Goal: Task Accomplishment & Management: Manage account settings

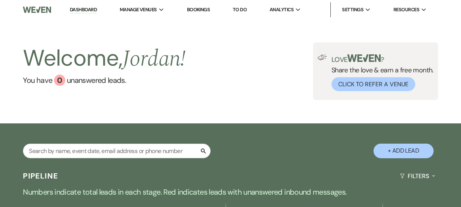
select select "8"
select select "11"
select select "8"
select select "11"
select select "8"
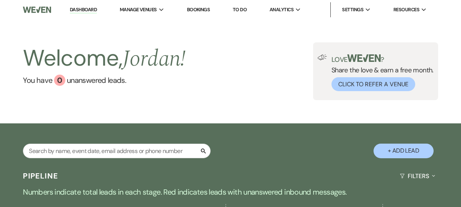
select select "5"
select select "8"
select select "11"
select select "8"
select select "11"
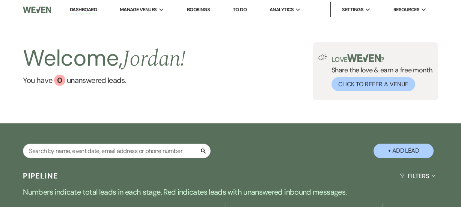
select select "8"
select select "7"
select select "8"
select select "11"
select select "8"
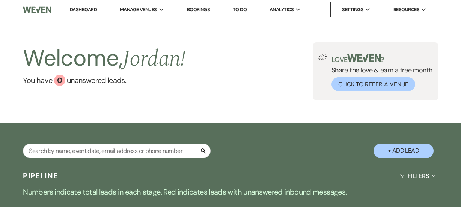
select select "11"
select select "8"
select select "11"
select select "8"
select select "6"
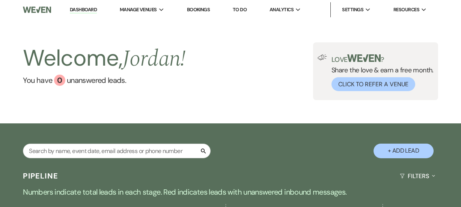
select select "8"
select select "1"
select select "8"
select select "6"
select select "8"
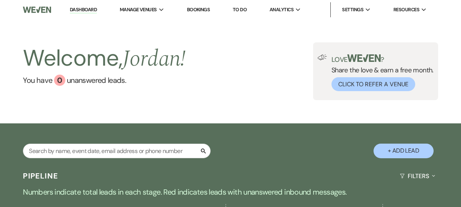
select select "7"
select select "8"
select select "1"
select select "8"
select select "7"
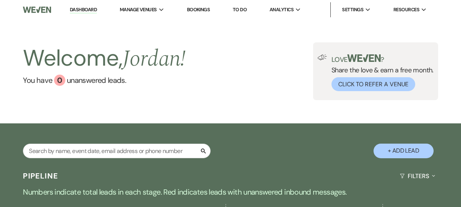
select select "8"
select select "5"
select select "8"
select select "7"
select select "8"
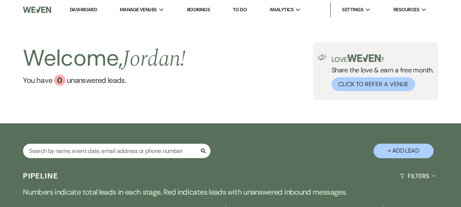
select select "11"
select select "8"
select select "11"
select select "8"
select select "5"
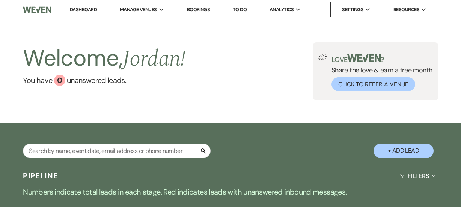
select select "8"
select select "5"
select select "8"
select select "11"
click at [90, 12] on li "Dashboard" at bounding box center [83, 9] width 35 height 15
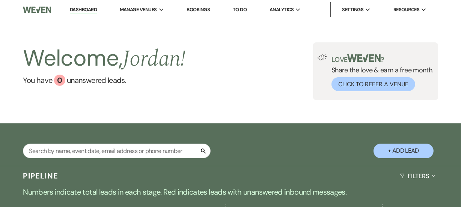
click at [90, 11] on link "Dashboard" at bounding box center [83, 9] width 27 height 7
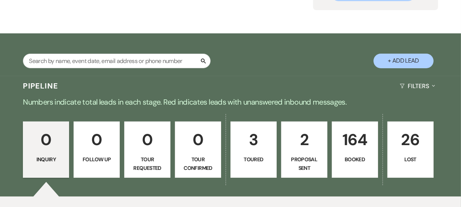
scroll to position [190, 0]
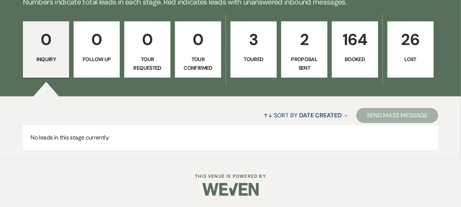
click at [342, 42] on p "164" at bounding box center [355, 39] width 36 height 25
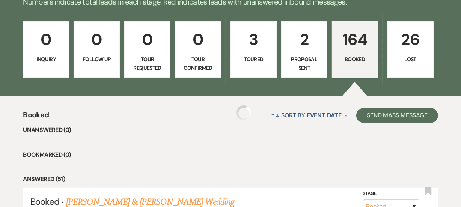
scroll to position [20, 0]
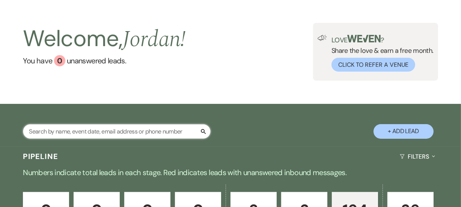
click at [149, 127] on input "text" at bounding box center [117, 131] width 188 height 15
type input "alia"
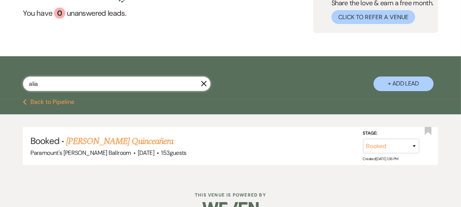
scroll to position [86, 0]
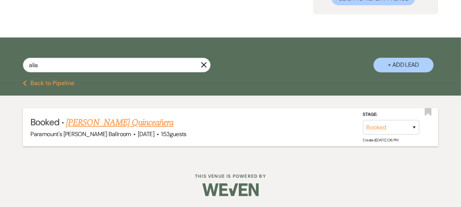
click at [150, 121] on link "[PERSON_NAME] Quinceañera" at bounding box center [119, 123] width 107 height 14
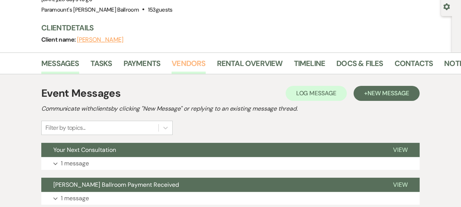
scroll to position [68, 0]
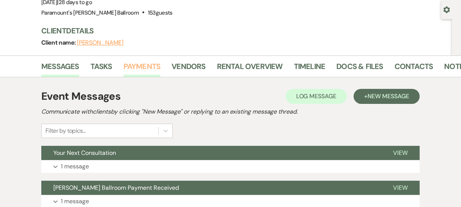
click at [154, 67] on link "Payments" at bounding box center [142, 68] width 37 height 17
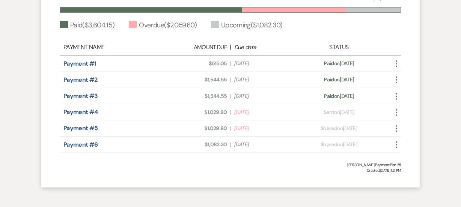
scroll to position [273, 0]
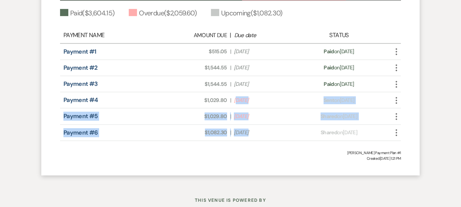
drag, startPoint x: 237, startPoint y: 100, endPoint x: 308, endPoint y: 129, distance: 77.7
click at [308, 129] on div "Payment Name Amount Due | Due date Status Payment #1 Amount Due: $515.05 | Due …" at bounding box center [230, 84] width 341 height 114
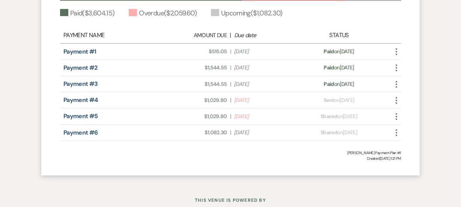
click at [284, 160] on span "Created: [DATE] 1:21 PM" at bounding box center [230, 159] width 341 height 6
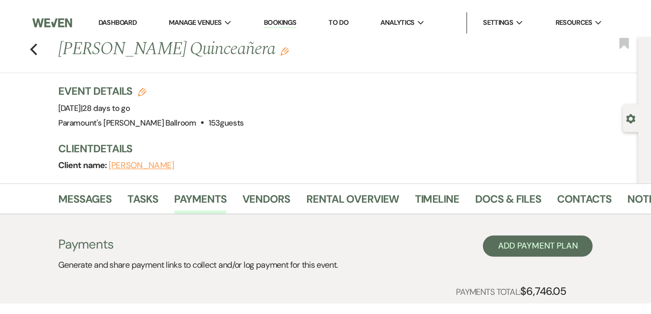
scroll to position [0, 0]
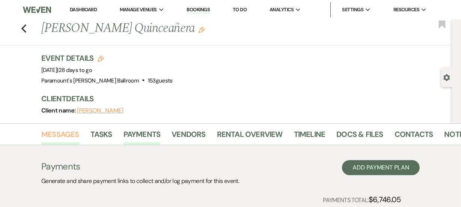
click at [57, 131] on link "Messages" at bounding box center [60, 136] width 38 height 17
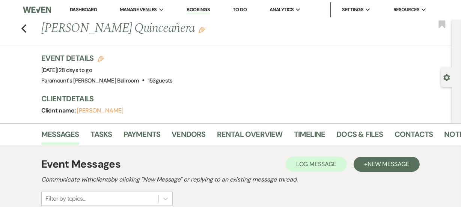
click at [90, 7] on link "Dashboard" at bounding box center [83, 9] width 27 height 6
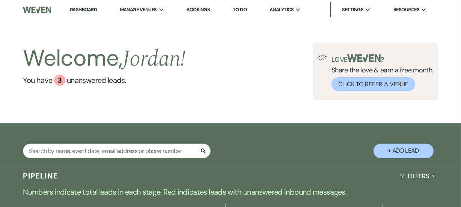
click at [245, 107] on div "Welcome, [PERSON_NAME] ! You have 3 unanswered lead s . Love ? Share the love &…" at bounding box center [230, 72] width 461 height 104
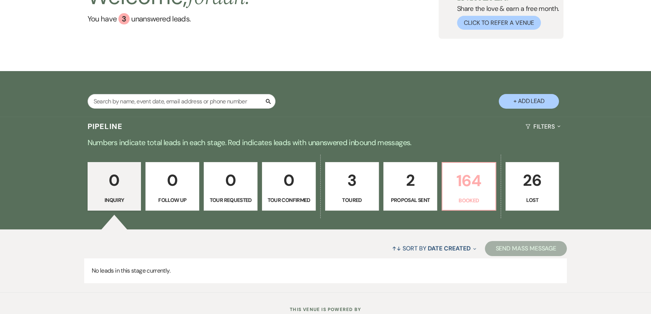
scroll to position [98, 0]
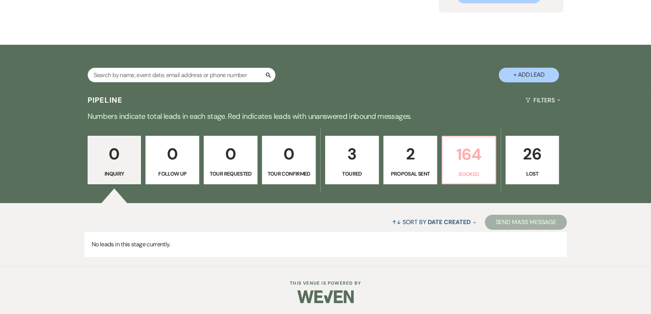
click at [456, 177] on p "Booked" at bounding box center [469, 174] width 44 height 8
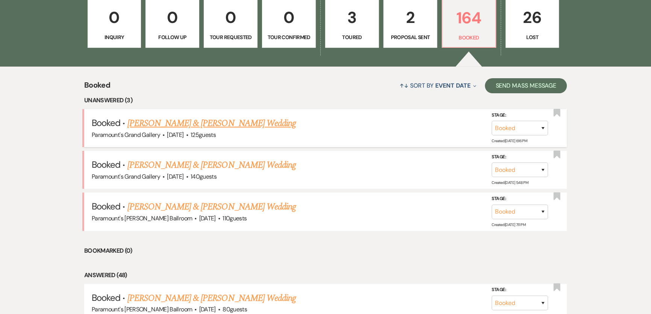
click at [172, 127] on link "[PERSON_NAME] & [PERSON_NAME] Wedding" at bounding box center [211, 123] width 168 height 14
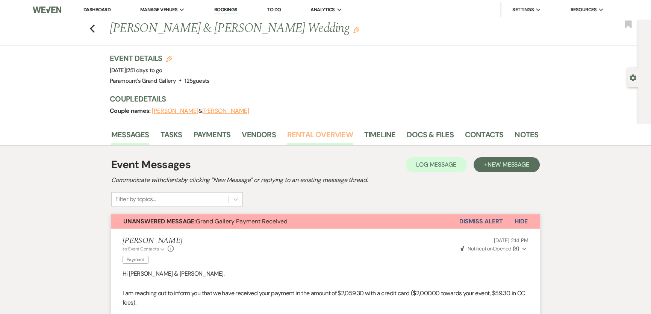
click at [320, 134] on link "Rental Overview" at bounding box center [320, 136] width 66 height 17
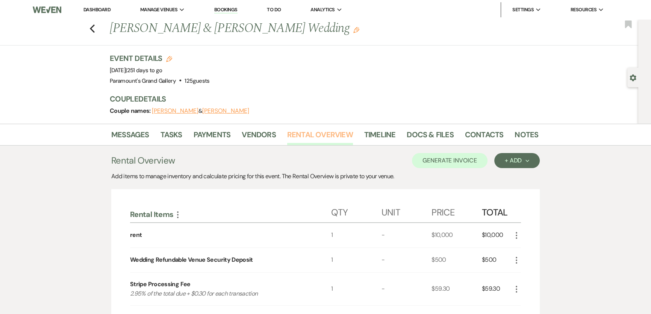
scroll to position [192, 0]
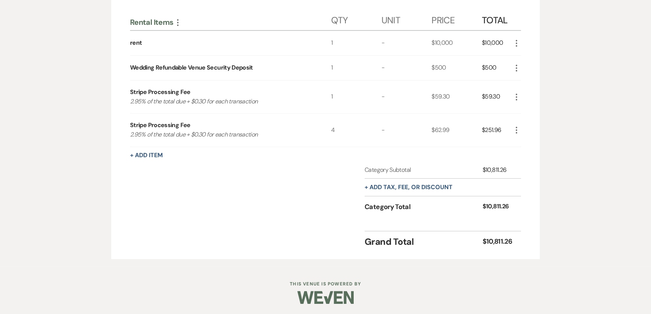
click at [461, 44] on div "Rental Items More Qty Unit Price Total rent 1 - $10,000 $10,000 More Wedding Re…" at bounding box center [325, 128] width 428 height 262
click at [461, 44] on icon "More" at bounding box center [516, 43] width 9 height 9
click at [461, 53] on button "Pencil Edit" at bounding box center [531, 58] width 39 height 12
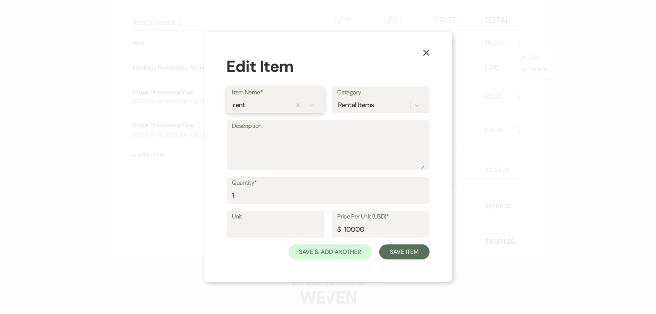
click at [238, 103] on div "rent" at bounding box center [239, 105] width 12 height 10
drag, startPoint x: 247, startPoint y: 106, endPoint x: 222, endPoint y: 104, distance: 25.3
click at [222, 104] on div "X Edit Item Item Name* 0 results available. Select is focused ,type to refine l…" at bounding box center [328, 157] width 248 height 250
click at [241, 103] on div "rent" at bounding box center [239, 105] width 12 height 10
type input "Contract Amount"
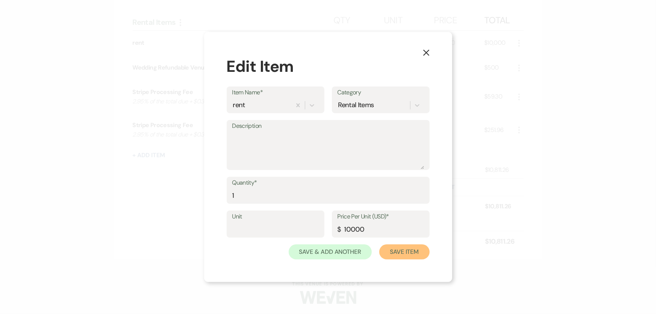
click at [410, 207] on button "Save Item" at bounding box center [404, 251] width 50 height 15
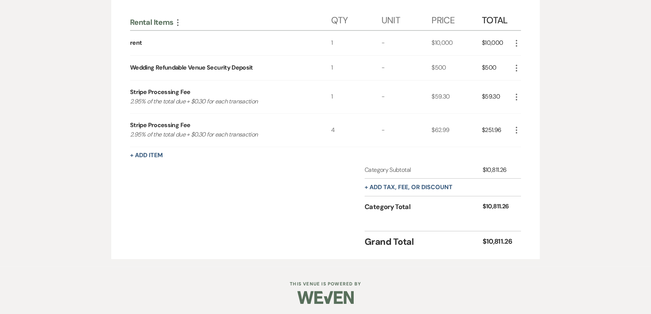
click at [461, 44] on icon "More" at bounding box center [516, 43] width 9 height 9
click at [461, 57] on button "Pencil Edit" at bounding box center [531, 58] width 39 height 12
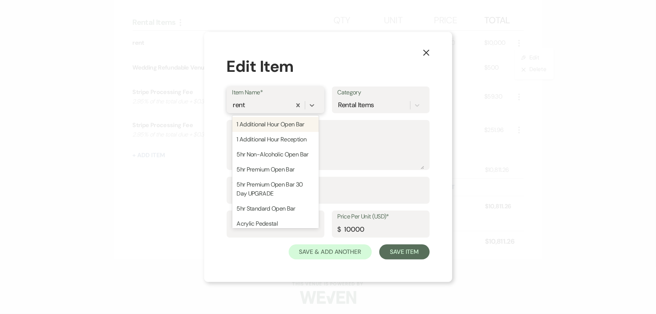
click at [281, 101] on div "rent" at bounding box center [261, 105] width 59 height 13
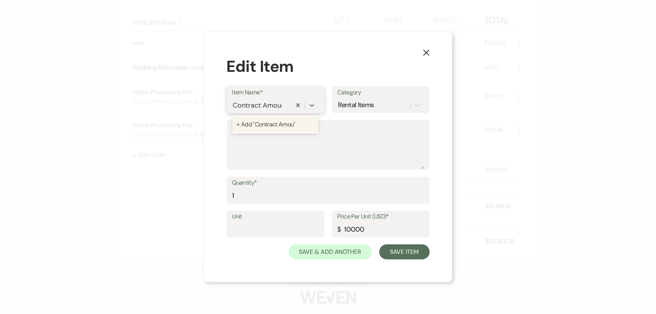
type input "Contract Amount"
click at [419, 207] on button "Save Item" at bounding box center [404, 251] width 50 height 15
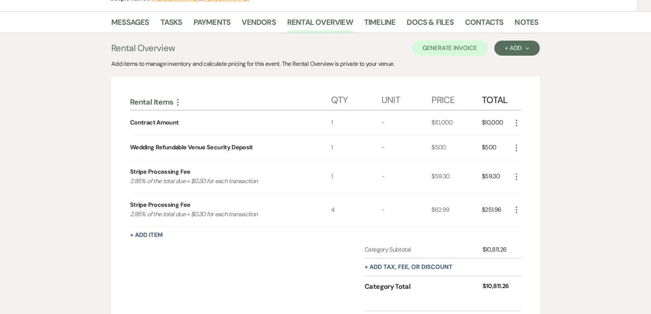
scroll to position [90, 0]
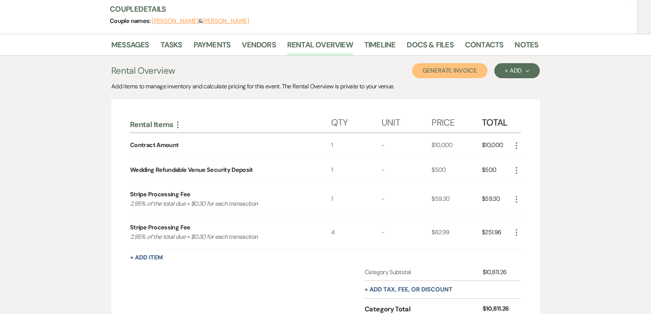
click at [445, 68] on button "Generate Invoice" at bounding box center [450, 70] width 76 height 15
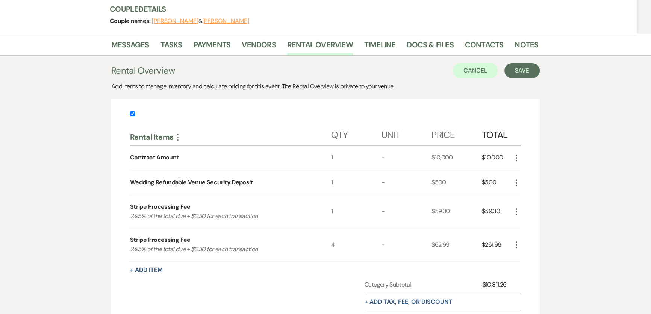
click at [461, 143] on div "Messages Tasks Payments Vendors Rental Overview Timeline Docs & Files Contacts …" at bounding box center [325, 207] width 651 height 347
click at [461, 207] on icon "More" at bounding box center [516, 211] width 9 height 9
click at [461, 207] on button "Pencil Edit" at bounding box center [531, 226] width 39 height 12
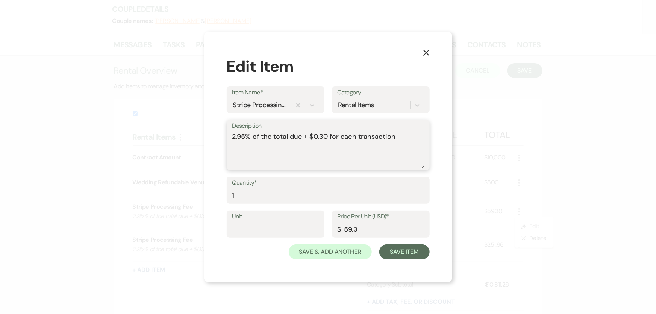
click at [232, 134] on textarea "2.95% of the total due + $0.30 for each transaction" at bounding box center [328, 150] width 192 height 38
type textarea "Payment 1 - 2.95% of the total due + $0.30 for each transaction"
click at [407, 207] on button "Save Item" at bounding box center [404, 251] width 50 height 15
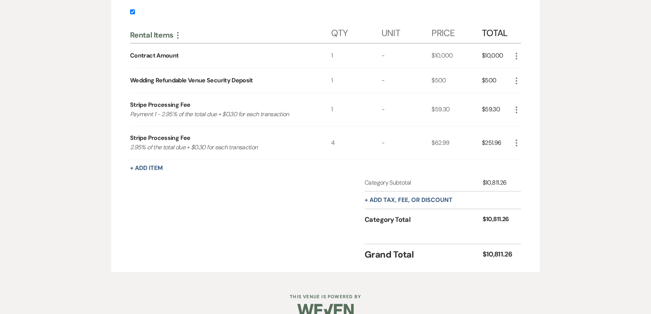
scroll to position [192, 0]
click at [461, 142] on icon "More" at bounding box center [516, 142] width 9 height 9
click at [461, 158] on button "Pencil Edit" at bounding box center [531, 157] width 39 height 12
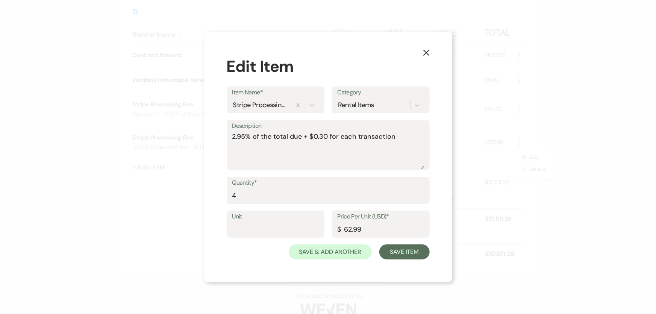
click at [231, 138] on div "Description 2.95% of the total due + $0.30 for each transaction" at bounding box center [328, 145] width 203 height 50
click at [233, 137] on textarea "2.95% of the total due + $0.30 for each transaction" at bounding box center [328, 150] width 192 height 38
type textarea "Payments 2 -5 - 2.95% of the total due + $0.30 for each transaction"
click at [387, 207] on button "Save Item" at bounding box center [404, 251] width 50 height 15
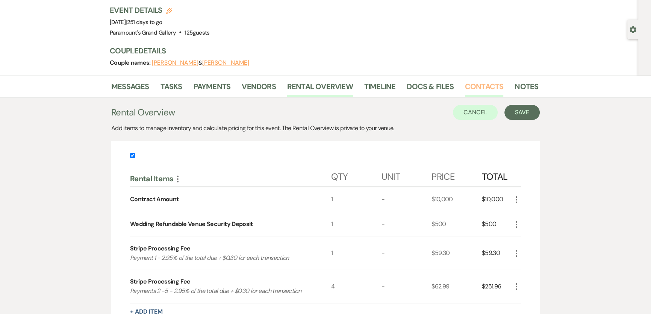
scroll to position [21, 0]
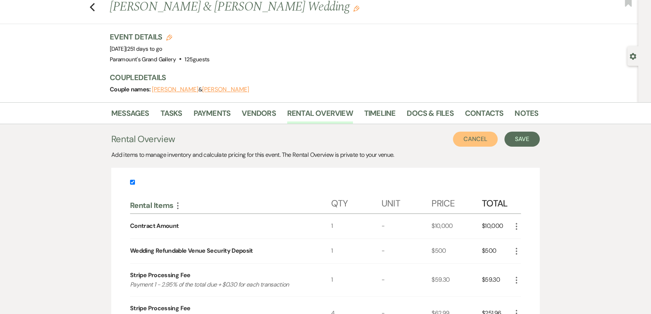
click at [461, 132] on button "Cancel" at bounding box center [475, 138] width 45 height 15
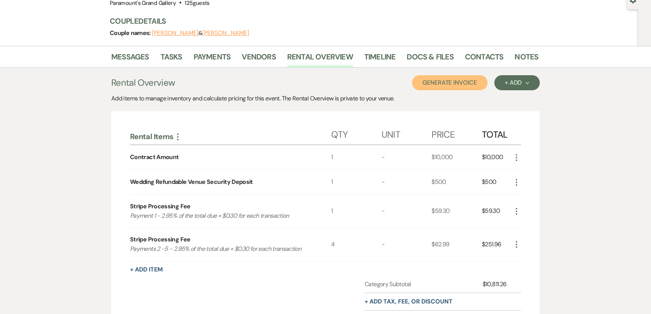
scroll to position [90, 0]
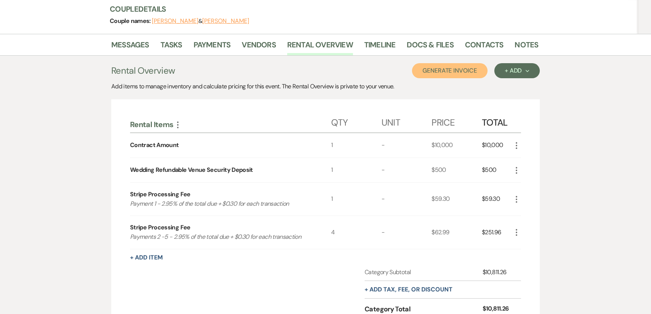
click at [461, 73] on button "Generate Invoice" at bounding box center [450, 70] width 76 height 15
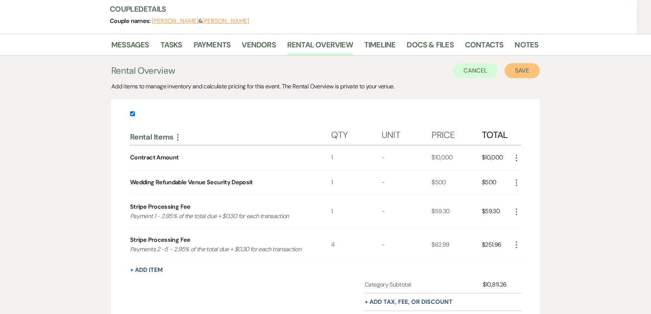
click at [461, 68] on button "Save" at bounding box center [521, 70] width 35 height 15
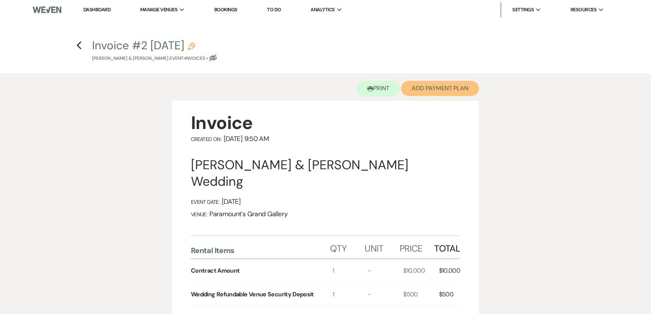
click at [423, 87] on button "Add Payment Plan" at bounding box center [440, 88] width 78 height 15
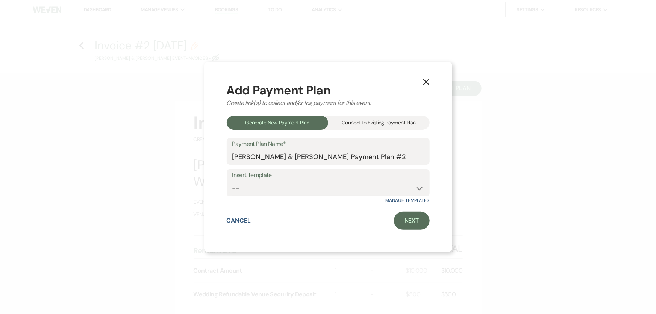
click at [376, 107] on div "Add Payment Plan Create link(s) to collect and/or log payment for this event: G…" at bounding box center [328, 157] width 203 height 146
click at [372, 120] on div "Connect to Existing Payment Plan" at bounding box center [378, 123] width 101 height 14
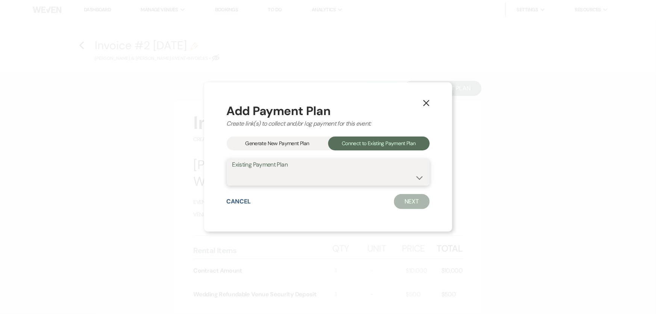
click at [339, 174] on select "[PERSON_NAME] & [PERSON_NAME] Payment Plan #1" at bounding box center [328, 177] width 192 height 15
select select "24602"
click at [232, 170] on select "[PERSON_NAME] & [PERSON_NAME] Payment Plan #1" at bounding box center [328, 177] width 192 height 15
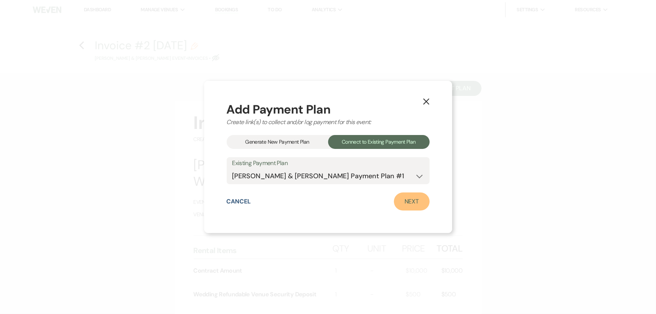
click at [426, 207] on link "Next" at bounding box center [412, 201] width 36 height 18
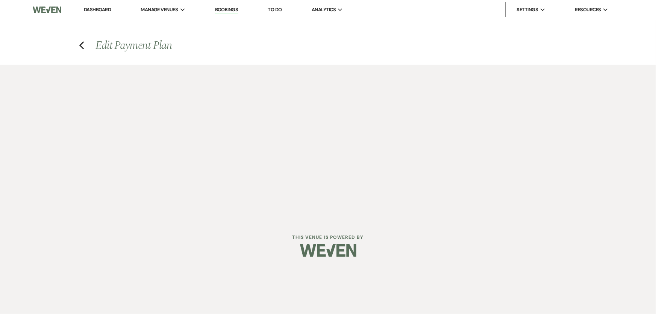
select select "27434"
select select "1"
select select "2"
select select "flat"
select select "true"
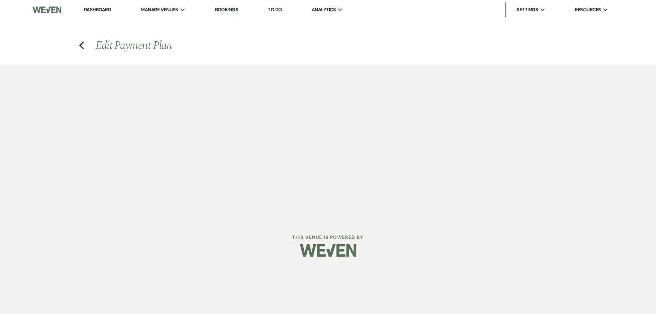
select select "client"
select select "weeks"
select select "2"
select select "flat"
select select "true"
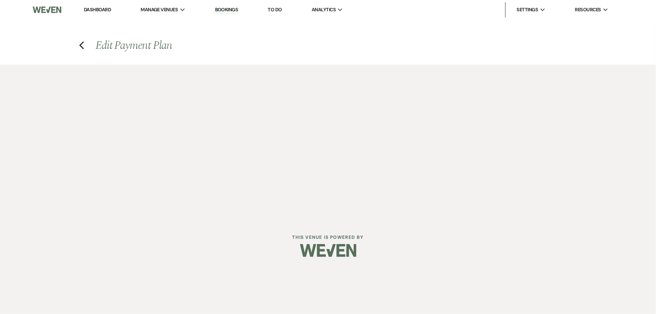
select select "client"
select select "weeks"
select select "2"
select select "flat"
select select "true"
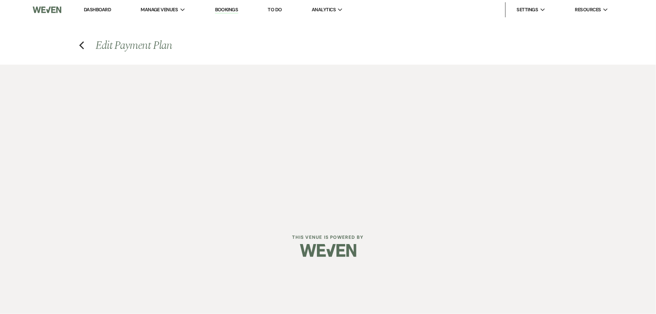
select select "client"
select select "weeks"
select select "2"
select select "flat"
select select "true"
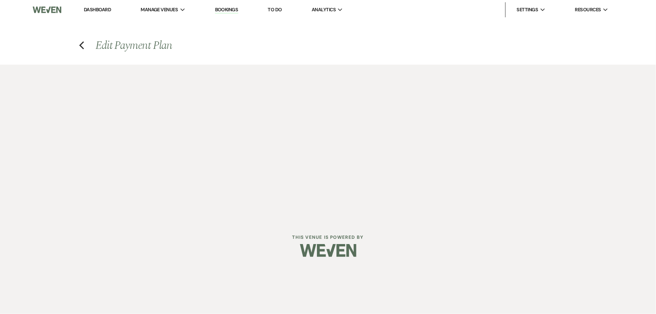
select select "client"
select select "weeks"
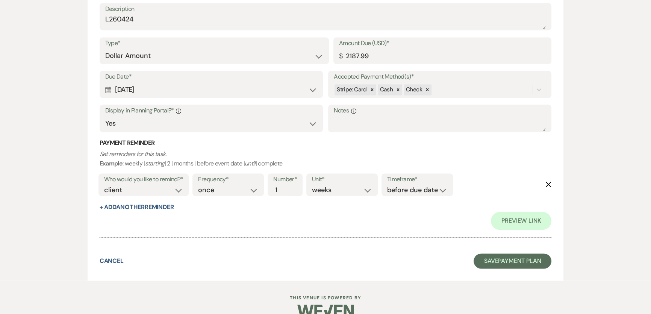
scroll to position [1397, 0]
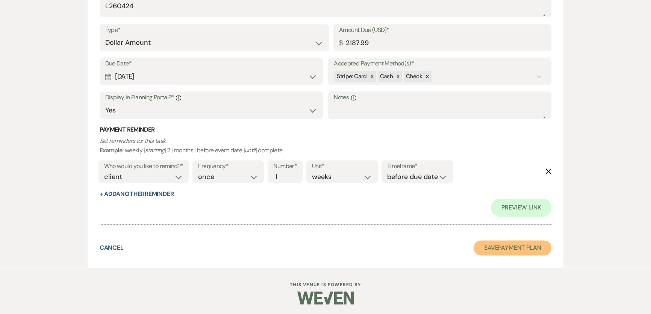
click at [461, 207] on button "Save Payment Plan" at bounding box center [512, 247] width 78 height 15
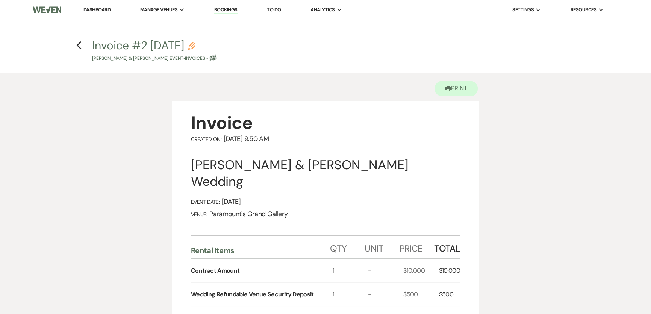
click at [217, 57] on icon "Eye Blocked" at bounding box center [213, 58] width 8 height 8
select select "22"
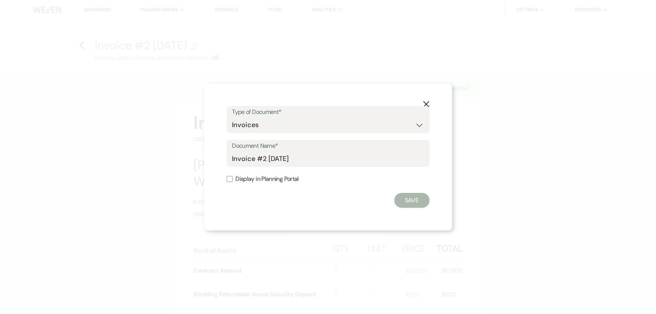
click at [234, 177] on label "Display in Planning Portal" at bounding box center [328, 179] width 203 height 11
click at [233, 177] on input "Display in Planning Portal" at bounding box center [230, 179] width 6 height 6
checkbox input "true"
click at [405, 204] on button "Save" at bounding box center [411, 200] width 35 height 15
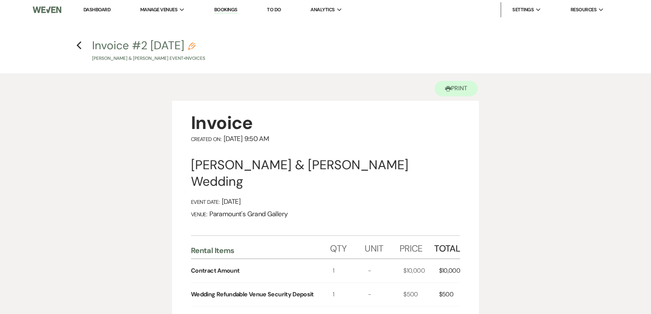
click at [75, 41] on h4 "Previous Invoice #2 [DATE] Pencil [PERSON_NAME] & [PERSON_NAME] Event • Invoices" at bounding box center [325, 50] width 541 height 24
click at [77, 46] on icon "Previous" at bounding box center [79, 45] width 6 height 9
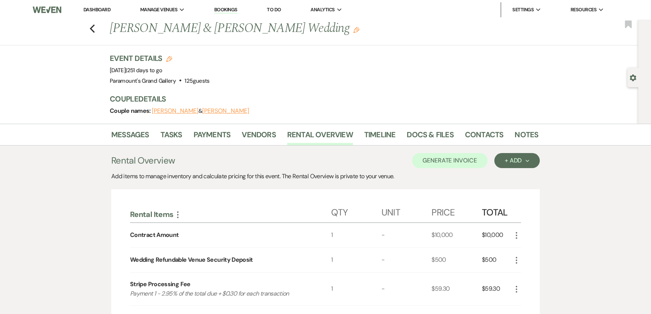
scroll to position [90, 0]
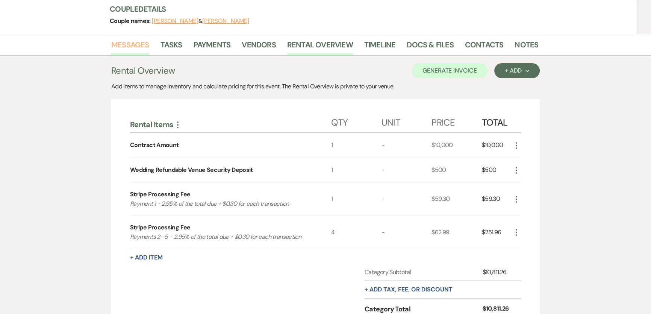
click at [141, 48] on link "Messages" at bounding box center [130, 47] width 38 height 17
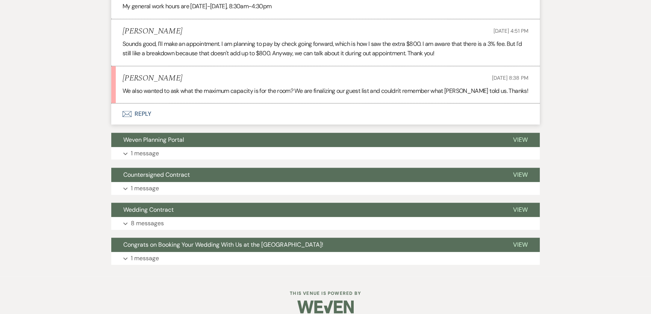
click at [150, 107] on button "Envelope Reply" at bounding box center [325, 113] width 428 height 21
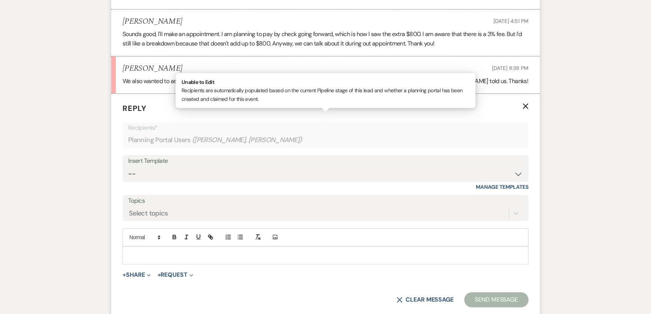
scroll to position [680, 0]
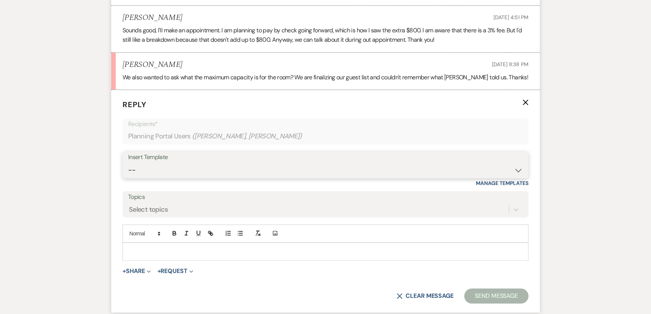
click at [236, 163] on select "-- Weven Planning Portal Introduction (Booked Events) 6 Month Consultation 9 Mo…" at bounding box center [325, 170] width 394 height 15
select select "1900"
click at [128, 163] on select "-- Weven Planning Portal Introduction (Booked Events) 6 Month Consultation 9 Mo…" at bounding box center [325, 170] width 394 height 15
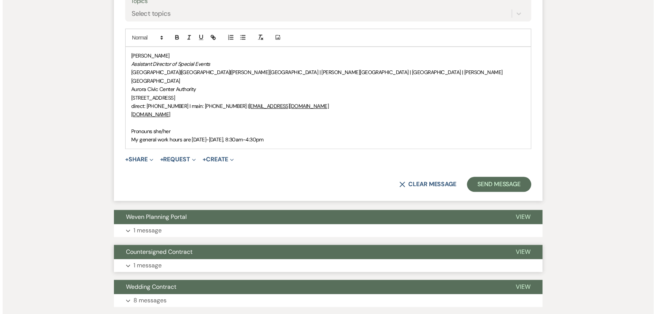
scroll to position [884, 0]
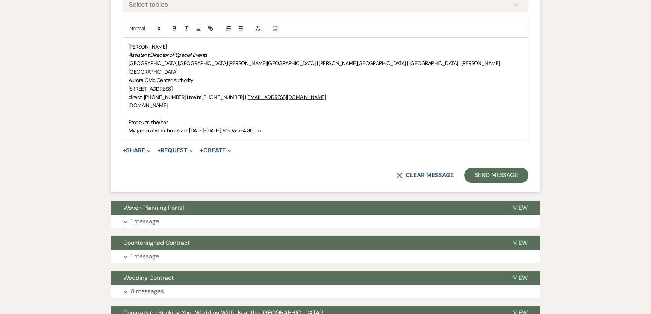
click at [145, 147] on button "+ Share Expand" at bounding box center [136, 150] width 28 height 6
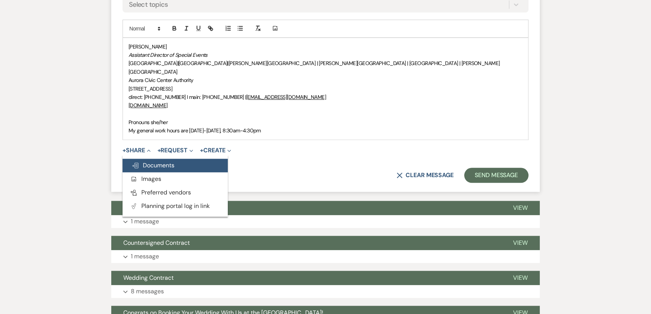
click at [151, 161] on span "Doc Upload Documents" at bounding box center [152, 165] width 43 height 8
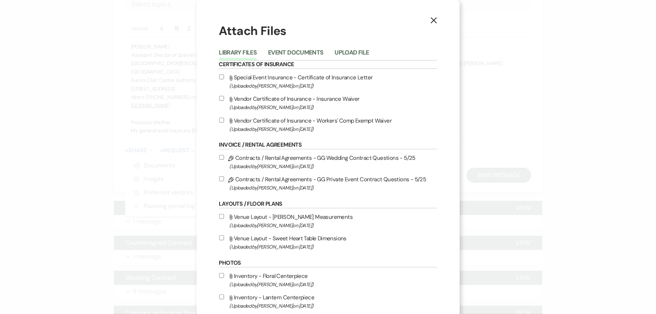
click at [298, 48] on li "Event Documents" at bounding box center [301, 54] width 66 height 12
click at [297, 53] on button "Event Documents" at bounding box center [295, 55] width 55 height 11
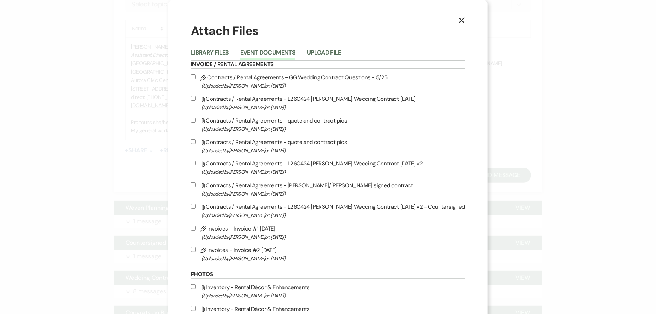
click at [229, 207] on label "Pencil Invoices - Invoice #2 [DATE] (Uploaded by [PERSON_NAME] on [DATE] )" at bounding box center [328, 254] width 274 height 18
click at [196, 207] on input "Pencil Invoices - Invoice #2 [DATE] (Uploaded by [PERSON_NAME] on [DATE] )" at bounding box center [193, 249] width 5 height 5
checkbox input "true"
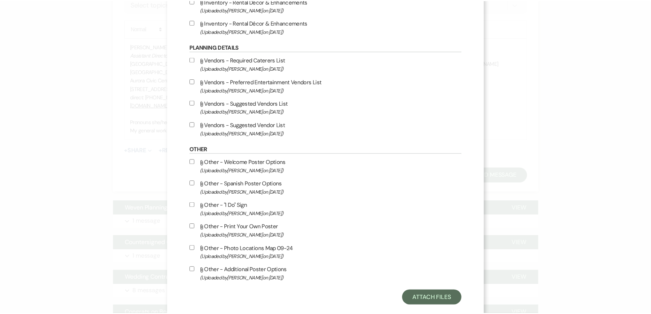
scroll to position [323, 0]
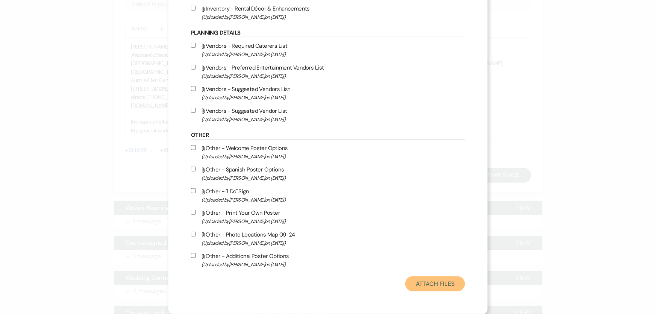
click at [429, 207] on button "Attach Files" at bounding box center [435, 283] width 60 height 15
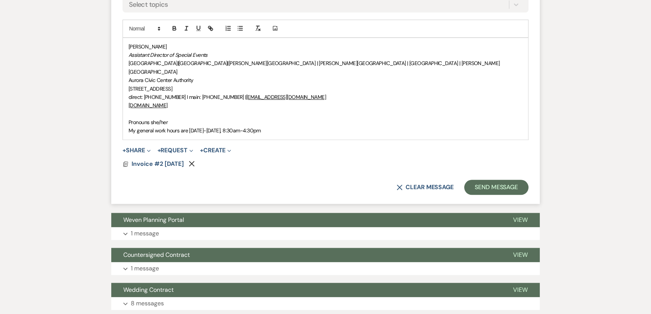
scroll to position [748, 0]
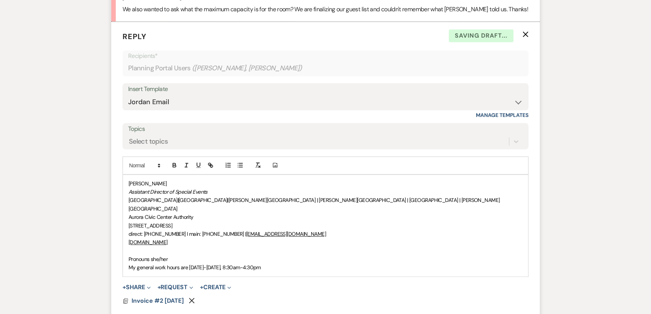
click at [124, 175] on div "[PERSON_NAME] Assistant Director of Special Events [GEOGRAPHIC_DATA] | [GEOGRAP…" at bounding box center [325, 225] width 405 height 101
click at [162, 135] on div "Select topics" at bounding box center [318, 141] width 381 height 13
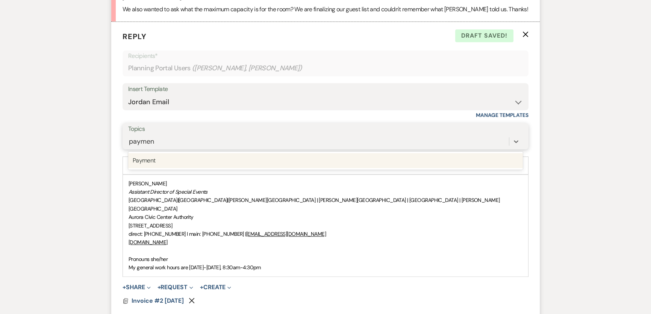
type input "payment"
drag, startPoint x: 154, startPoint y: 157, endPoint x: 140, endPoint y: 166, distance: 17.4
click at [155, 157] on div "Payment" at bounding box center [325, 160] width 394 height 15
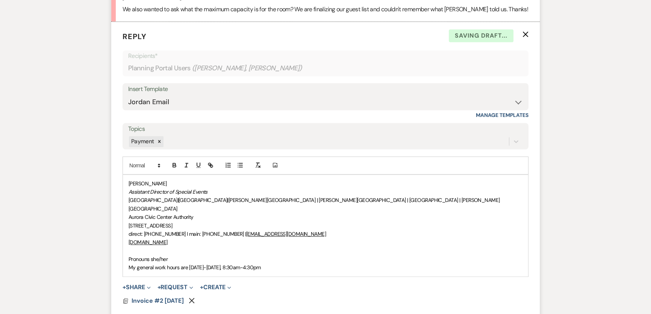
click at [127, 175] on div "[PERSON_NAME] Assistant Director of Special Events [GEOGRAPHIC_DATA] | [GEOGRAP…" at bounding box center [325, 225] width 405 height 101
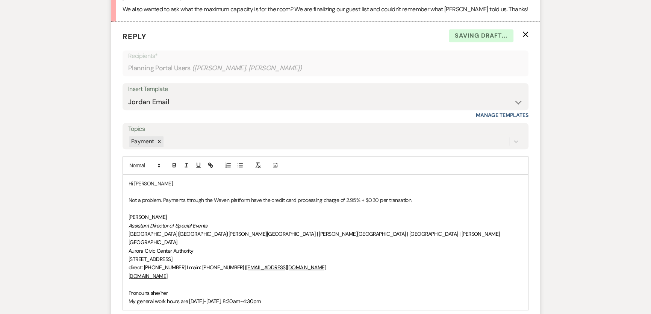
click at [399, 196] on p "Not a problem. Payments through the Weven platform have the credit card process…" at bounding box center [325, 200] width 394 height 8
click at [417, 196] on p "Not a problem. Payments through the Weven platform have the credit card process…" at bounding box center [325, 200] width 394 height 8
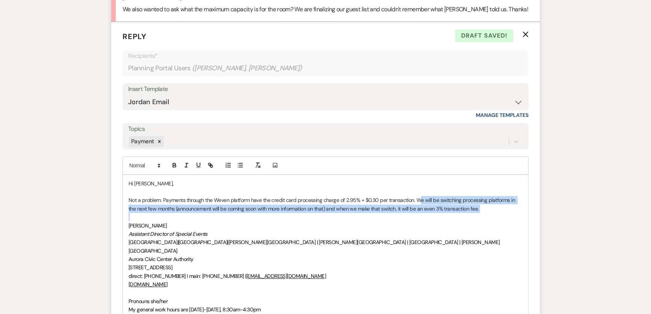
drag, startPoint x: 417, startPoint y: 191, endPoint x: 496, endPoint y: 206, distance: 80.2
click at [461, 205] on div "Hi [PERSON_NAME], Not a problem. Payments through the Weven platform have the c…" at bounding box center [325, 247] width 405 height 144
drag, startPoint x: 491, startPoint y: 209, endPoint x: 459, endPoint y: 205, distance: 31.4
click at [461, 207] on p at bounding box center [325, 217] width 394 height 8
click at [423, 199] on p "Not a problem. Payments through the Weven platform have the credit card process…" at bounding box center [325, 204] width 394 height 17
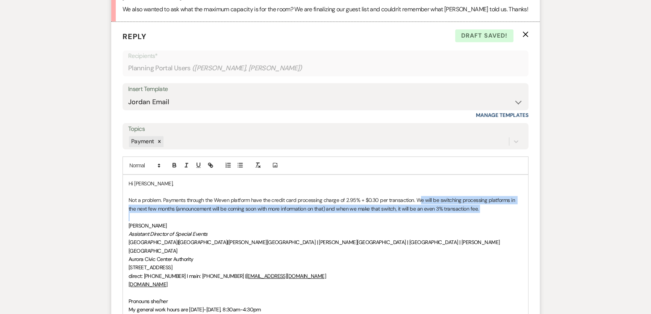
click at [413, 198] on p "Not a problem. Payments through the Weven platform have the credit card process…" at bounding box center [325, 204] width 394 height 17
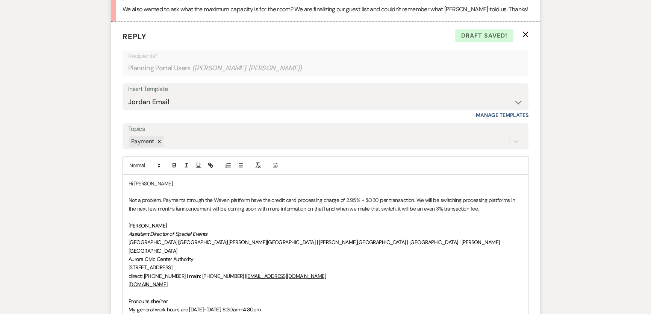
click at [414, 198] on p "Not a problem. Payments through the Weven platform have the credit card process…" at bounding box center [325, 204] width 394 height 17
drag, startPoint x: 408, startPoint y: 198, endPoint x: 426, endPoint y: 199, distance: 17.3
click at [426, 199] on p "Not a problem. Payments through the Weven platform have the credit card process…" at bounding box center [325, 204] width 394 height 17
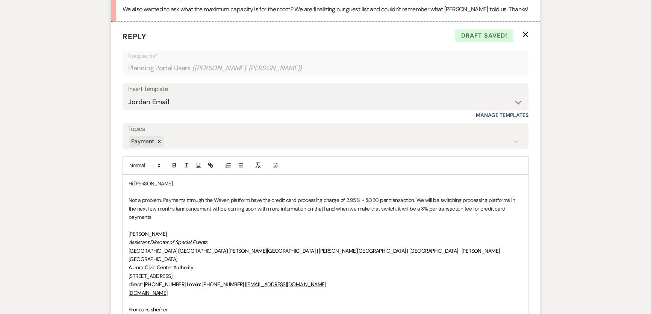
click at [461, 199] on p "Not a problem. Payments through the Weven platform have the credit card process…" at bounding box center [325, 208] width 394 height 25
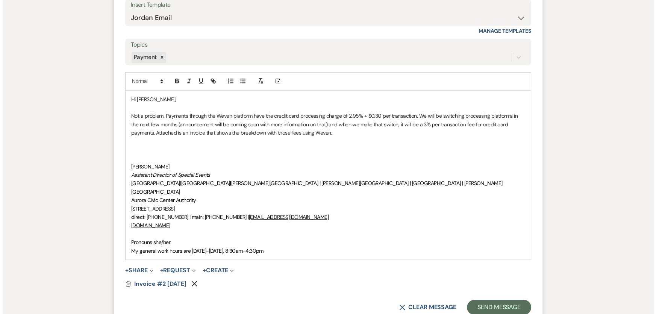
scroll to position [854, 0]
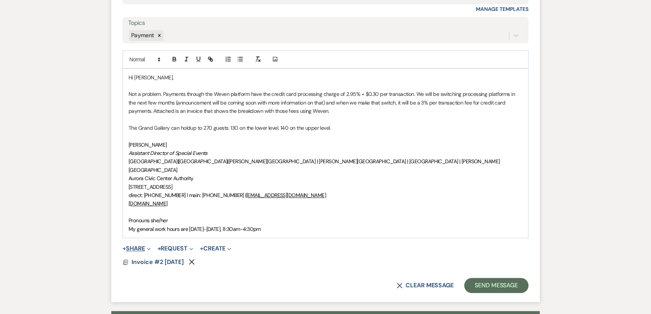
click at [132, 207] on button "+ Share Expand" at bounding box center [136, 248] width 28 height 6
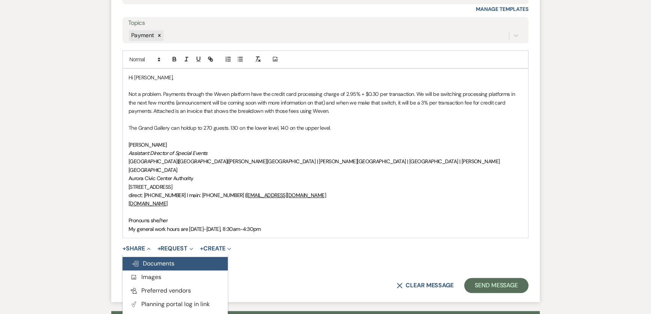
click at [144, 207] on span "Doc Upload Documents" at bounding box center [152, 263] width 43 height 8
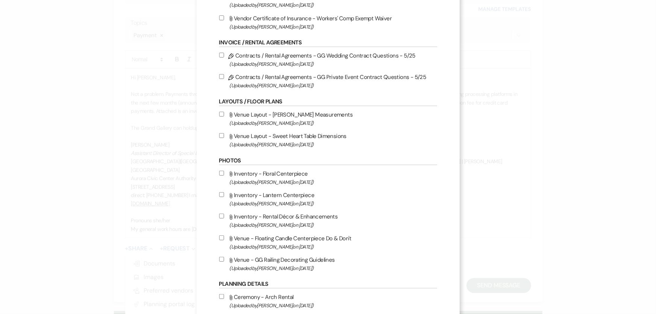
scroll to position [0, 0]
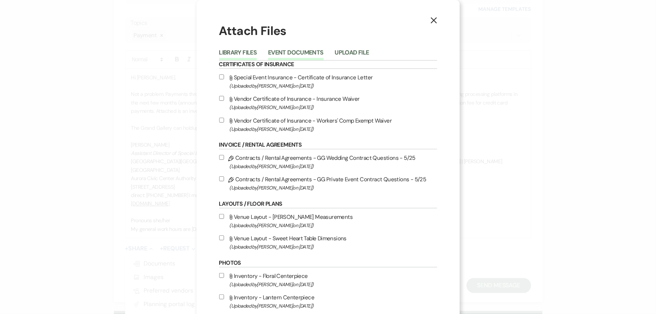
click at [292, 51] on button "Event Documents" at bounding box center [295, 55] width 55 height 11
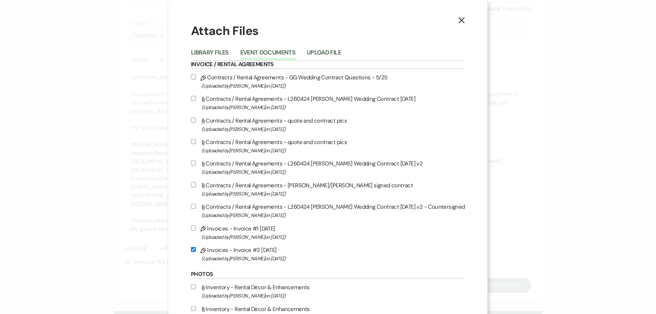
click at [458, 21] on icon "X" at bounding box center [461, 20] width 7 height 7
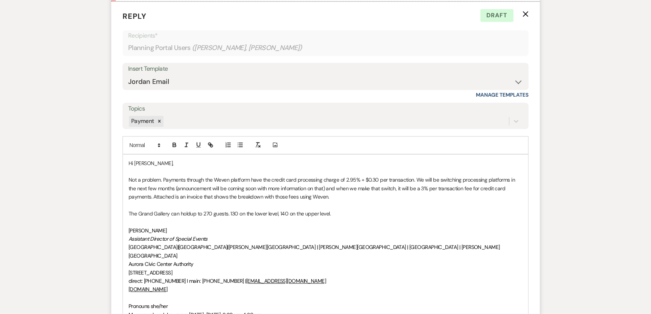
scroll to position [751, 0]
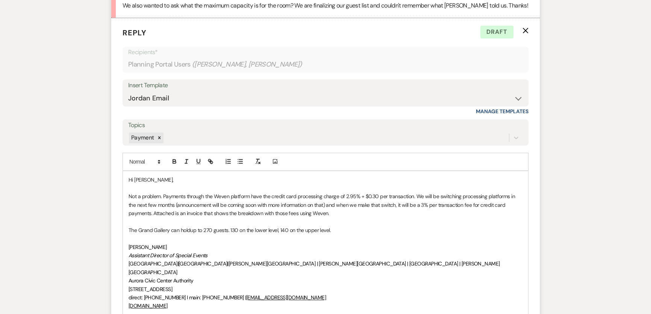
click at [361, 207] on p "The Grand Gallery can holdup to 270 guests. 130 on the lower level, 140 on the …" at bounding box center [325, 230] width 394 height 8
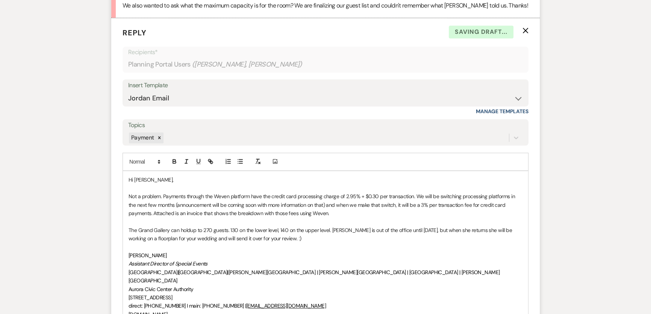
click at [461, 207] on p "The Grand Gallery can holdup to 270 guests. 130 on the lower level, 140 on the …" at bounding box center [325, 234] width 394 height 17
click at [420, 207] on p "[PERSON_NAME]" at bounding box center [325, 255] width 394 height 8
click at [461, 207] on p "The Grand Gallery can holdup to 270 guests. 130 on the lower level, 140 on the …" at bounding box center [325, 234] width 394 height 17
click at [223, 207] on p "Assistant Director of Special Events" at bounding box center [325, 263] width 394 height 8
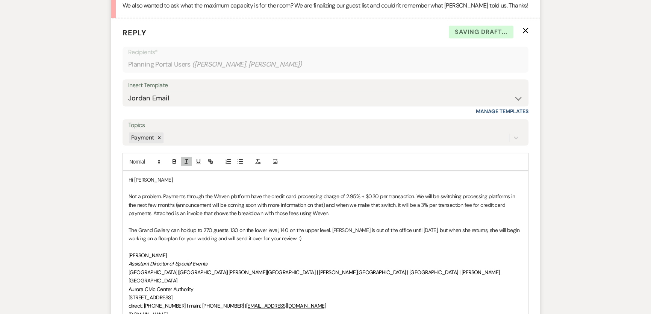
click at [188, 207] on p "The Grand Gallery can holdup to 270 guests. 130 on the lower level, 140 on the …" at bounding box center [325, 234] width 394 height 17
click at [150, 207] on p "The Grand Gallery can hold up to 270 guests. 130 on the lower level, 140 on the…" at bounding box center [325, 234] width 394 height 17
click at [299, 207] on p at bounding box center [325, 247] width 394 height 8
click at [447, 207] on p "The Grand Gallery can hold up to 270 guests. 130 on the lower level, 140 on the…" at bounding box center [325, 234] width 394 height 17
click at [368, 207] on p "The Grand Gallery can hold up to 270 guests. 130 on the lower level, 140 on the…" at bounding box center [325, 234] width 394 height 17
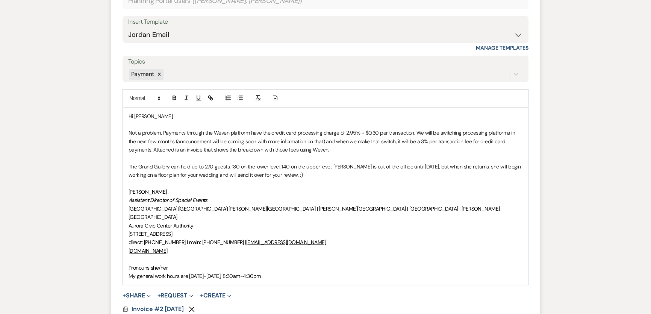
scroll to position [854, 0]
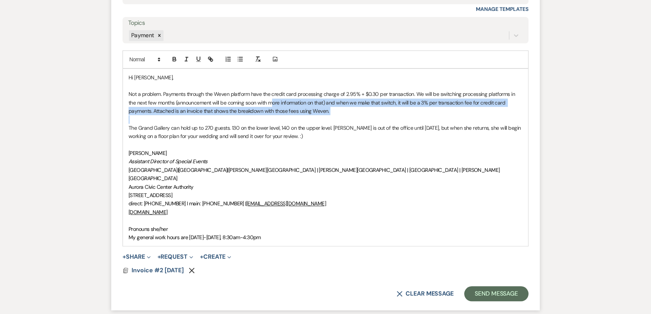
drag, startPoint x: 265, startPoint y: 91, endPoint x: 329, endPoint y: 108, distance: 66.6
click at [329, 108] on div "Hi [PERSON_NAME], Not a problem. Payments through the Weven platform have the c…" at bounding box center [325, 157] width 405 height 177
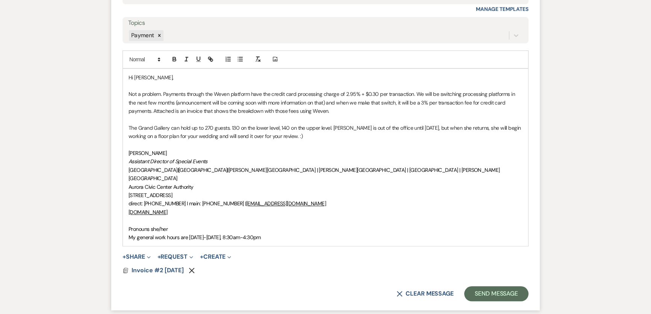
click at [461, 183] on p "Aurora Civic Center Authority" at bounding box center [325, 187] width 394 height 8
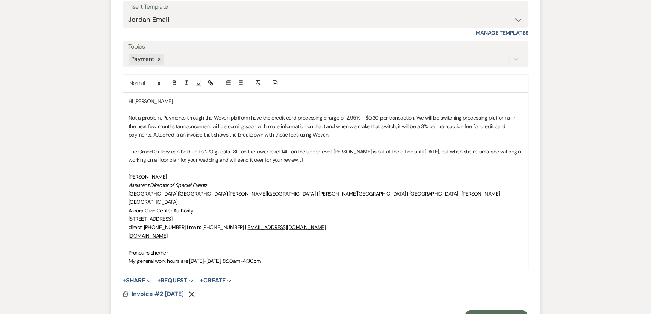
scroll to position [819, 0]
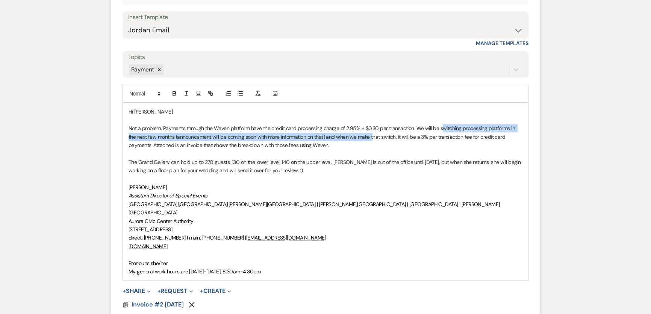
drag, startPoint x: 439, startPoint y: 118, endPoint x: 365, endPoint y: 124, distance: 74.6
click at [364, 124] on p "Not a problem. Payments through the Weven platform have the credit card process…" at bounding box center [325, 136] width 394 height 25
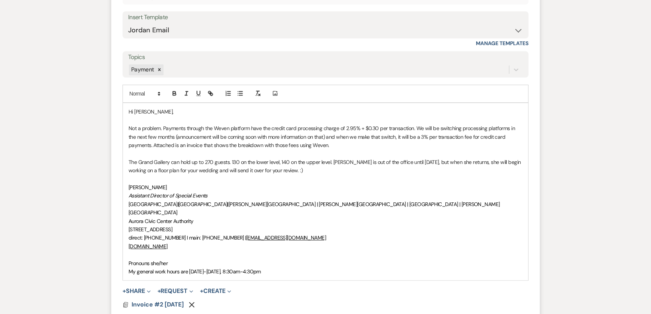
click at [372, 134] on p "Not a problem. Payments through the Weven platform have the credit card process…" at bounding box center [325, 136] width 394 height 25
click at [316, 126] on p "Not a problem. Payments through the Weven platform have the credit card process…" at bounding box center [325, 136] width 394 height 25
click at [288, 175] on p at bounding box center [325, 179] width 394 height 8
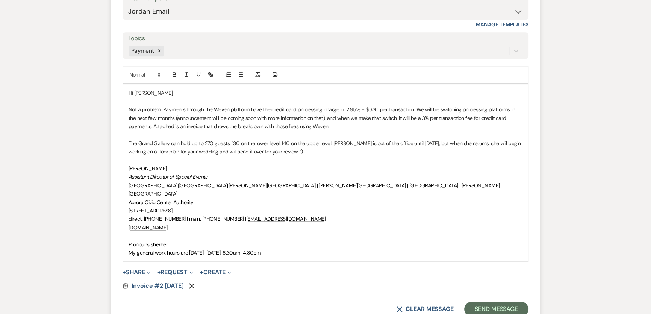
scroll to position [854, 0]
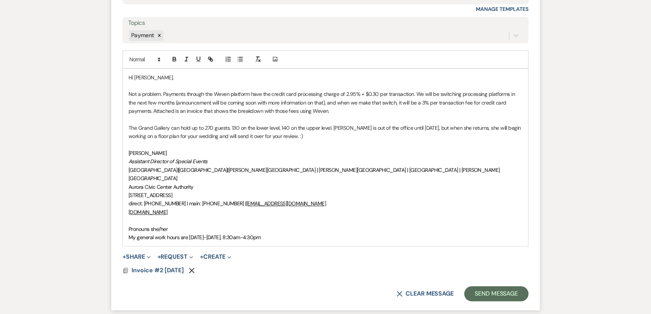
click at [146, 102] on p "Not a problem. Payments through the Weven platform have the credit card process…" at bounding box center [325, 102] width 394 height 25
click at [242, 98] on p "Not a problem. Payments through the Weven platform have the credit card process…" at bounding box center [325, 102] width 394 height 25
click at [227, 124] on p "The Grand Gallery can hold up to 270 guests. 130 on the lower level, 140 on the…" at bounding box center [325, 132] width 394 height 17
click at [461, 207] on button "Send Message" at bounding box center [496, 293] width 64 height 15
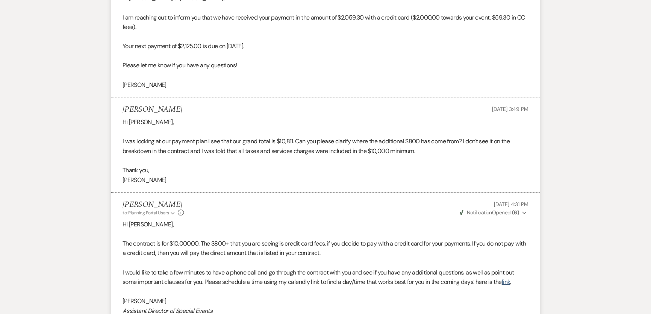
scroll to position [0, 0]
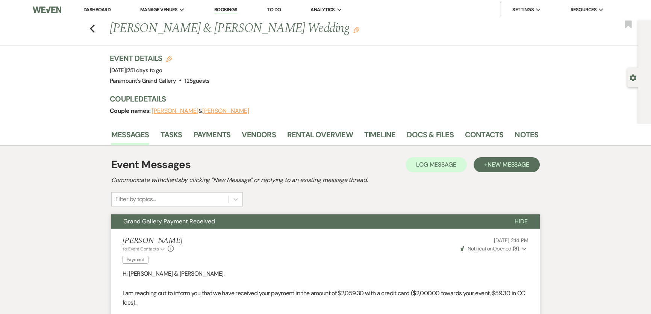
click at [104, 5] on li "Dashboard" at bounding box center [97, 9] width 35 height 15
click at [105, 8] on link "Dashboard" at bounding box center [96, 9] width 27 height 6
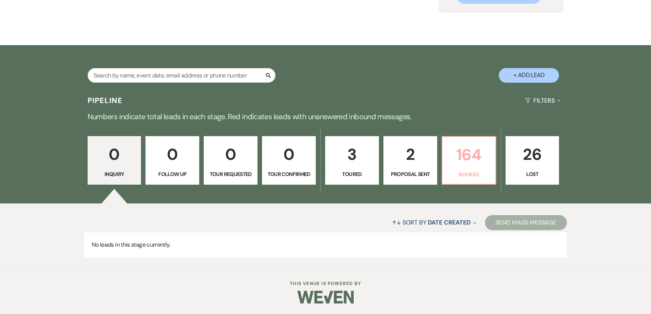
scroll to position [98, 0]
click at [461, 172] on p "Booked" at bounding box center [469, 174] width 44 height 8
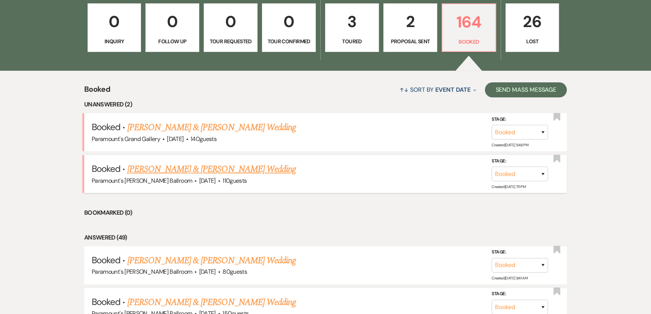
scroll to position [234, 0]
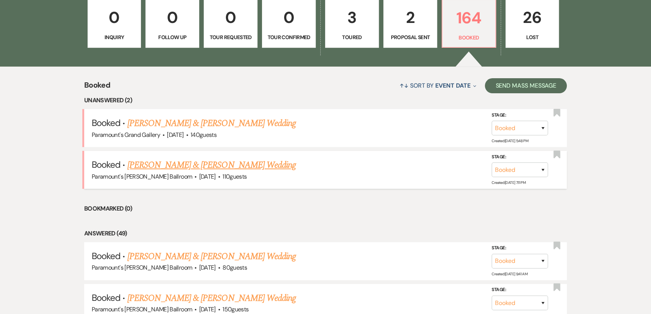
click at [193, 166] on link "[PERSON_NAME] & [PERSON_NAME] Wedding" at bounding box center [211, 165] width 168 height 14
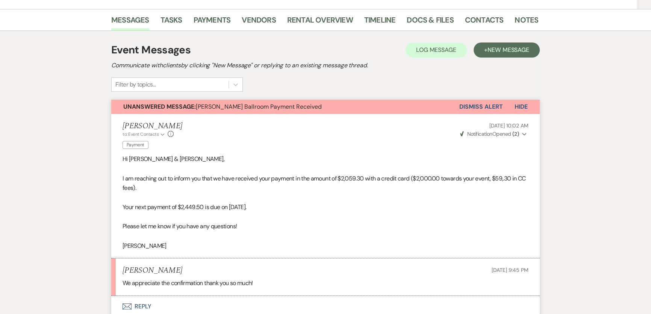
scroll to position [102, 0]
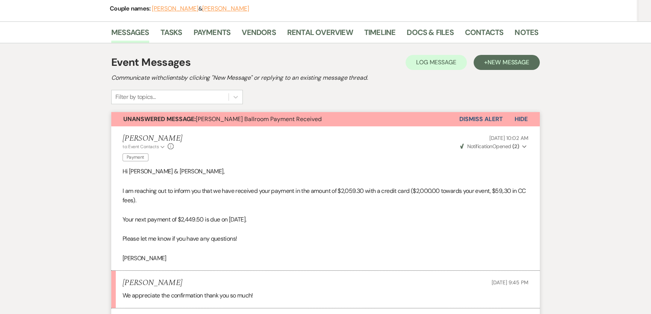
click at [461, 117] on button "Dismiss Alert" at bounding box center [480, 119] width 43 height 14
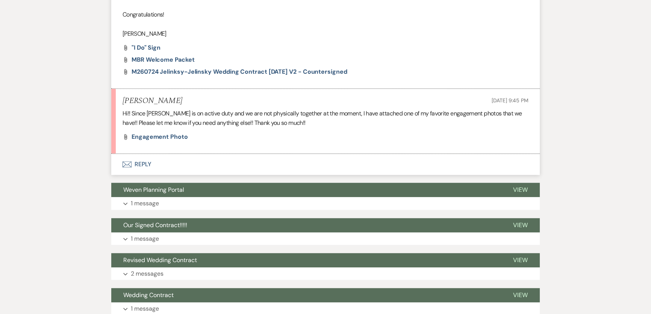
scroll to position [615, 0]
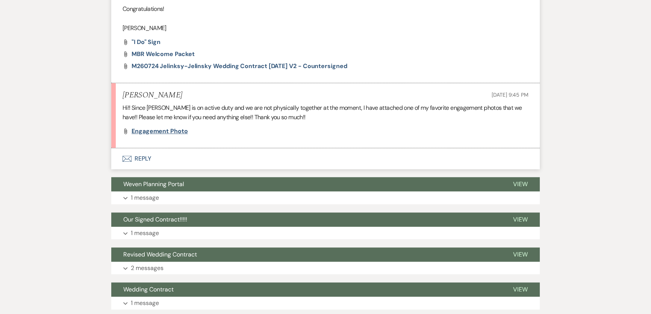
click at [150, 131] on span "Engagement photo" at bounding box center [159, 131] width 56 height 8
click at [181, 156] on button "Envelope Reply" at bounding box center [325, 158] width 428 height 21
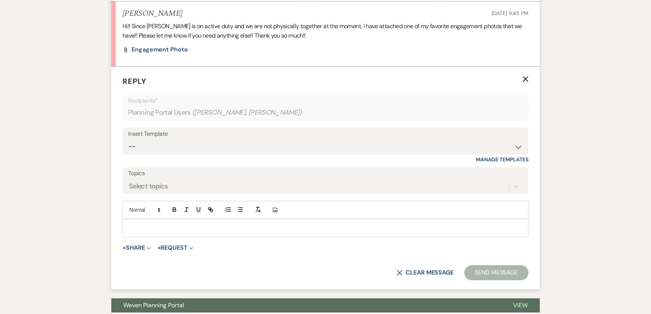
scroll to position [697, 0]
click at [188, 150] on select "-- Weven Planning Portal Introduction (Booked Events) 6 Month Consultation 9 Mo…" at bounding box center [325, 146] width 394 height 15
select select "1491"
click at [128, 139] on select "-- Weven Planning Portal Introduction (Booked Events) 6 Month Consultation 9 Mo…" at bounding box center [325, 146] width 394 height 15
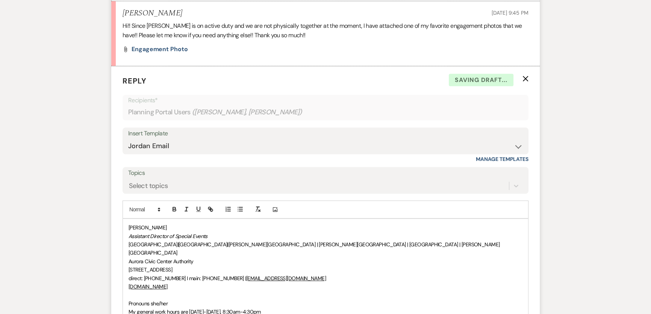
drag, startPoint x: 127, startPoint y: 225, endPoint x: 544, endPoint y: 172, distance: 420.0
click at [127, 207] on div "[PERSON_NAME] Assistant Director of Special Events [GEOGRAPHIC_DATA] | [GEOGRAP…" at bounding box center [325, 269] width 405 height 101
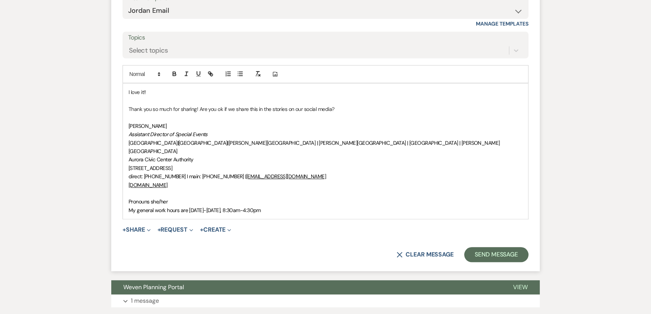
scroll to position [833, 0]
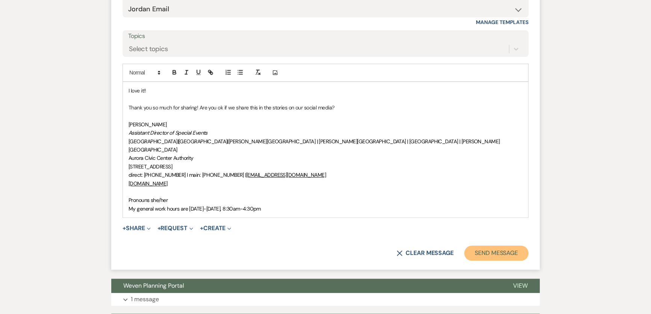
click at [461, 207] on button "Send Message" at bounding box center [496, 252] width 64 height 15
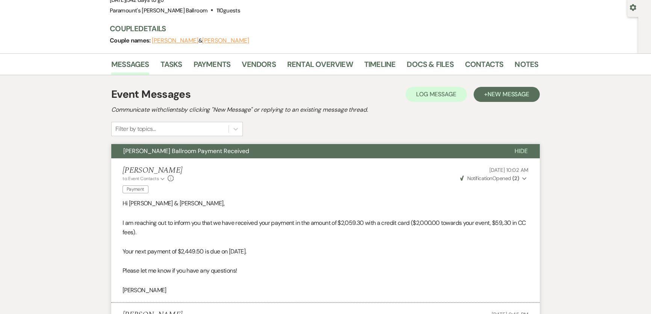
scroll to position [0, 0]
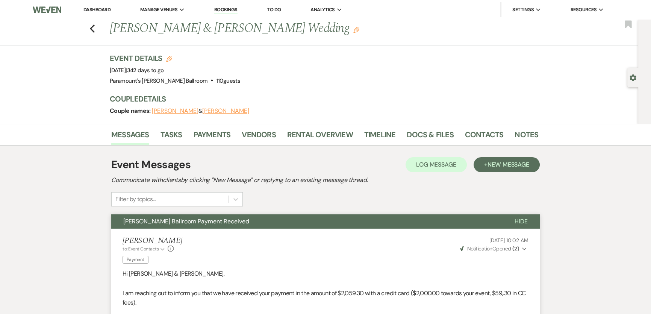
click at [98, 8] on link "Dashboard" at bounding box center [96, 9] width 27 height 6
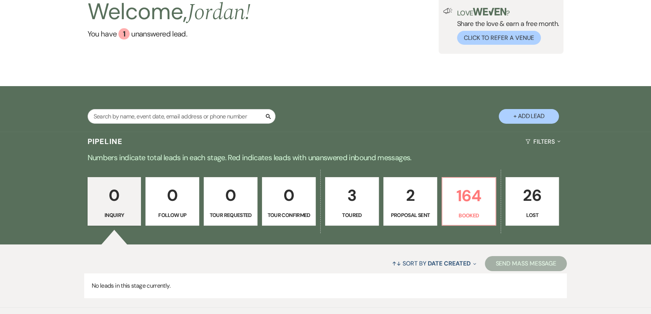
scroll to position [98, 0]
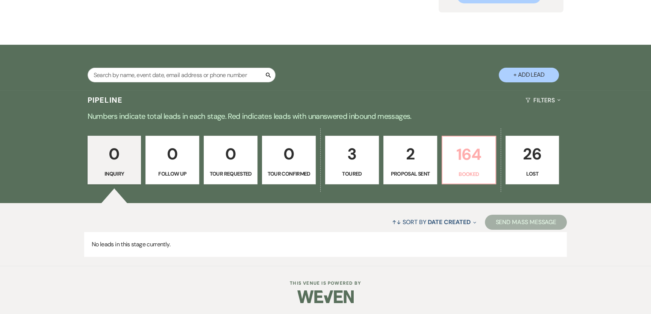
click at [459, 153] on p "164" at bounding box center [469, 154] width 44 height 25
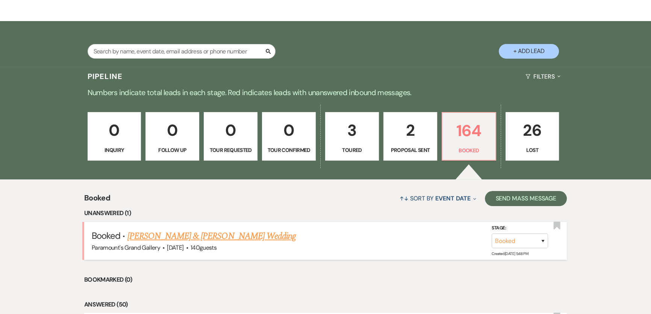
scroll to position [131, 0]
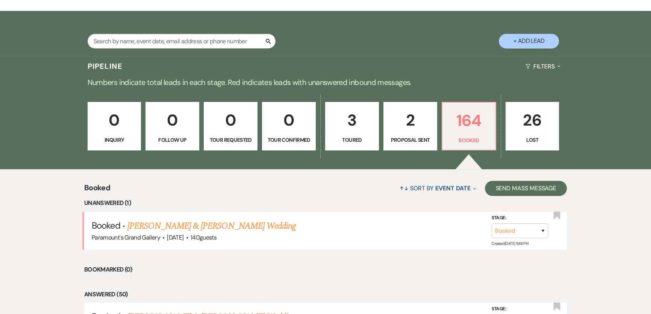
click at [223, 207] on link "[PERSON_NAME] & [PERSON_NAME] Wedding" at bounding box center [211, 226] width 168 height 14
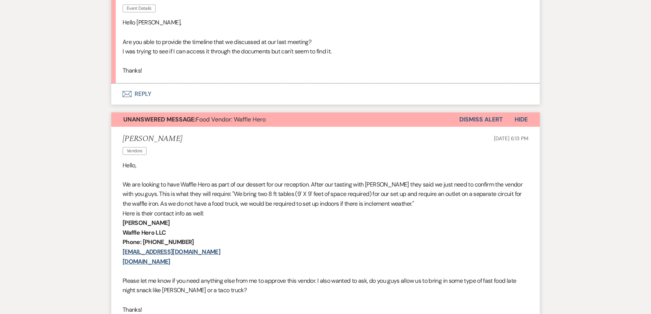
scroll to position [205, 0]
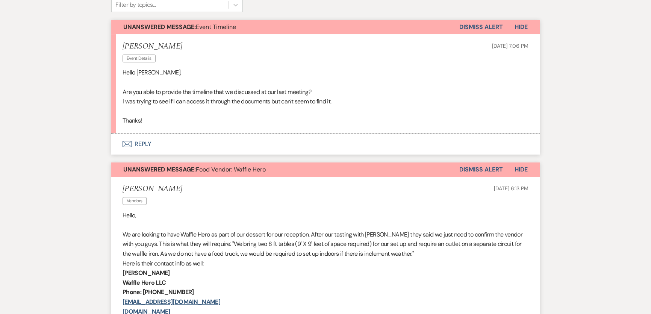
click at [461, 171] on button "Dismiss Alert" at bounding box center [480, 169] width 43 height 14
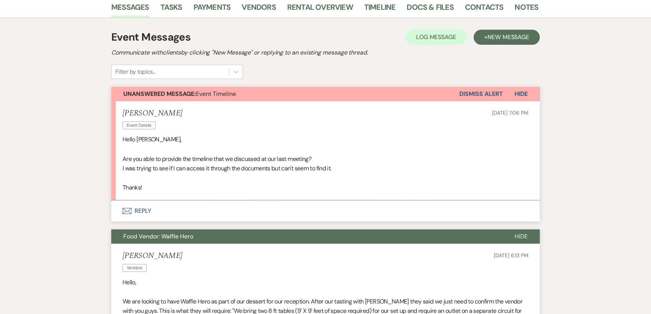
scroll to position [136, 0]
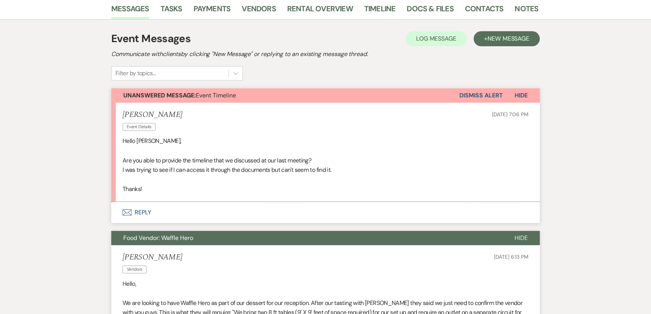
click at [175, 207] on button "Envelope Reply" at bounding box center [325, 212] width 428 height 21
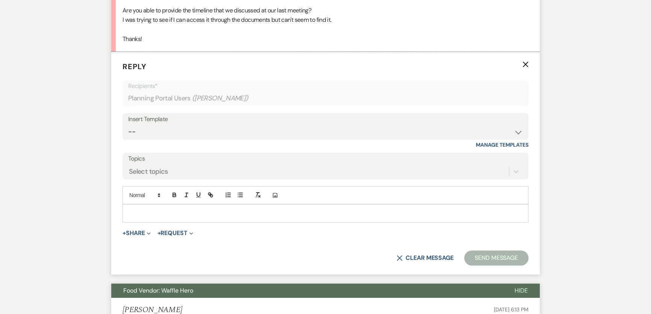
scroll to position [292, 0]
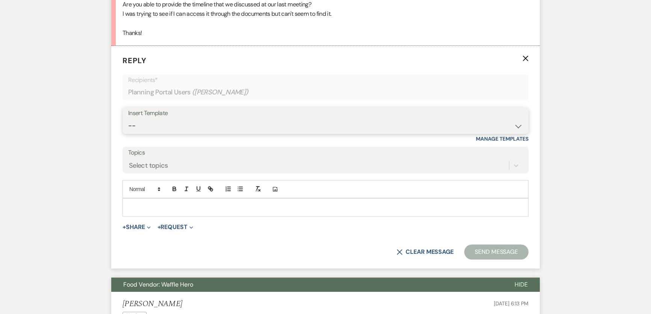
click at [203, 129] on select "-- Weven Planning Portal Introduction (Booked Events) 6 Month Consultation 9 Mo…" at bounding box center [325, 125] width 394 height 15
select select "1900"
click at [128, 118] on select "-- Weven Planning Portal Introduction (Booked Events) 6 Month Consultation 9 Mo…" at bounding box center [325, 125] width 394 height 15
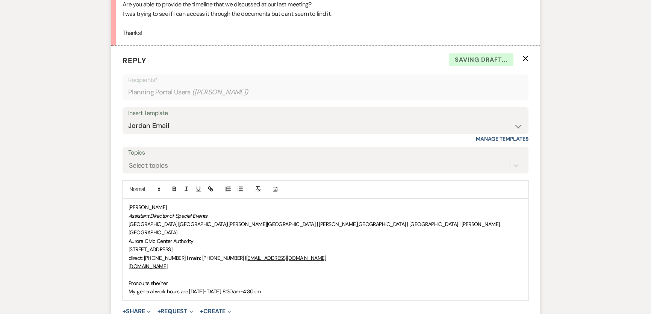
click at [128, 207] on span "[PERSON_NAME]" at bounding box center [147, 207] width 38 height 7
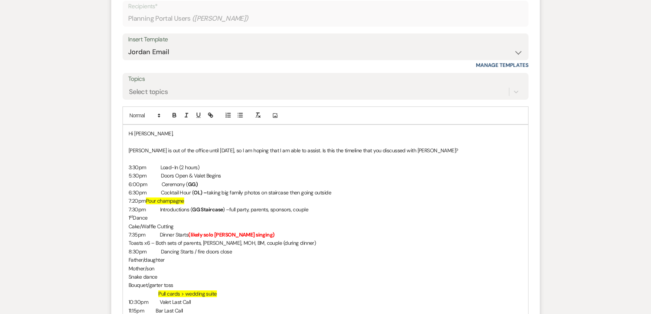
scroll to position [429, 0]
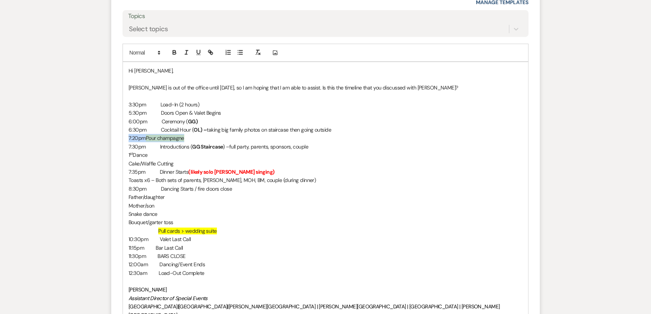
drag, startPoint x: 199, startPoint y: 137, endPoint x: 122, endPoint y: 136, distance: 77.8
click at [122, 136] on form "Reply X Draft saved! Recipients* Planning Portal Users ( [PERSON_NAME] ) Insert…" at bounding box center [325, 171] width 428 height 525
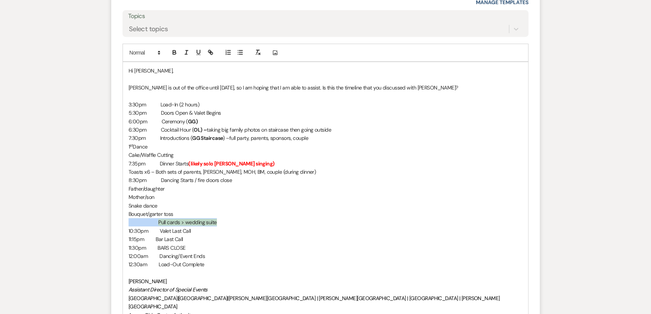
drag, startPoint x: 221, startPoint y: 221, endPoint x: 106, endPoint y: 223, distance: 115.4
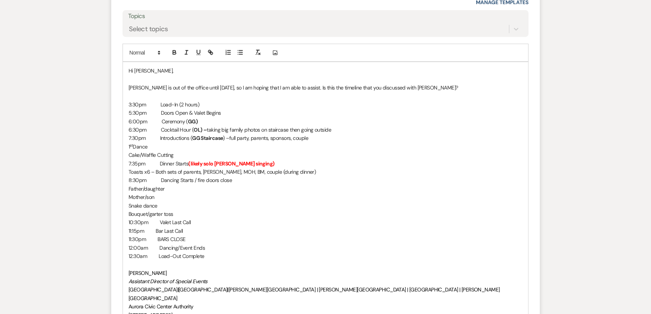
click at [133, 207] on p "Bouquet/garter toss" at bounding box center [325, 214] width 394 height 8
click at [154, 207] on p "11:15pm Bar Last Call" at bounding box center [325, 231] width 394 height 8
click at [154, 207] on p "11:30pm BARS CLOSE" at bounding box center [325, 239] width 394 height 8
click at [133, 153] on p "Cake/Waffle Cutting" at bounding box center [325, 155] width 394 height 8
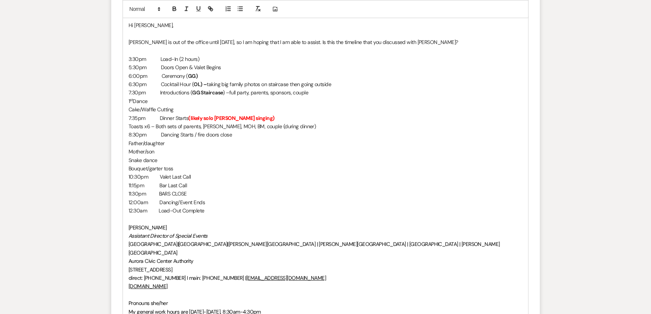
scroll to position [463, 0]
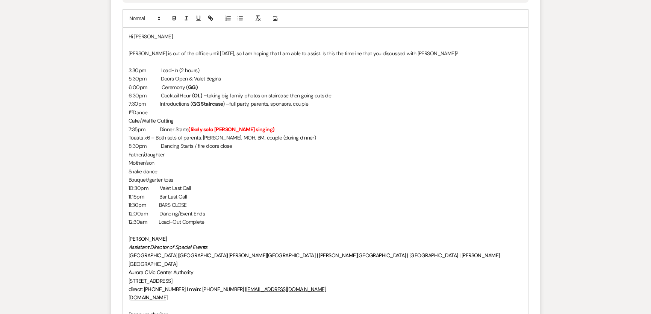
click at [316, 51] on p "[PERSON_NAME] is out of the office until [DATE], so I am hoping that I am able …" at bounding box center [325, 53] width 394 height 8
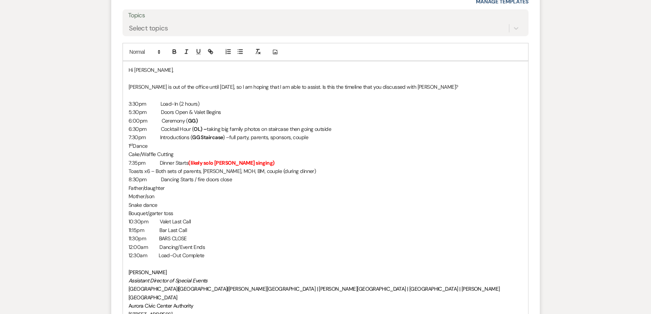
scroll to position [429, 0]
click at [419, 86] on p "[PERSON_NAME] is out of the office until [DATE], so I am hoping that I am able …" at bounding box center [325, 87] width 394 height 8
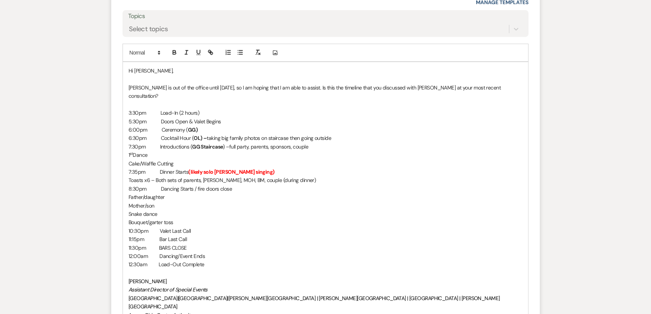
click at [461, 134] on p "6:30pm Cocktail Hour ( OL) – taking big family photos on staircase then going o…" at bounding box center [325, 138] width 394 height 8
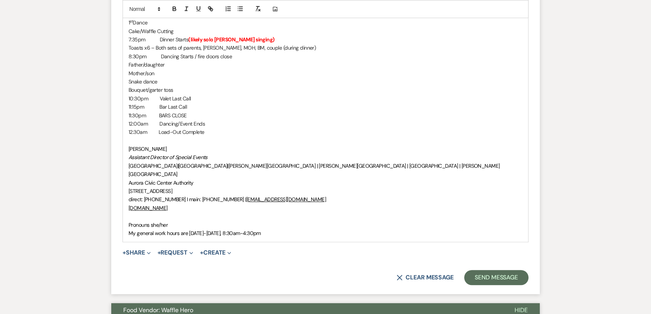
scroll to position [600, 0]
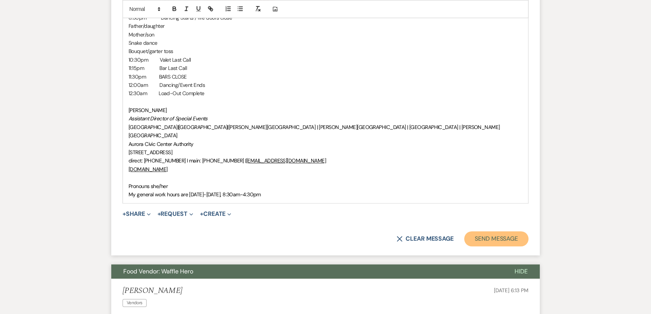
click at [461, 207] on button "Send Message" at bounding box center [496, 238] width 64 height 15
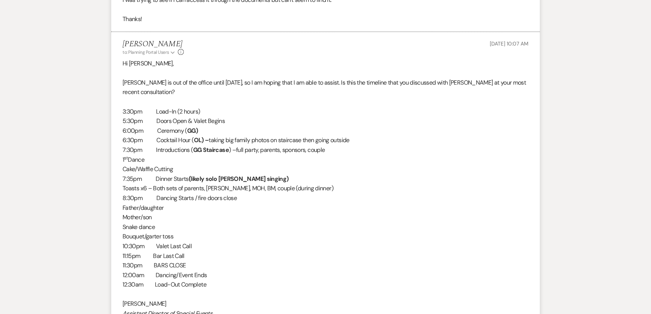
scroll to position [0, 0]
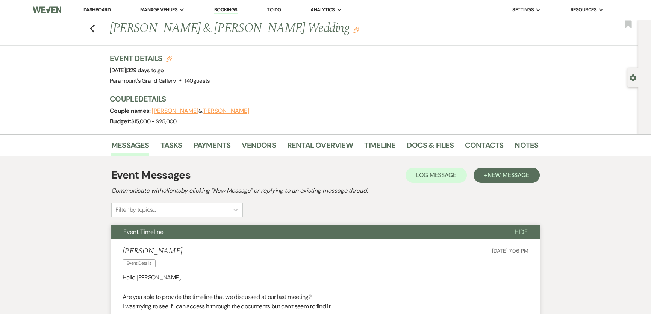
click at [88, 7] on link "Dashboard" at bounding box center [96, 9] width 27 height 6
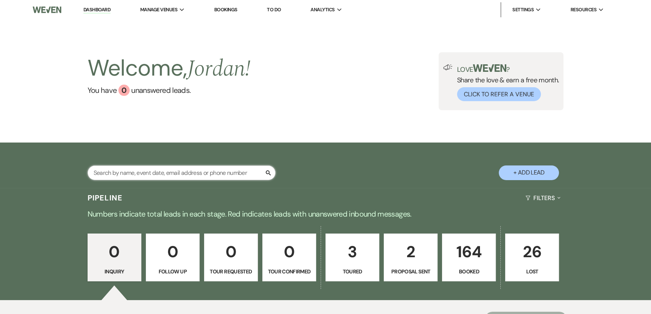
click at [141, 166] on input "text" at bounding box center [182, 172] width 188 height 15
type input "alia"
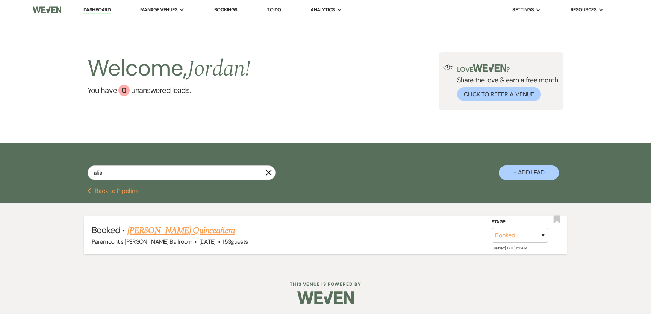
click at [193, 207] on link "[PERSON_NAME] Quinceañera" at bounding box center [180, 231] width 107 height 14
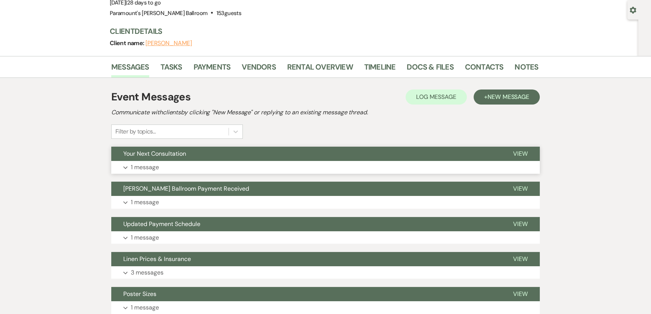
scroll to position [68, 0]
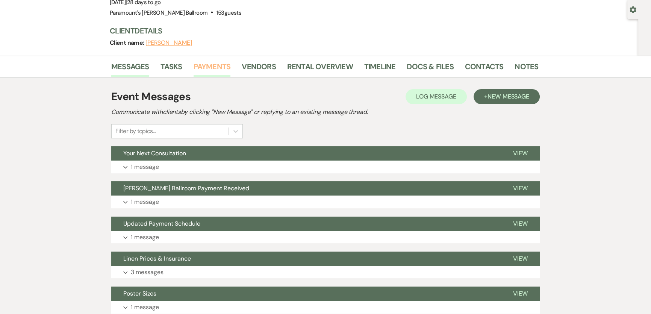
click at [216, 72] on link "Payments" at bounding box center [211, 68] width 37 height 17
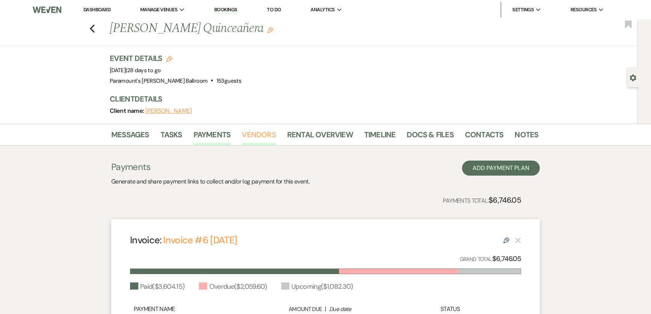
click at [252, 130] on link "Vendors" at bounding box center [259, 136] width 34 height 17
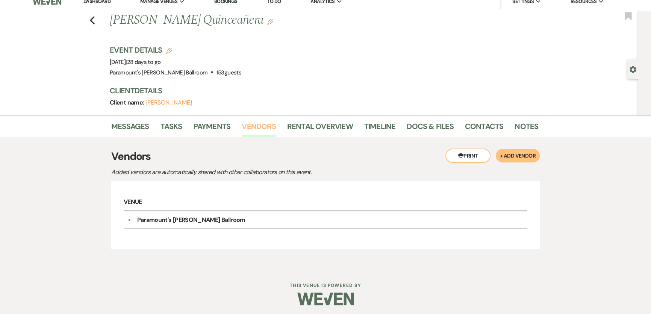
scroll to position [11, 0]
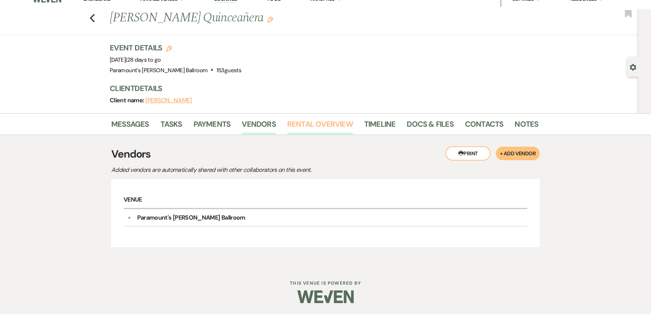
click at [334, 124] on link "Rental Overview" at bounding box center [320, 126] width 66 height 17
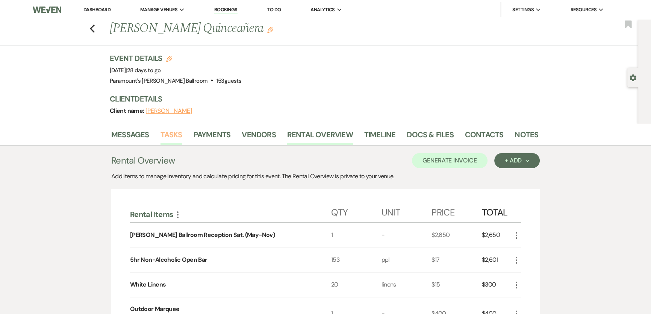
click at [172, 139] on link "Tasks" at bounding box center [171, 136] width 22 height 17
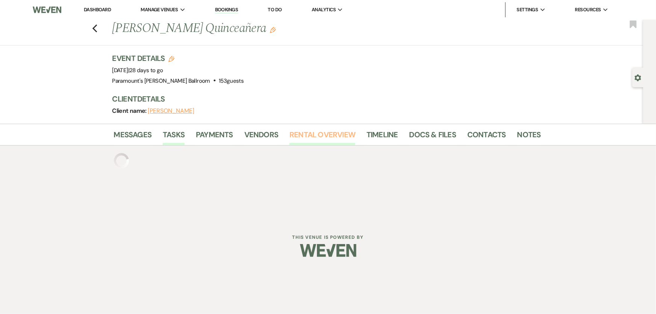
click at [326, 142] on link "Rental Overview" at bounding box center [322, 136] width 66 height 17
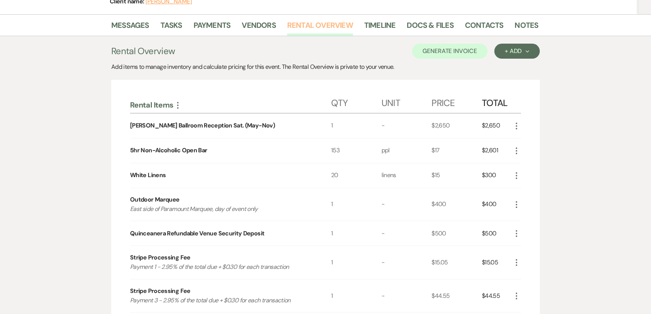
scroll to position [68, 0]
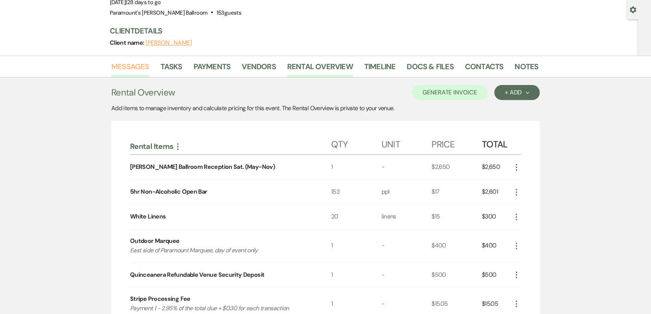
click at [128, 64] on link "Messages" at bounding box center [130, 68] width 38 height 17
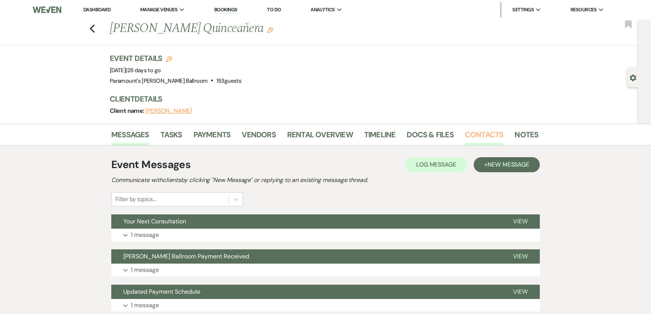
click at [461, 137] on link "Contacts" at bounding box center [484, 136] width 39 height 17
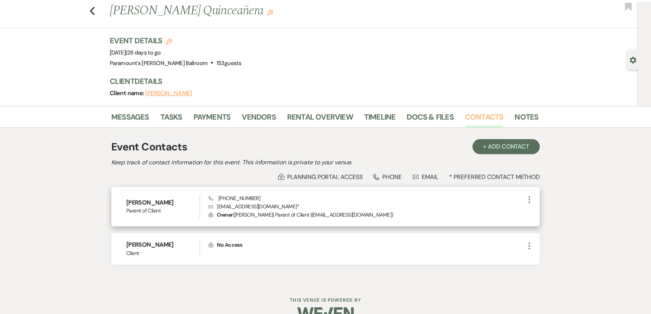
scroll to position [34, 0]
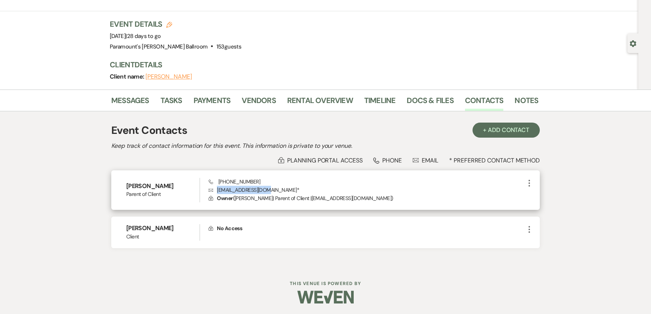
drag, startPoint x: 265, startPoint y: 188, endPoint x: 217, endPoint y: 187, distance: 48.1
click at [217, 187] on p "Envelope [EMAIL_ADDRESS][DOMAIN_NAME] *" at bounding box center [367, 190] width 316 height 8
copy p "[EMAIL_ADDRESS][DOMAIN_NAME]"
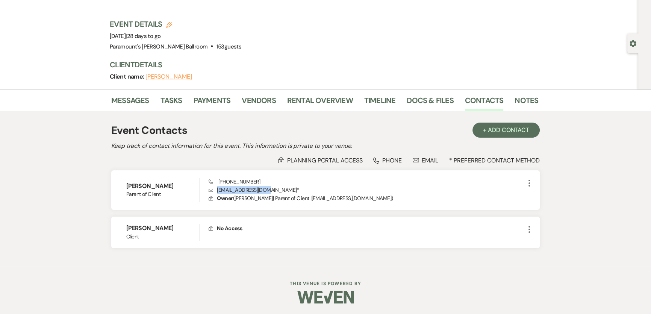
drag, startPoint x: 222, startPoint y: 75, endPoint x: 148, endPoint y: 75, distance: 73.3
click at [148, 75] on div "Client name: [PERSON_NAME]" at bounding box center [320, 76] width 421 height 11
copy button "[PERSON_NAME]"
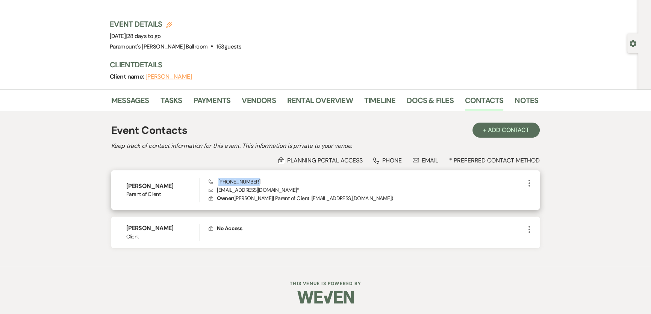
drag, startPoint x: 260, startPoint y: 180, endPoint x: 218, endPoint y: 183, distance: 42.5
click at [218, 183] on div "Phone [PHONE_NUMBER] Envelope [EMAIL_ADDRESS][DOMAIN_NAME] * Lock Owner ( [PERS…" at bounding box center [367, 190] width 316 height 25
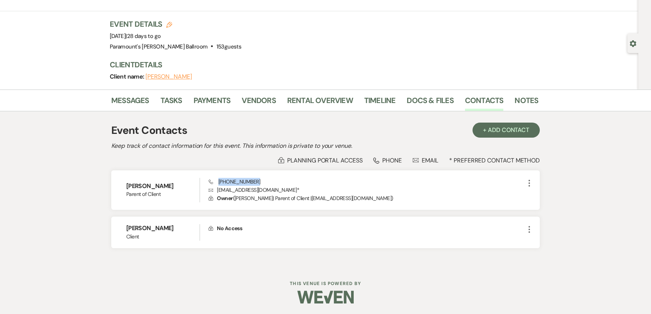
copy span "[PHONE_NUMBER]"
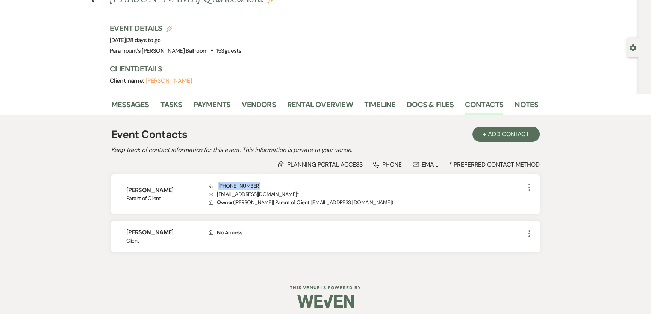
scroll to position [0, 0]
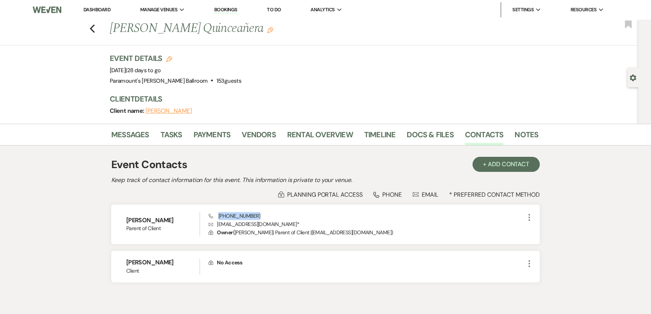
click at [104, 9] on link "Dashboard" at bounding box center [96, 9] width 27 height 6
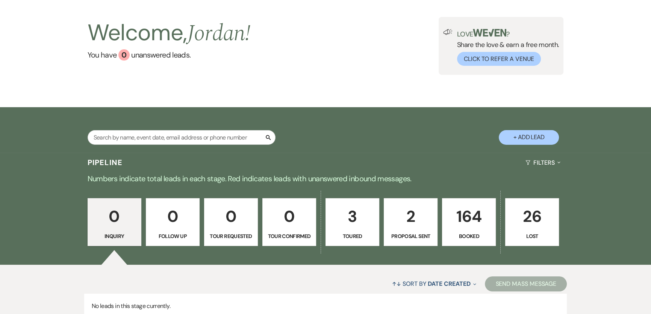
scroll to position [97, 0]
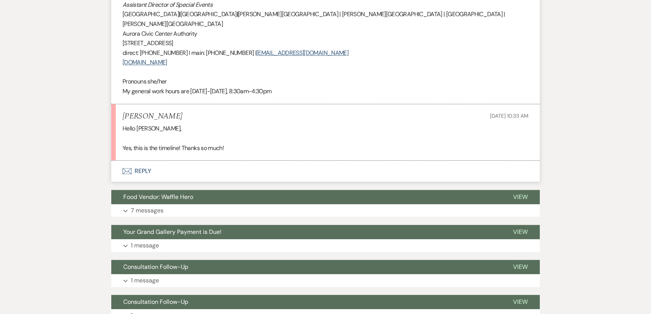
click at [138, 162] on button "Envelope Reply" at bounding box center [325, 170] width 428 height 21
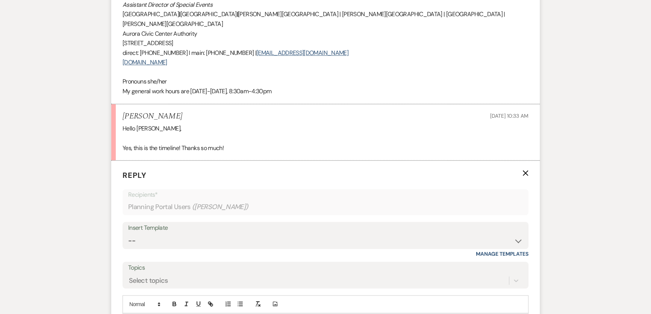
scroll to position [686, 0]
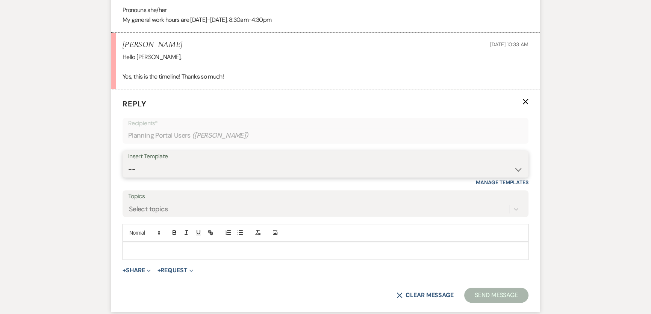
click at [159, 162] on select "-- Weven Planning Portal Introduction (Booked Events) 6 Month Consultation 9 Mo…" at bounding box center [325, 169] width 394 height 15
select select "1900"
click at [128, 162] on select "-- Weven Planning Portal Introduction (Booked Events) 6 Month Consultation 9 Mo…" at bounding box center [325, 169] width 394 height 15
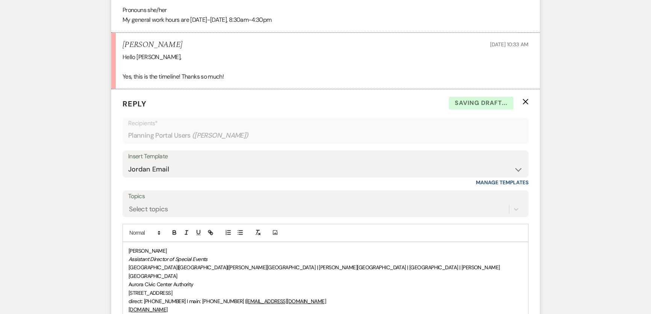
click at [126, 242] on div "Jordan Scherpe-Lencioni Assistant Director of Special Events Paramount Theatre …" at bounding box center [325, 292] width 405 height 101
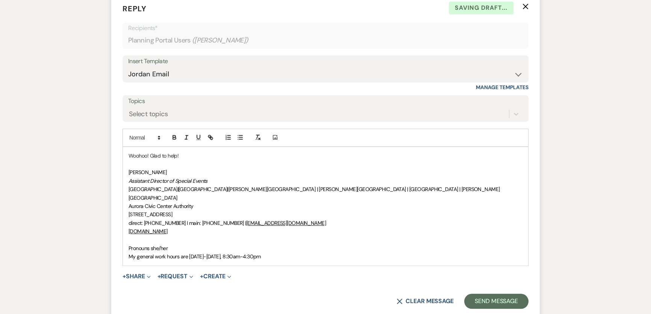
scroll to position [840, 0]
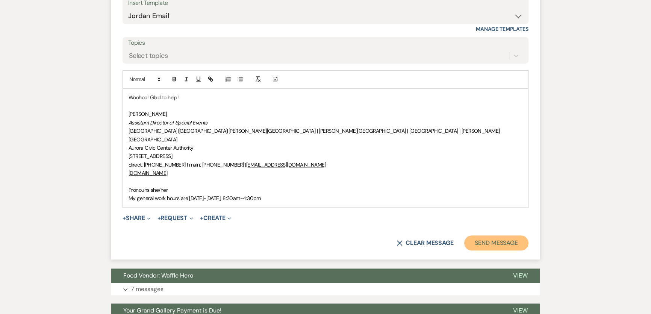
click at [494, 235] on button "Send Message" at bounding box center [496, 242] width 64 height 15
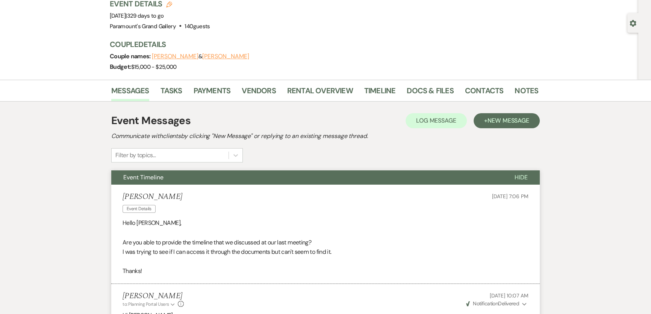
scroll to position [0, 0]
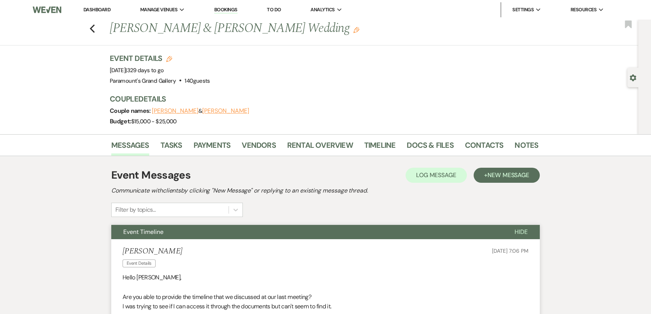
click at [103, 11] on link "Dashboard" at bounding box center [96, 9] width 27 height 6
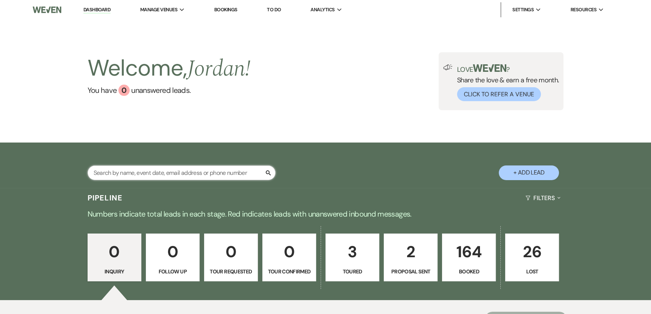
click at [196, 170] on input "text" at bounding box center [182, 172] width 188 height 15
type input "alia"
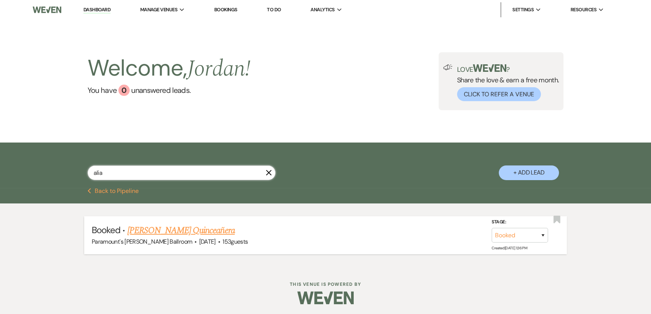
scroll to position [1, 0]
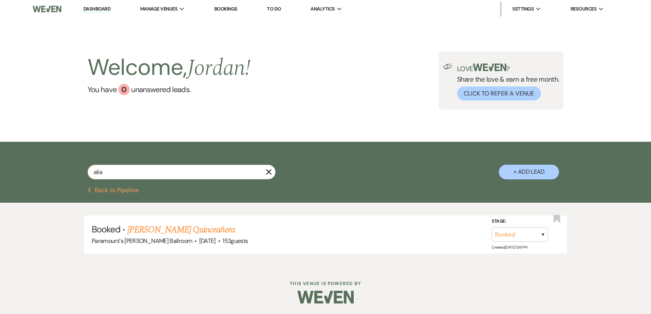
click at [194, 233] on link "[PERSON_NAME] Quinceañera" at bounding box center [180, 230] width 107 height 14
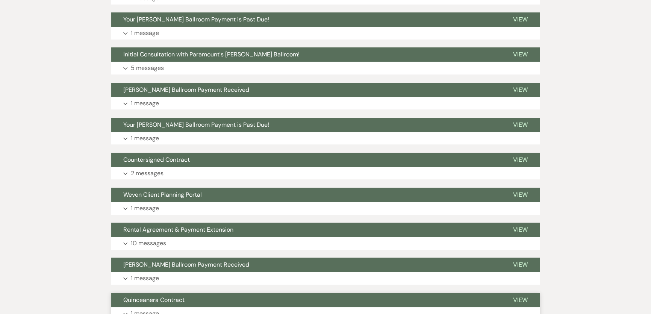
scroll to position [477, 0]
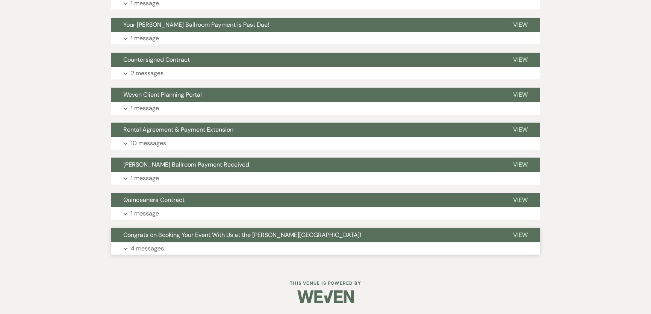
click at [166, 238] on button "Congrats on Booking Your Event With Us at the [PERSON_NAME][GEOGRAPHIC_DATA]!" at bounding box center [306, 235] width 390 height 14
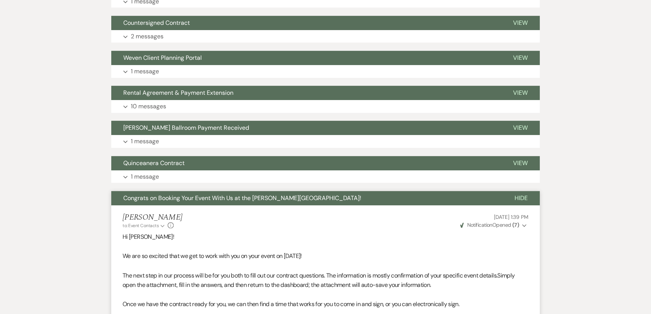
scroll to position [501, 0]
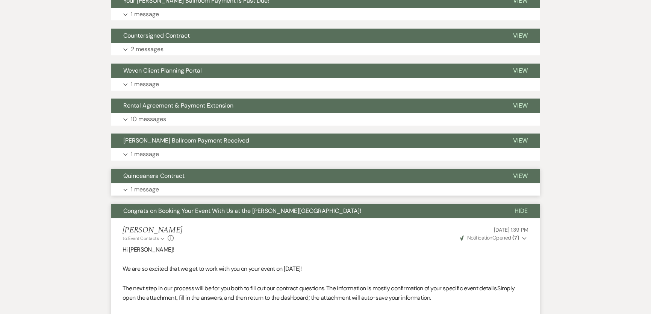
click at [225, 176] on button "Quinceanera Contract" at bounding box center [306, 176] width 390 height 14
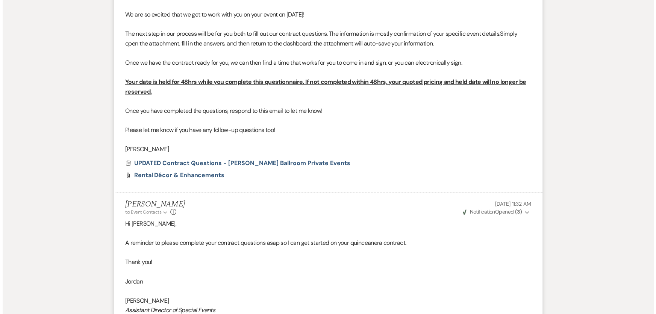
scroll to position [1082, 0]
click at [232, 165] on span "UPDATED Contract Questions - Meyer Ballroom Private Events" at bounding box center [239, 163] width 216 height 8
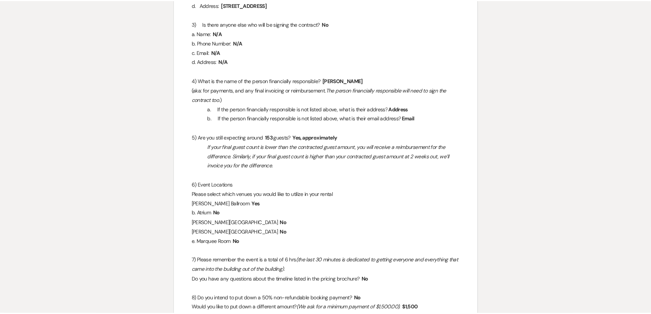
scroll to position [0, 0]
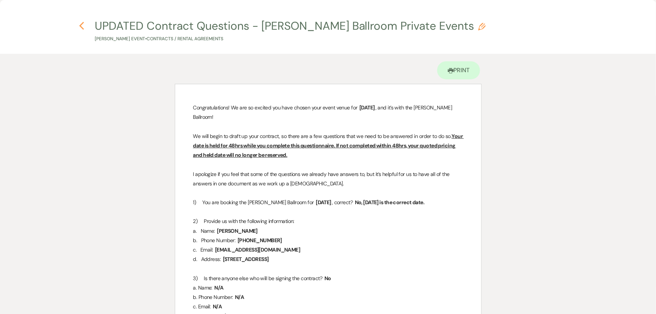
click at [82, 26] on icon "Previous" at bounding box center [82, 25] width 6 height 9
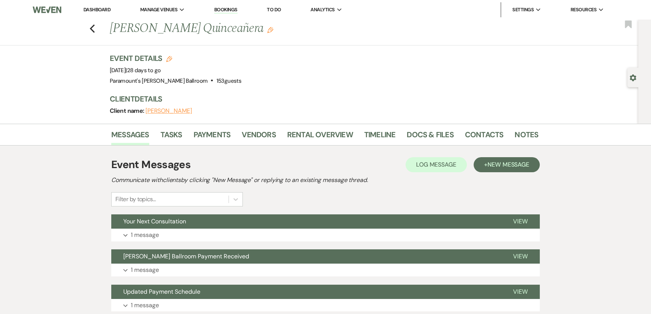
click at [101, 8] on link "Dashboard" at bounding box center [96, 9] width 27 height 6
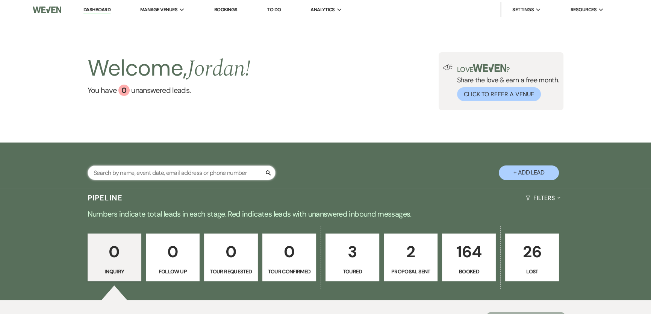
click at [183, 176] on input "text" at bounding box center [182, 172] width 188 height 15
type input "rodrig"
select select "8"
select select "11"
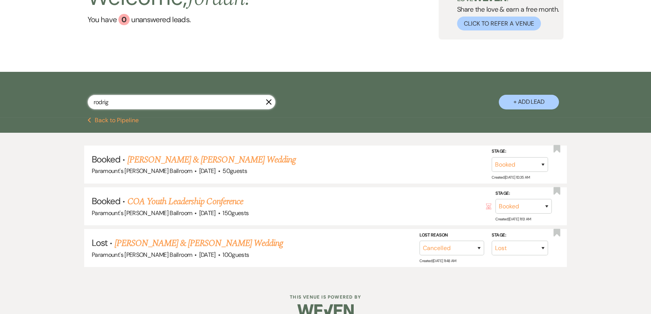
scroll to position [83, 0]
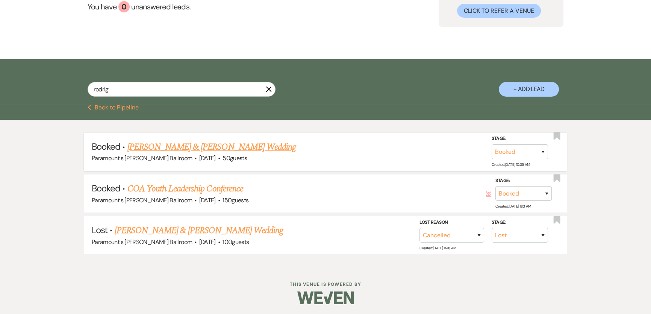
click at [242, 145] on link "[PERSON_NAME] & [PERSON_NAME] Wedding" at bounding box center [211, 147] width 168 height 14
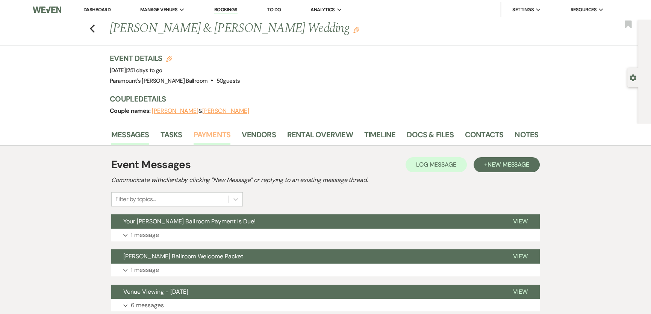
click at [211, 129] on link "Payments" at bounding box center [211, 136] width 37 height 17
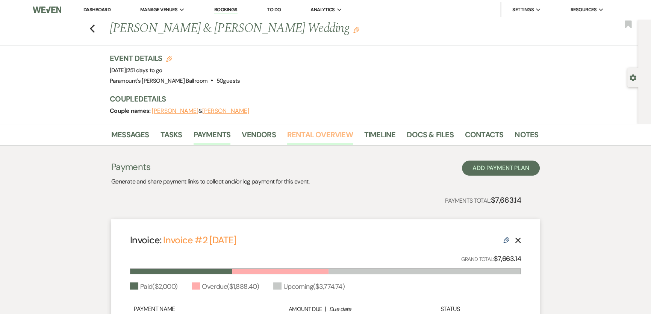
click at [338, 135] on link "Rental Overview" at bounding box center [320, 136] width 66 height 17
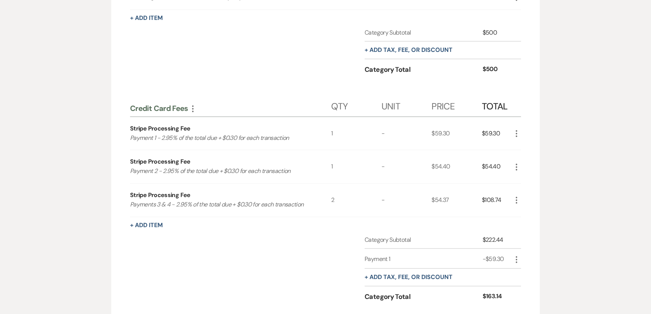
scroll to position [945, 0]
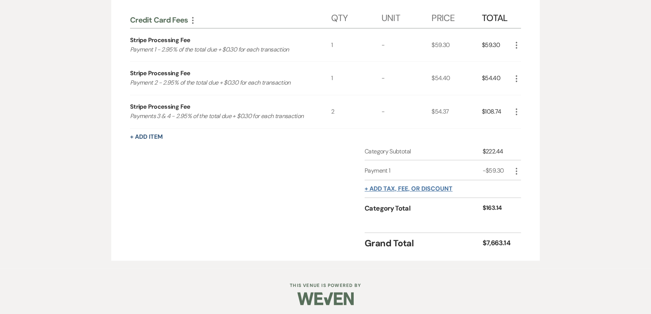
click at [407, 187] on button "+ Add tax, fee, or discount" at bounding box center [408, 189] width 88 height 6
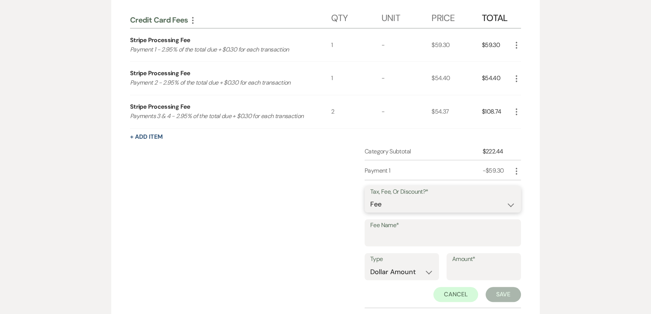
click at [390, 200] on select "Fee Discount Tax" at bounding box center [442, 204] width 145 height 15
select select "2"
click at [370, 197] on select "Fee Discount Tax" at bounding box center [442, 204] width 145 height 15
click at [391, 233] on input "Fee Name*" at bounding box center [442, 238] width 145 height 15
type input "Payment 2"
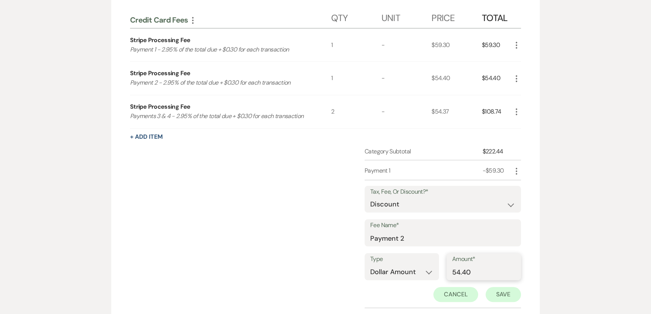
type input "54.40"
click at [503, 294] on button "Save" at bounding box center [502, 294] width 35 height 15
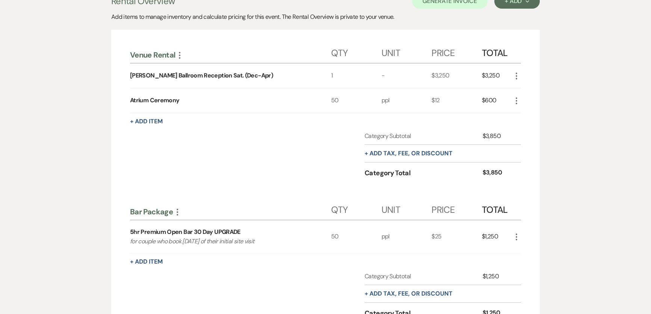
scroll to position [0, 0]
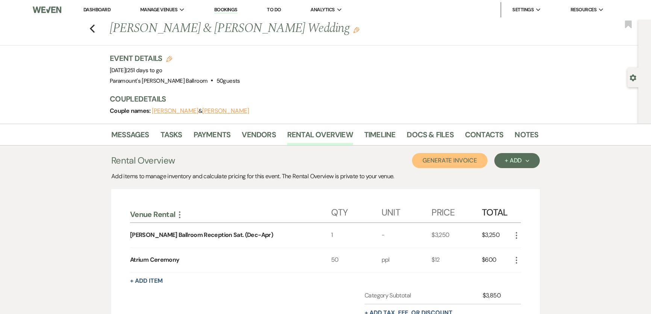
click at [431, 157] on button "Generate Invoice" at bounding box center [450, 160] width 76 height 15
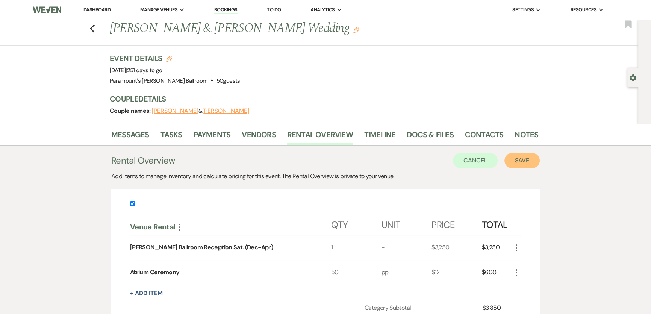
click at [515, 160] on button "Save" at bounding box center [521, 160] width 35 height 15
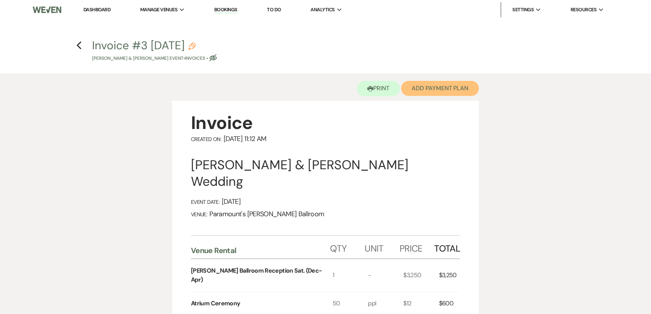
click at [426, 90] on button "Add Payment Plan" at bounding box center [440, 88] width 78 height 15
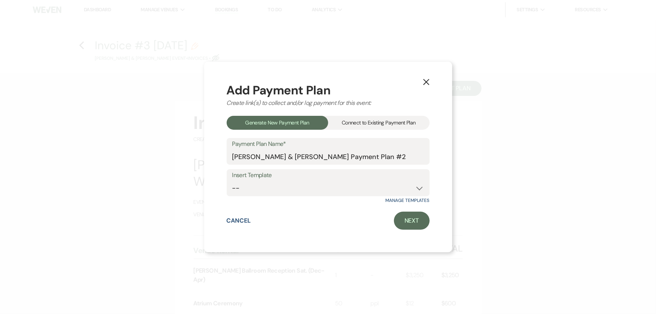
drag, startPoint x: 408, startPoint y: 127, endPoint x: 391, endPoint y: 148, distance: 26.8
click at [407, 127] on div "Connect to Existing Payment Plan" at bounding box center [378, 123] width 101 height 14
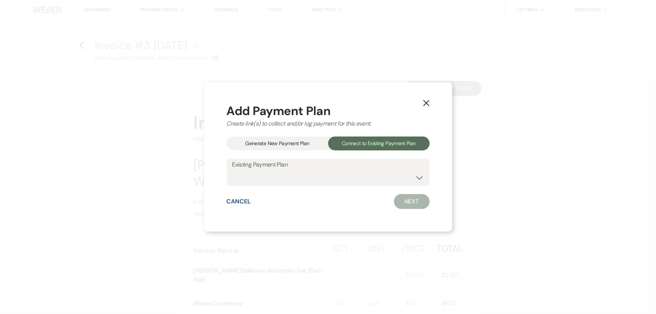
click at [379, 165] on label "Existing Payment Plan" at bounding box center [328, 164] width 192 height 11
click at [376, 185] on div "Existing Payment Plan Jasmine Willis & Ricardo Rodriguez's Payment Plan #1" at bounding box center [328, 172] width 203 height 27
drag, startPoint x: 374, startPoint y: 179, endPoint x: 372, endPoint y: 183, distance: 4.7
click at [374, 179] on select "Jasmine Willis & Ricardo Rodriguez's Payment Plan #1" at bounding box center [328, 177] width 192 height 15
select select "22291"
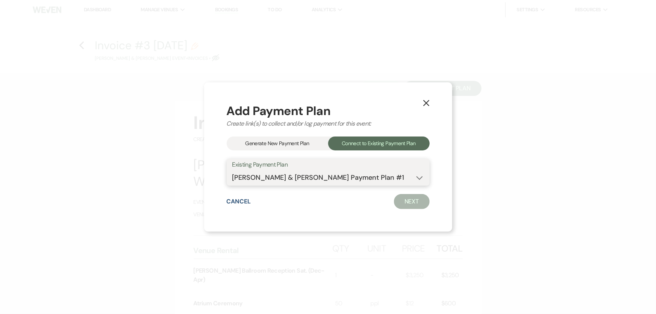
click at [232, 170] on select "Jasmine Willis & Ricardo Rodriguez's Payment Plan #1" at bounding box center [328, 177] width 192 height 15
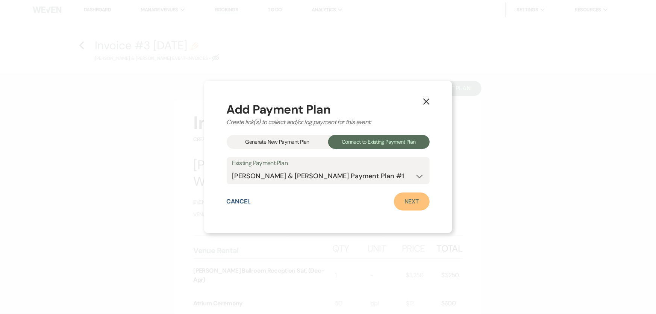
click at [404, 202] on link "Next" at bounding box center [412, 201] width 36 height 18
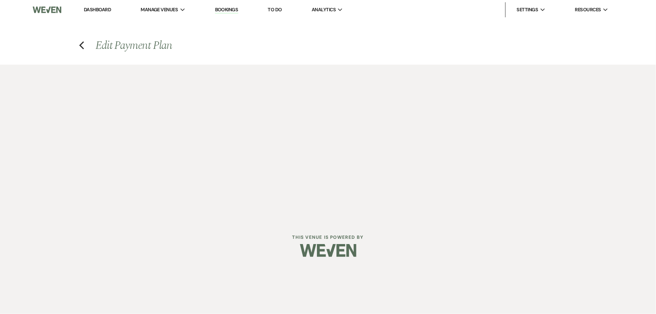
select select "27445"
select select "1"
select select "2"
select select "flat"
select select "2"
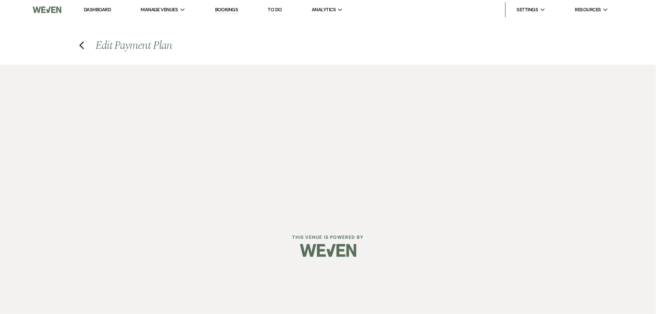
select select "flat"
select select "true"
select select "client"
select select "weeks"
select select "2"
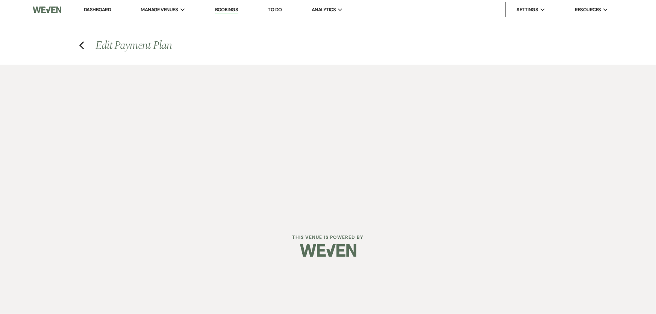
select select "flat"
select select "true"
select select "client"
select select "weeks"
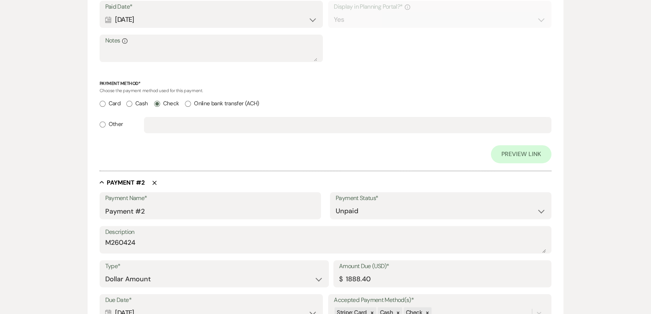
scroll to position [364, 0]
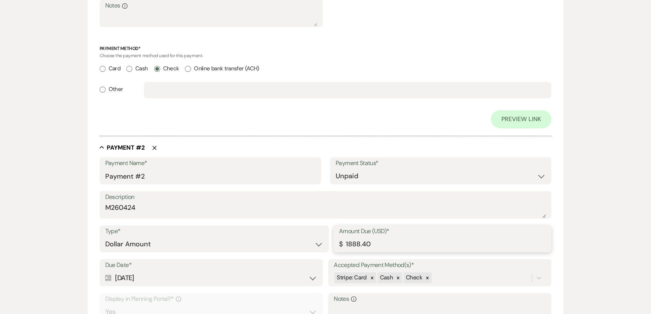
drag, startPoint x: 389, startPoint y: 246, endPoint x: 292, endPoint y: 243, distance: 97.0
click at [292, 243] on div "Type* Dollar Amount Percentage of Grand Total Amount Due (USD)* $ 1888.40" at bounding box center [326, 242] width 452 height 34
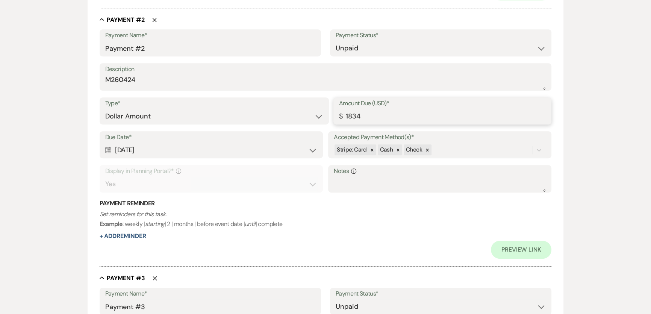
scroll to position [500, 0]
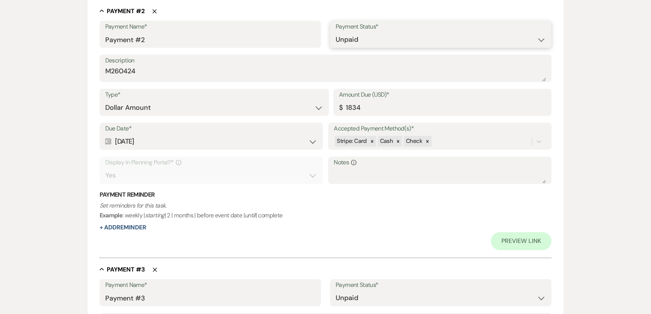
type input "1834.00"
click at [375, 37] on select "Paid Unpaid" at bounding box center [440, 39] width 210 height 15
select select "1"
click at [335, 32] on select "Paid Unpaid" at bounding box center [440, 39] width 210 height 15
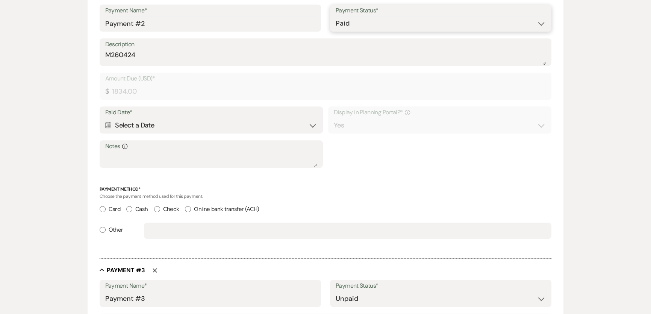
scroll to position [432, 0]
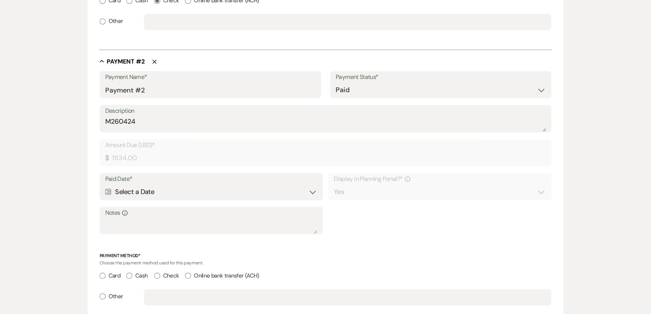
click at [168, 190] on div "Calendar Select a Date Expand" at bounding box center [211, 191] width 212 height 15
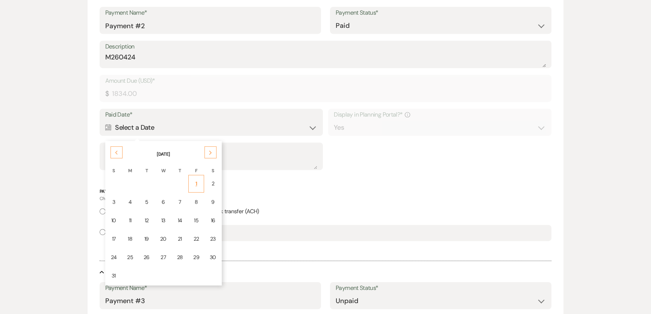
scroll to position [500, 0]
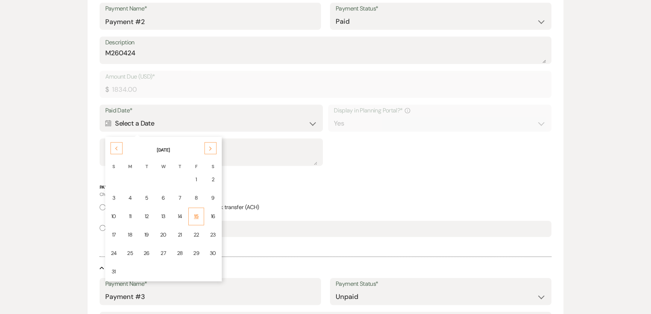
click at [193, 214] on div "15" at bounding box center [196, 216] width 6 height 8
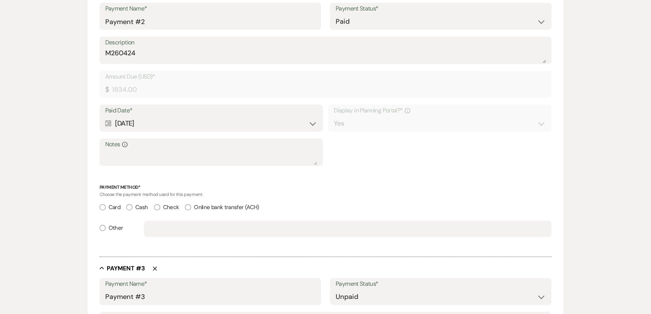
click at [17, 186] on div "Edit Payment Plan Create link(s) to collect and/or log payments for this event:…" at bounding box center [325, 203] width 651 height 1278
click at [157, 207] on input "Check" at bounding box center [157, 207] width 6 height 6
radio input "true"
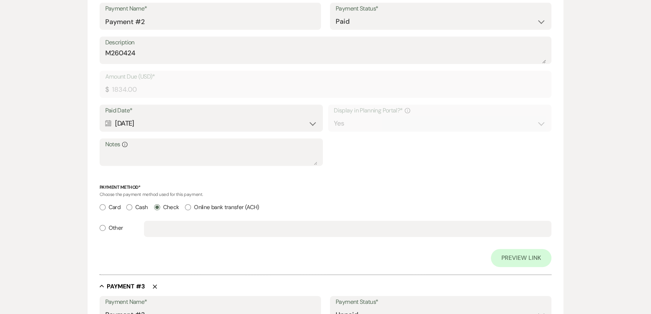
click at [361, 199] on div "Payment Method* Choose the payment method used for this payment. Card Cash Chec…" at bounding box center [326, 214] width 452 height 60
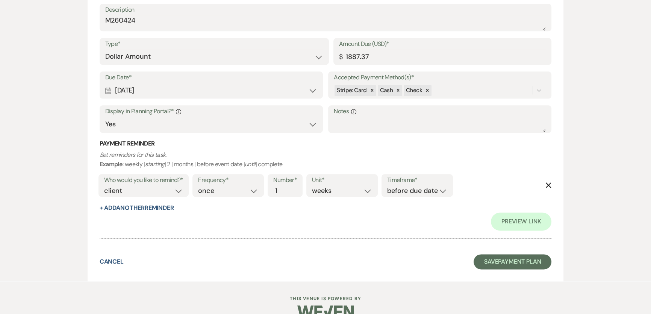
scroll to position [1147, 0]
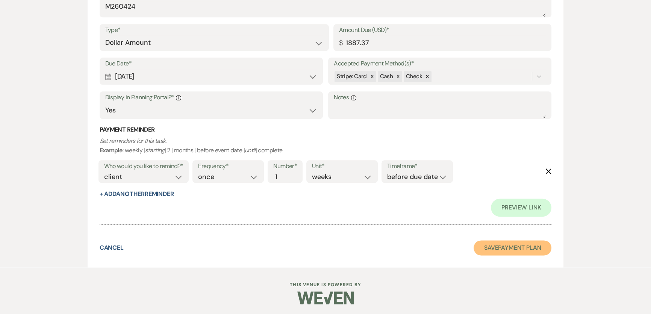
click at [497, 248] on button "Save Payment Plan" at bounding box center [512, 247] width 78 height 15
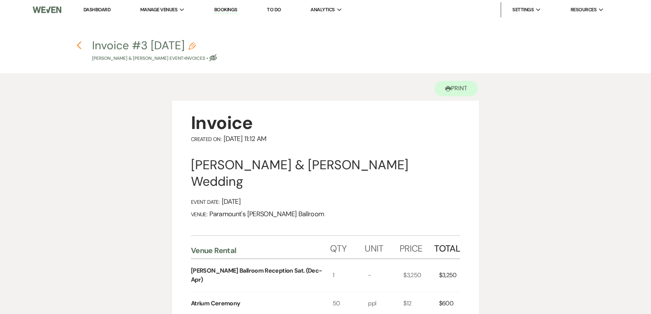
click at [76, 47] on icon "Previous" at bounding box center [79, 45] width 6 height 9
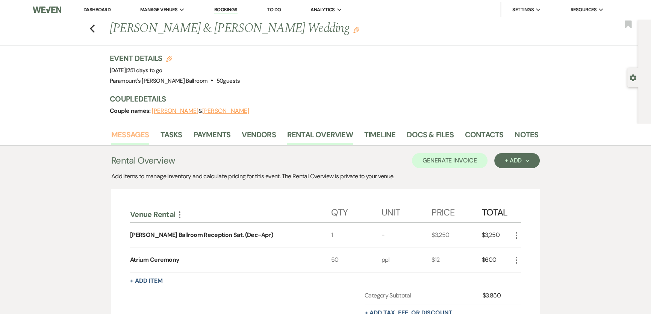
click at [122, 138] on link "Messages" at bounding box center [130, 136] width 38 height 17
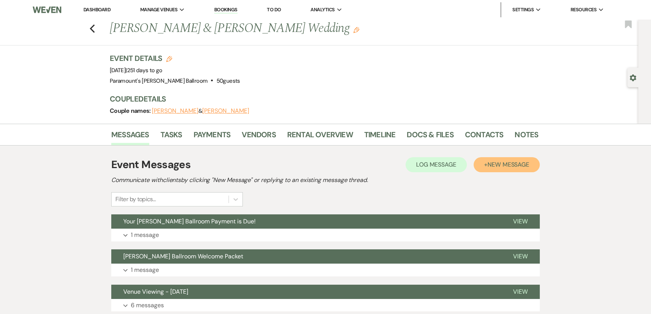
click at [514, 165] on span "New Message" at bounding box center [508, 164] width 42 height 8
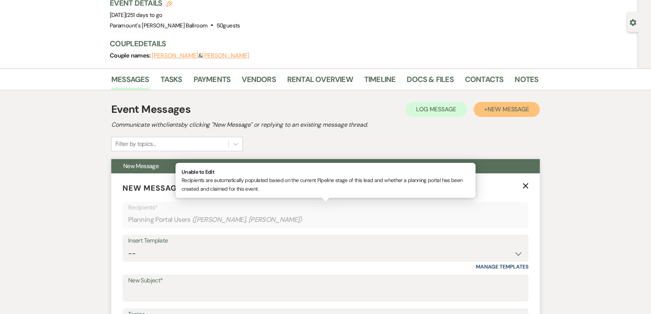
scroll to position [205, 0]
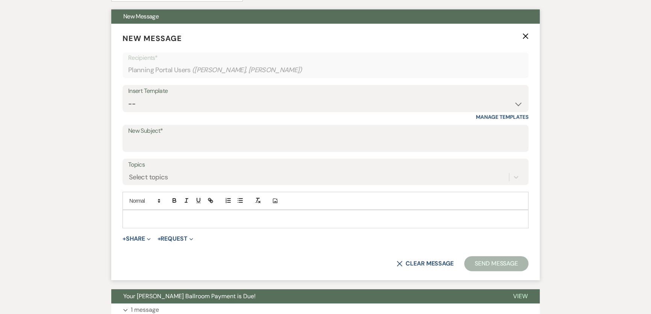
click at [187, 112] on div "Insert Template -- Weven Planning Portal Introduction (Booked Events) 6 Month C…" at bounding box center [325, 102] width 406 height 35
click at [190, 106] on select "-- Weven Planning Portal Introduction (Booked Events) 6 Month Consultation 9 Mo…" at bounding box center [325, 104] width 394 height 15
select select "1692"
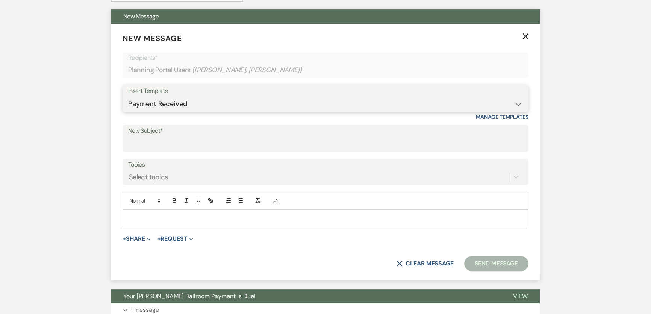
click at [128, 97] on select "-- Weven Planning Portal Introduction (Booked Events) 6 Month Consultation 9 Mo…" at bounding box center [325, 104] width 394 height 15
type input "[PERSON_NAME] Ballroom Payment Received"
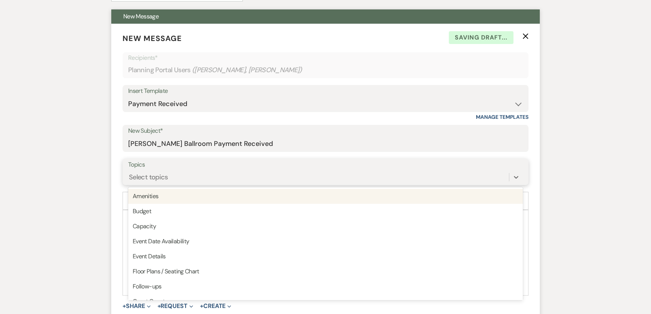
click at [147, 180] on div "Select topics" at bounding box center [148, 177] width 39 height 10
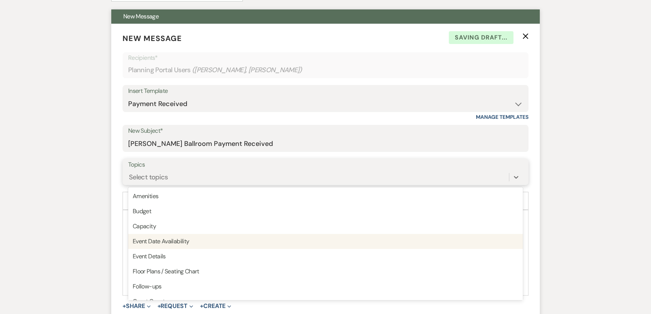
scroll to position [190, 0]
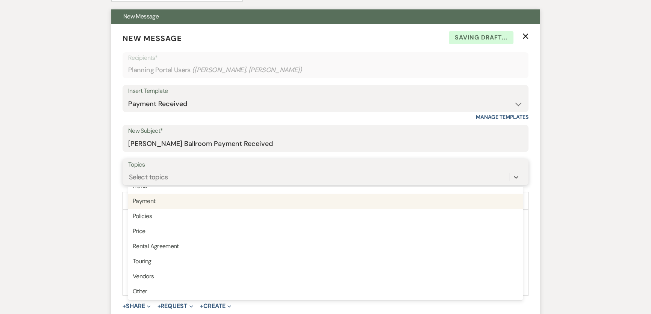
click at [161, 198] on div "Payment" at bounding box center [325, 200] width 394 height 15
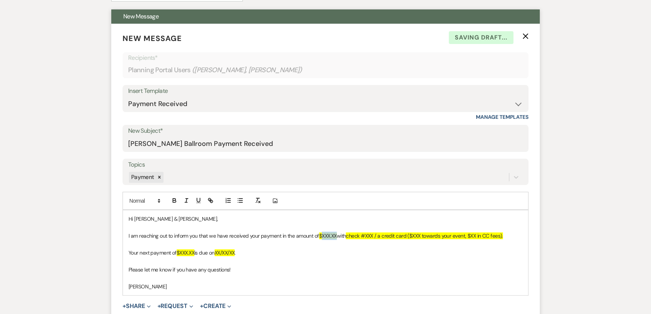
drag, startPoint x: 323, startPoint y: 236, endPoint x: 337, endPoint y: 236, distance: 14.3
click at [337, 236] on span "$XXX.XX" at bounding box center [328, 235] width 18 height 7
drag, startPoint x: 371, startPoint y: 235, endPoint x: 381, endPoint y: 234, distance: 9.8
click at [381, 234] on span "check #XXX / a credit card ($XXX towards your event, $XX in CC fees)." at bounding box center [428, 235] width 157 height 7
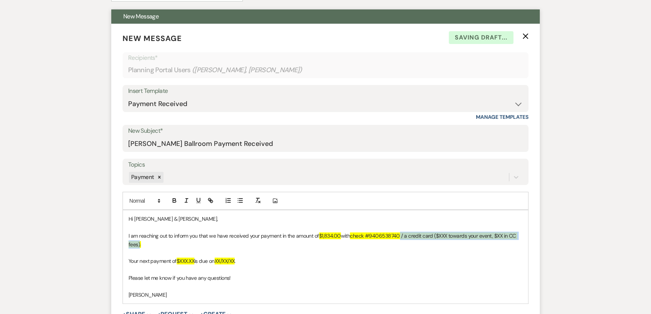
drag, startPoint x: 401, startPoint y: 234, endPoint x: 139, endPoint y: 243, distance: 262.4
click at [139, 243] on span "check #9406538740 / a credit card ($XXX towards your event, $XX in CC fees)." at bounding box center [322, 239] width 388 height 15
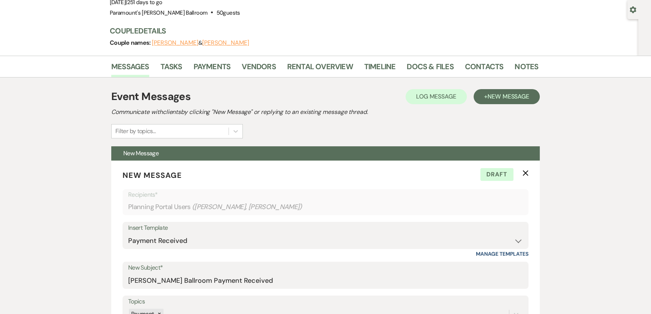
scroll to position [0, 0]
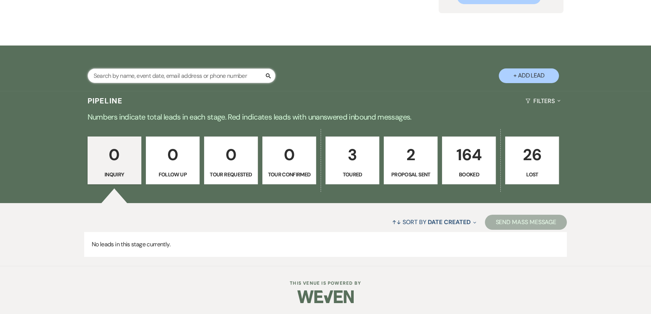
click at [200, 79] on input "text" at bounding box center [182, 75] width 188 height 15
type input "alia"
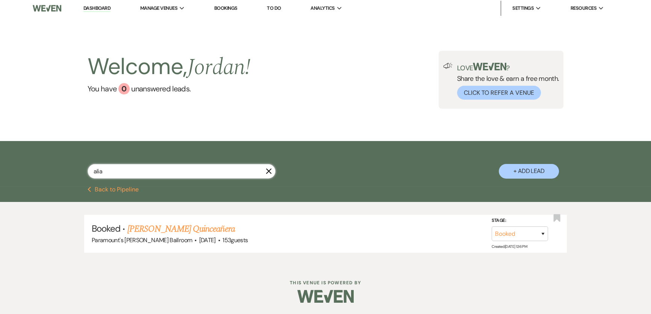
scroll to position [1, 0]
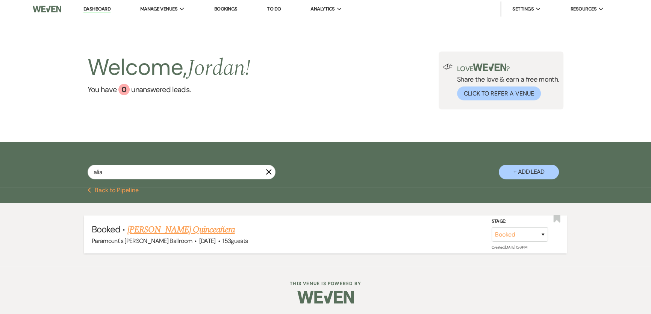
click at [185, 227] on link "[PERSON_NAME] Quinceañera" at bounding box center [180, 230] width 107 height 14
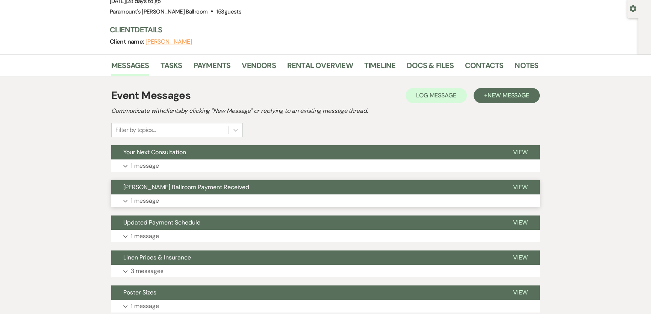
click at [242, 198] on button "Expand 1 message" at bounding box center [325, 200] width 428 height 13
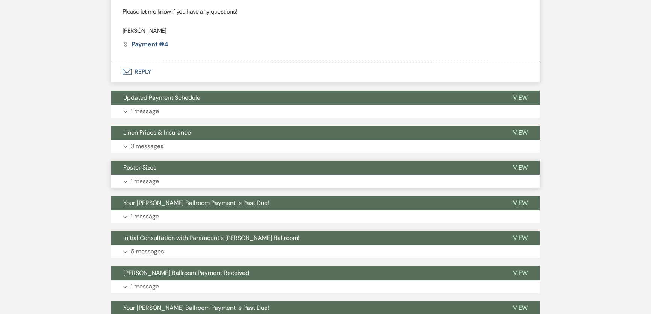
scroll to position [376, 0]
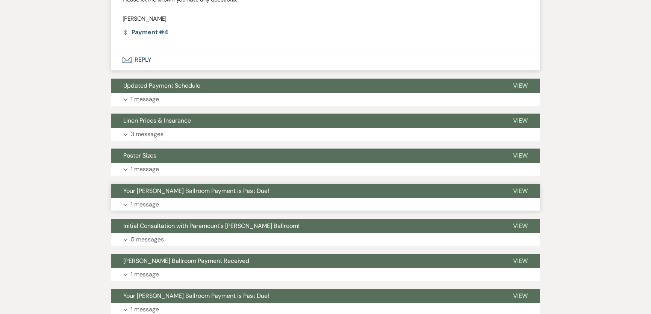
click at [235, 199] on button "Expand 1 message" at bounding box center [325, 204] width 428 height 13
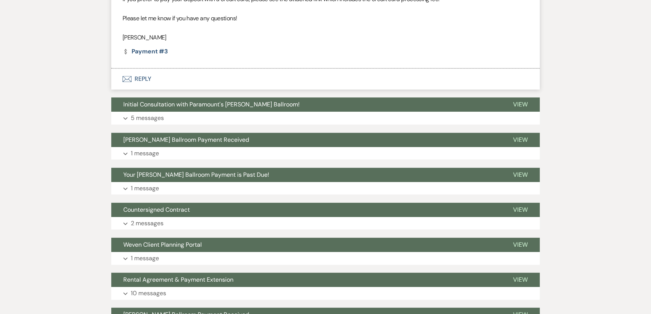
scroll to position [718, 0]
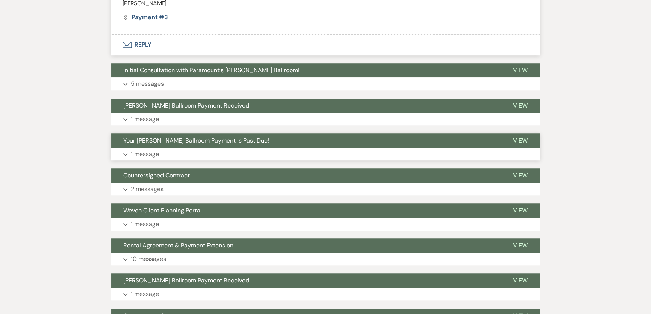
click at [157, 157] on button "Expand 1 message" at bounding box center [325, 154] width 428 height 13
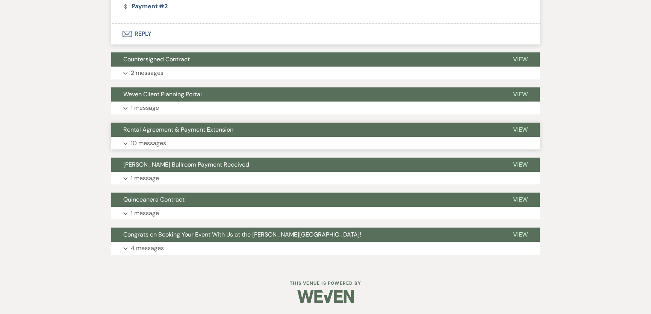
scroll to position [1052, 0]
click at [200, 137] on button "Expand 10 messages" at bounding box center [325, 143] width 428 height 13
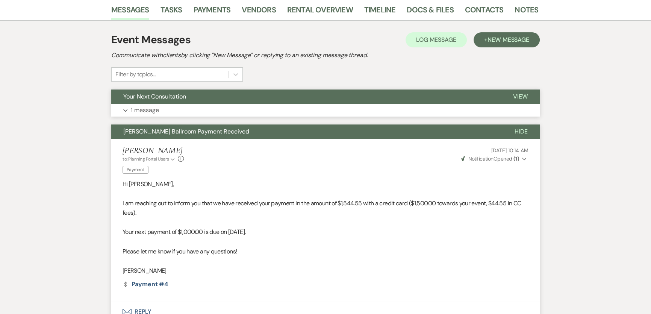
scroll to position [0, 0]
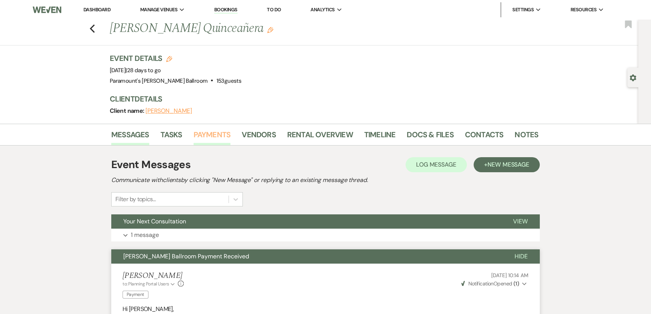
click at [213, 131] on link "Payments" at bounding box center [211, 136] width 37 height 17
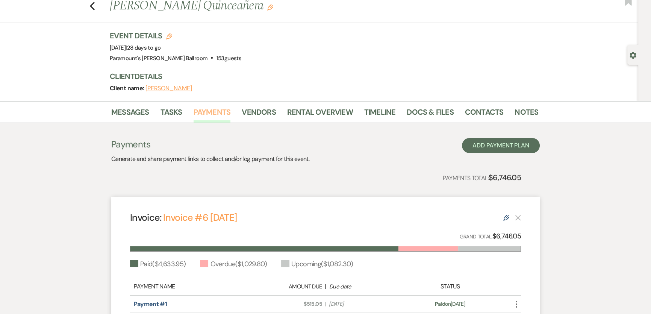
scroll to position [198, 0]
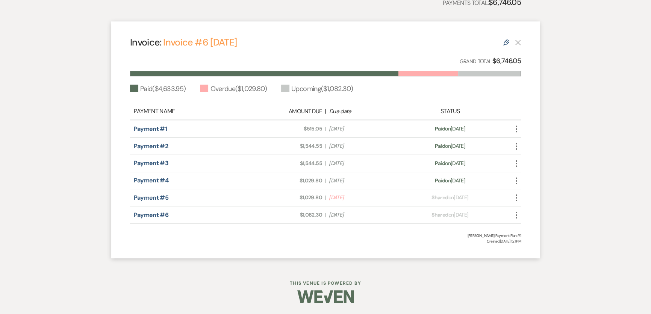
drag, startPoint x: 275, startPoint y: 192, endPoint x: 580, endPoint y: 210, distance: 306.0
click at [580, 210] on div "Messages Tasks Payments Vendors Rental Overview Timeline Docs & Files Contacts …" at bounding box center [325, 96] width 651 height 340
click at [591, 219] on div "Messages Tasks Payments Vendors Rental Overview Timeline Docs & Files Contacts …" at bounding box center [325, 96] width 651 height 340
drag, startPoint x: 128, startPoint y: 197, endPoint x: 588, endPoint y: 227, distance: 461.6
click at [588, 227] on div "Messages Tasks Payments Vendors Rental Overview Timeline Docs & Files Contacts …" at bounding box center [325, 96] width 651 height 340
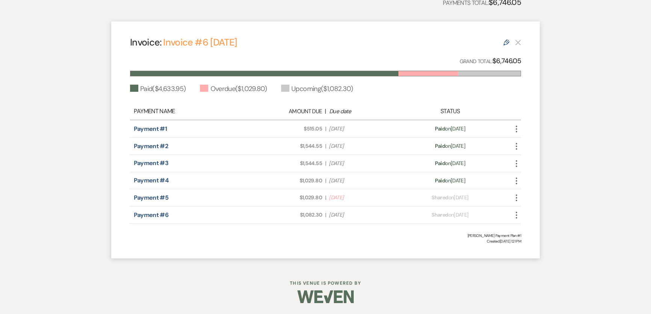
click at [569, 208] on div "Messages Tasks Payments Vendors Rental Overview Timeline Docs & Files Contacts …" at bounding box center [325, 96] width 651 height 340
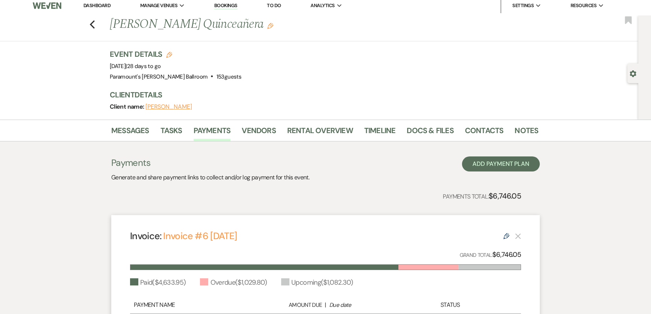
scroll to position [0, 0]
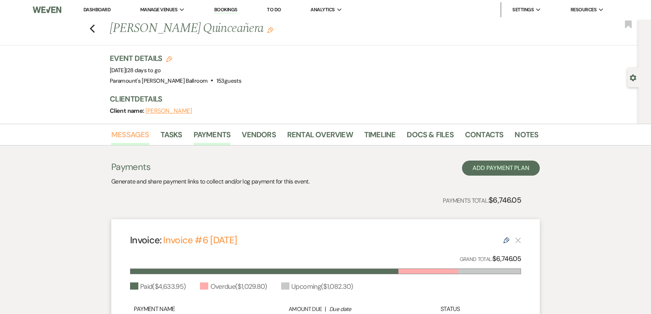
click at [137, 131] on link "Messages" at bounding box center [130, 136] width 38 height 17
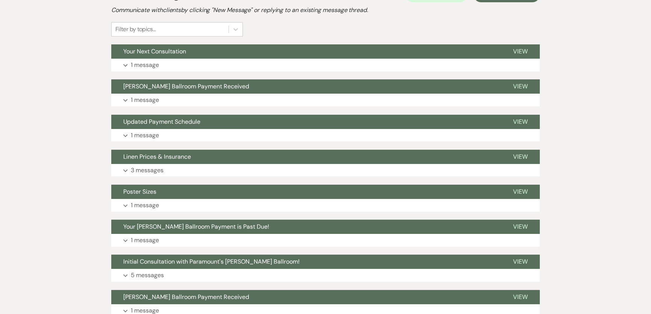
scroll to position [171, 0]
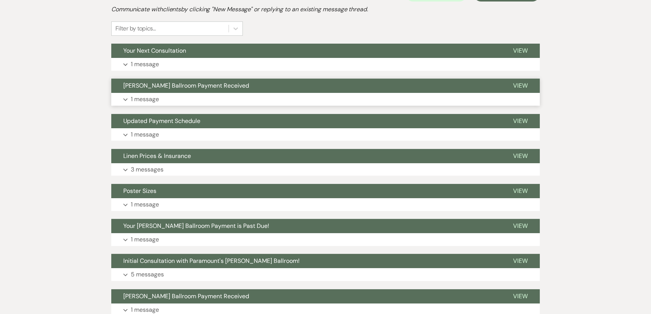
click at [172, 91] on button "[PERSON_NAME] Ballroom Payment Received" at bounding box center [306, 86] width 390 height 14
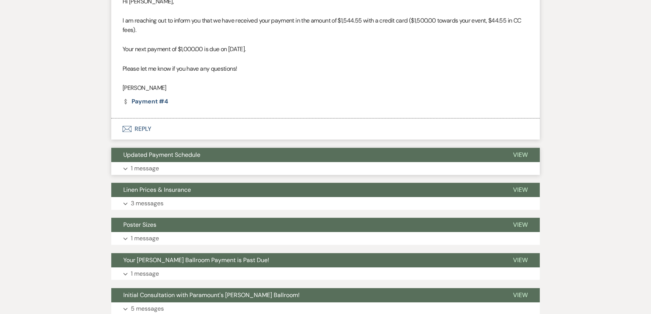
click at [205, 166] on button "Expand 1 message" at bounding box center [325, 168] width 428 height 13
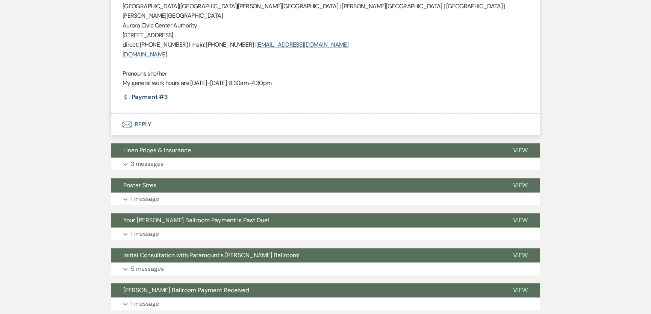
scroll to position [615, 0]
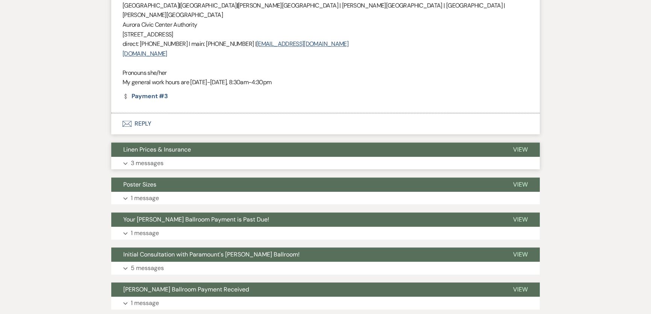
click at [243, 157] on button "Expand 3 messages" at bounding box center [325, 163] width 428 height 13
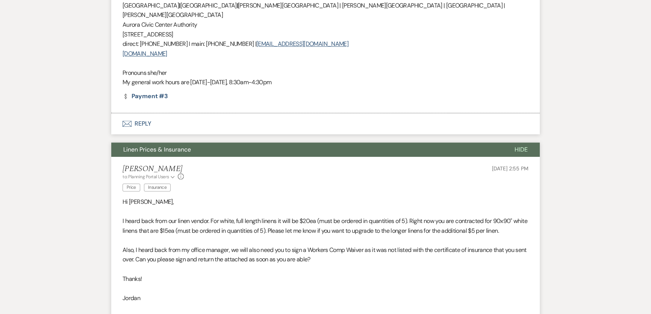
click at [243, 157] on li "Jordan Scherpe-Lencioni to: Planning Portal Users Expand Info Price Insurance J…" at bounding box center [325, 300] width 428 height 287
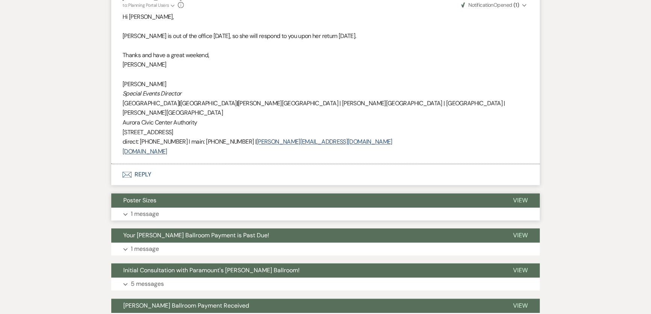
click at [221, 207] on button "Expand 1 message" at bounding box center [325, 213] width 428 height 13
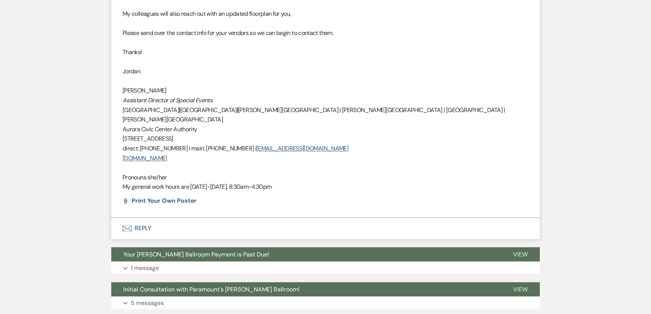
click at [176, 249] on span "Your [PERSON_NAME] Ballroom Payment is Past Due!" at bounding box center [196, 253] width 146 height 8
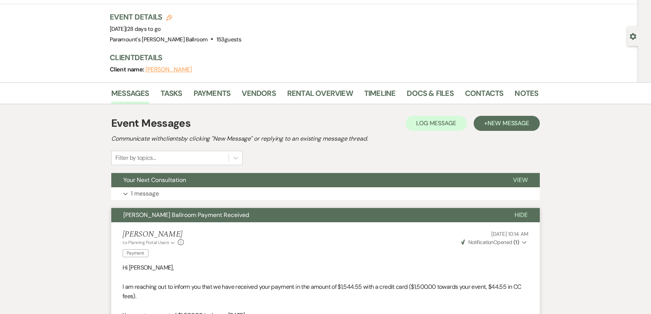
scroll to position [0, 0]
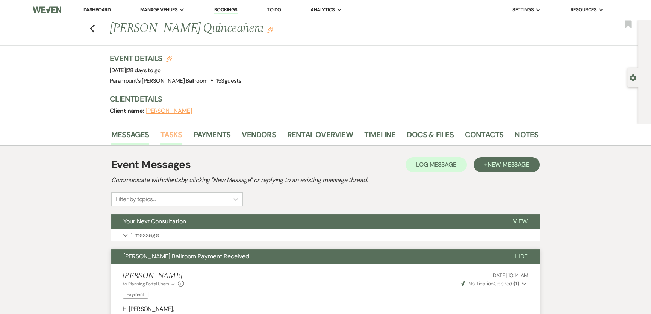
click at [164, 138] on link "Tasks" at bounding box center [171, 136] width 22 height 17
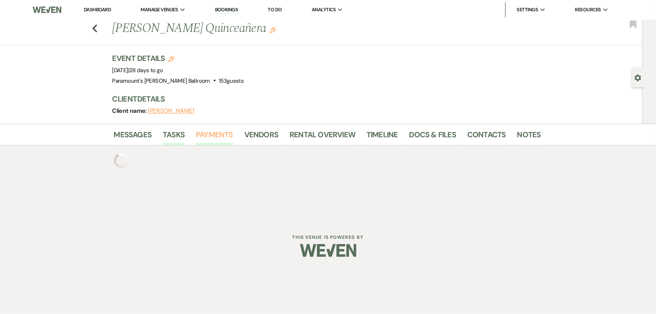
click at [227, 134] on link "Payments" at bounding box center [214, 136] width 37 height 17
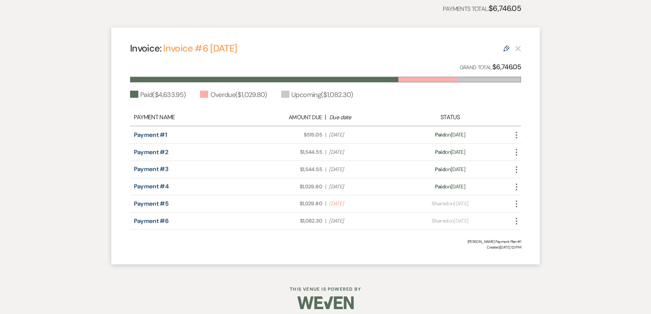
scroll to position [198, 0]
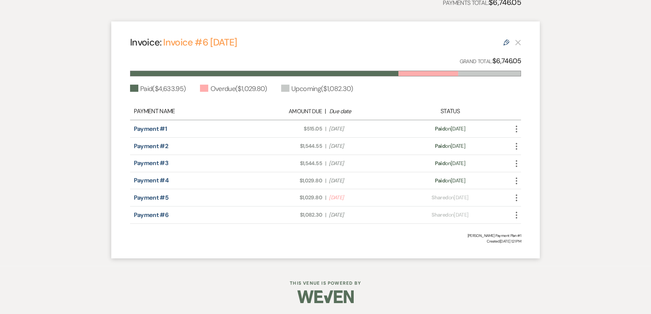
drag, startPoint x: 552, startPoint y: 199, endPoint x: 621, endPoint y: 180, distance: 72.1
click at [621, 180] on div "Messages Tasks Payments Vendors Rental Overview Timeline Docs & Files Contacts …" at bounding box center [325, 96] width 651 height 340
click at [590, 192] on div "Messages Tasks Payments Vendors Rental Overview Timeline Docs & Files Contacts …" at bounding box center [325, 96] width 651 height 340
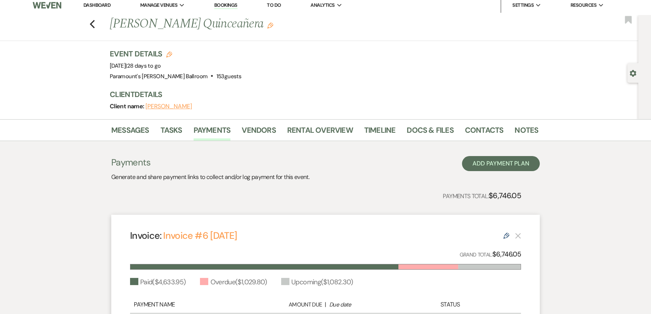
scroll to position [0, 0]
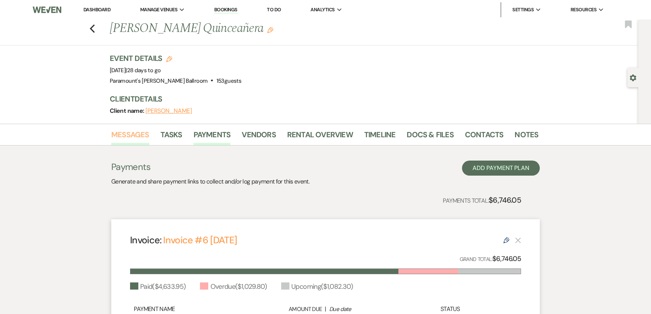
click at [125, 136] on link "Messages" at bounding box center [130, 136] width 38 height 17
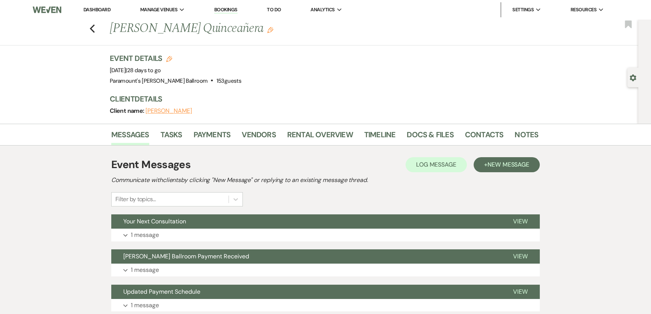
click at [97, 12] on link "Dashboard" at bounding box center [96, 9] width 27 height 6
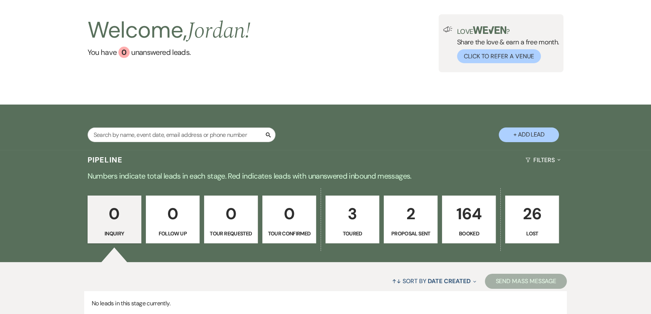
scroll to position [97, 0]
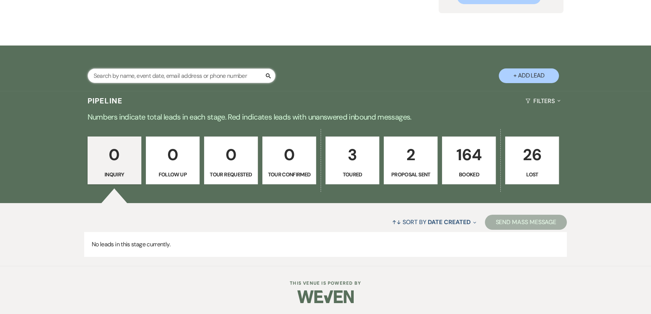
click at [196, 79] on input "text" at bounding box center [182, 75] width 188 height 15
type input "rodr"
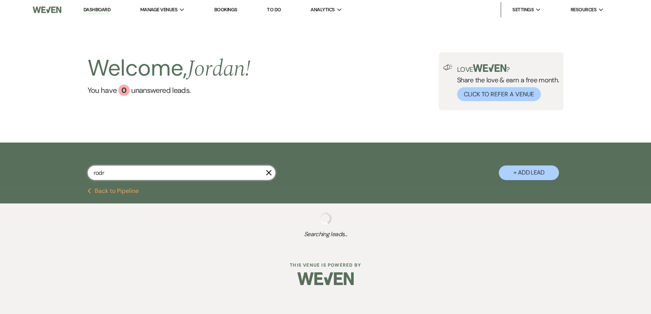
select select "8"
select select "11"
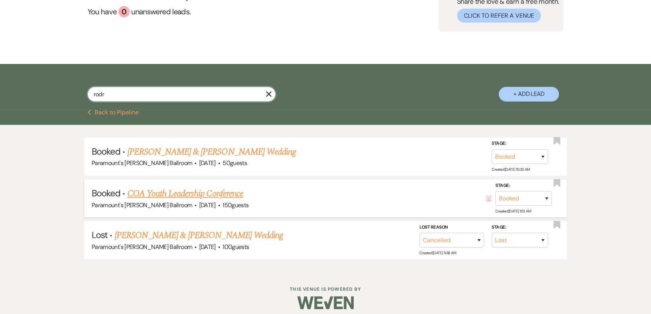
scroll to position [83, 0]
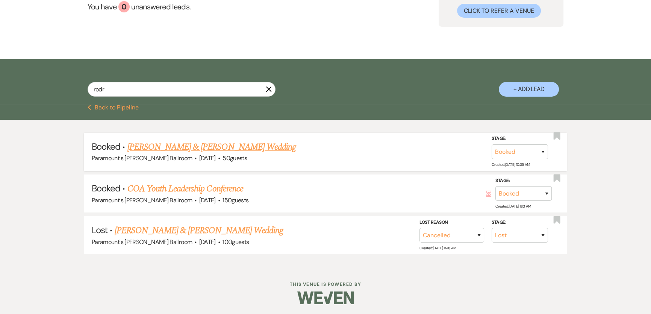
click at [206, 143] on link "[PERSON_NAME] & [PERSON_NAME] Wedding" at bounding box center [211, 147] width 168 height 14
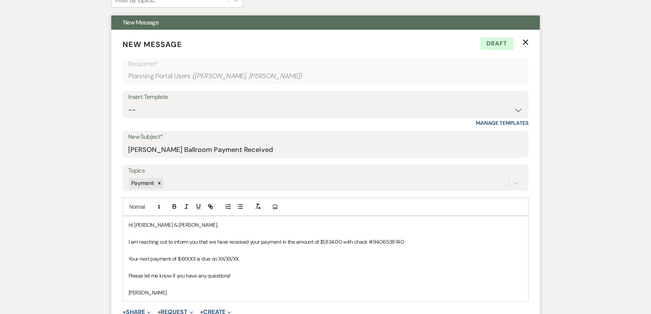
scroll to position [239, 0]
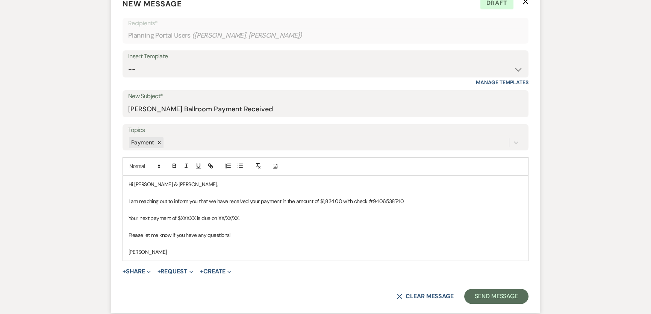
click at [203, 219] on p "Your next payment of $XXX.XX is due on XX/XX/XX." at bounding box center [325, 218] width 394 height 8
drag, startPoint x: 180, startPoint y: 216, endPoint x: 195, endPoint y: 215, distance: 15.0
click at [195, 215] on p "Your next payment of $XXX.XX is due on XX/XX/XX." at bounding box center [325, 218] width 394 height 8
drag, startPoint x: 221, startPoint y: 217, endPoint x: 242, endPoint y: 214, distance: 20.5
click at [242, 214] on p "Your next payment of $1,833.00 is due on XX/XX/XX." at bounding box center [325, 218] width 394 height 8
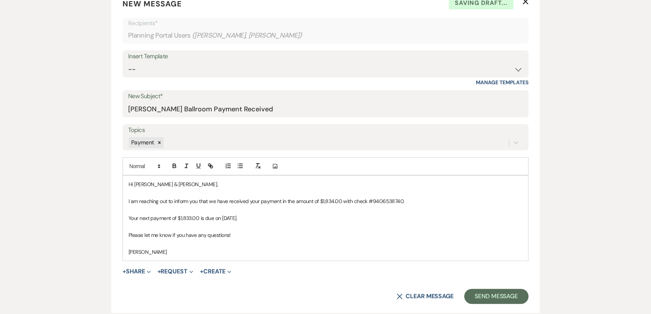
click at [37, 229] on div "Messages Tasks Payments Vendors Rental Overview Timeline Docs & Files Contacts …" at bounding box center [325, 227] width 651 height 686
click at [494, 296] on button "Send Message" at bounding box center [496, 296] width 64 height 15
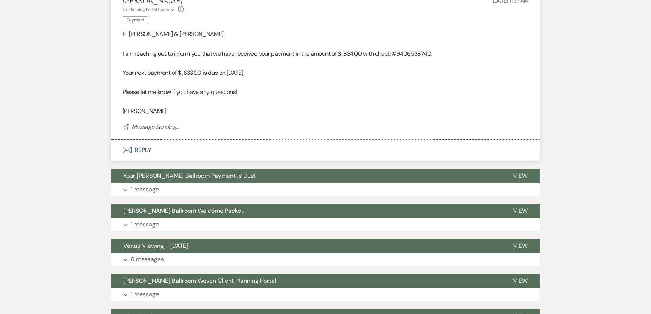
scroll to position [0, 0]
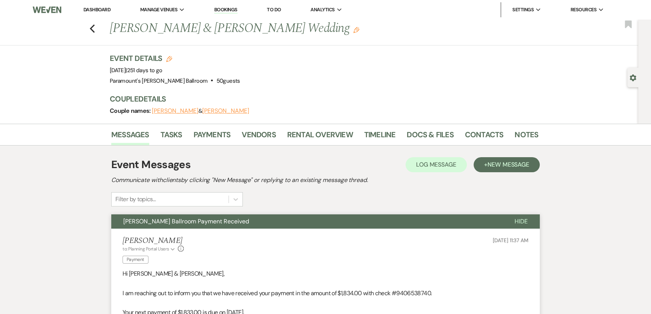
click at [97, 8] on link "Dashboard" at bounding box center [96, 9] width 27 height 6
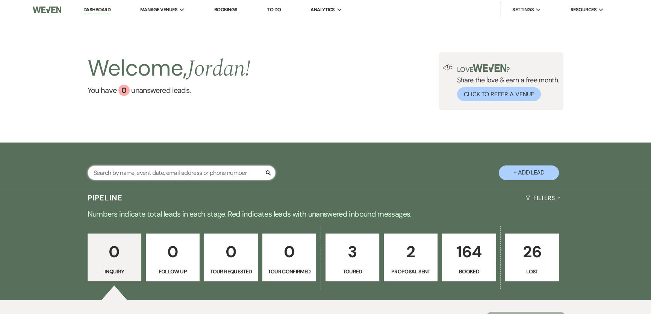
click at [188, 177] on input "text" at bounding box center [182, 172] width 188 height 15
type input "alia"
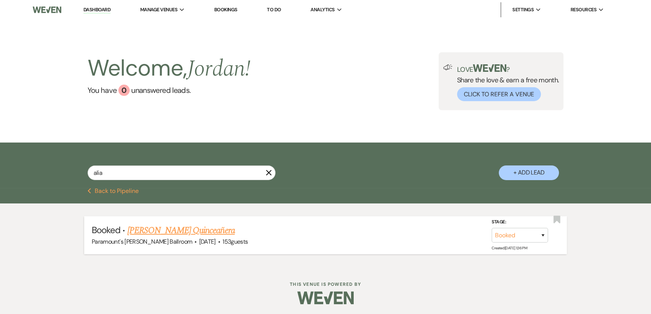
click at [203, 230] on link "[PERSON_NAME] Quinceañera" at bounding box center [180, 231] width 107 height 14
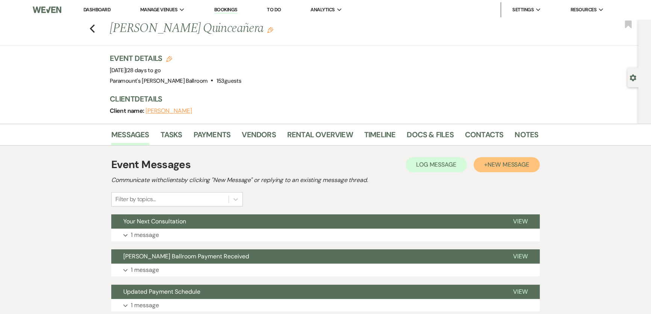
click at [507, 167] on span "New Message" at bounding box center [508, 164] width 42 height 8
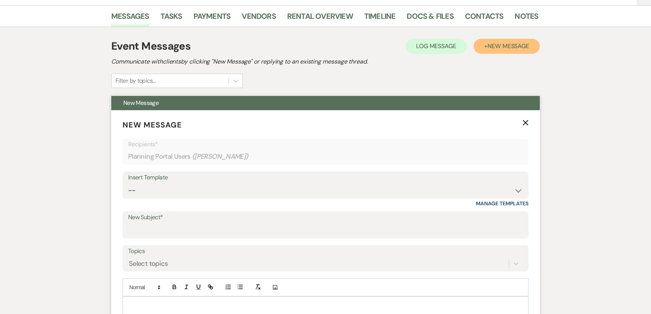
scroll to position [136, 0]
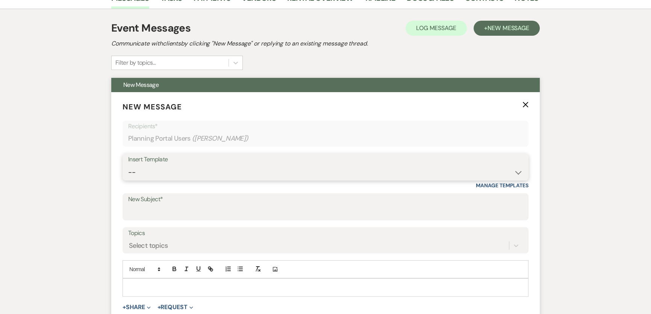
click at [198, 172] on select "-- Weven Planning Portal Introduction (Booked Events) 6 Month Consultation 9 Mo…" at bounding box center [325, 172] width 394 height 15
click at [198, 168] on select "-- Weven Planning Portal Introduction (Booked Events) 6 Month Consultation 9 Mo…" at bounding box center [325, 172] width 394 height 15
select select "1692"
click at [128, 165] on select "-- Weven Planning Portal Introduction (Booked Events) 6 Month Consultation 9 Mo…" at bounding box center [325, 172] width 394 height 15
type input "[PERSON_NAME] Ballroom Payment Received"
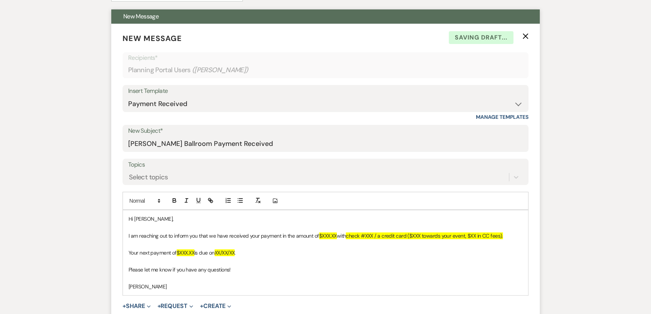
click at [129, 165] on label "Topics" at bounding box center [325, 164] width 394 height 11
click at [129, 172] on input "Topics" at bounding box center [129, 177] width 1 height 10
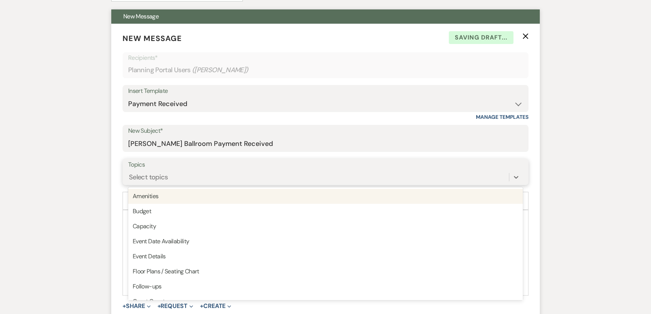
click at [142, 176] on div "Select topics" at bounding box center [148, 177] width 39 height 10
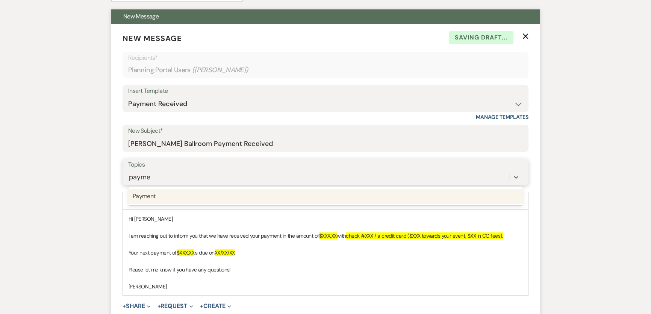
type input "payment"
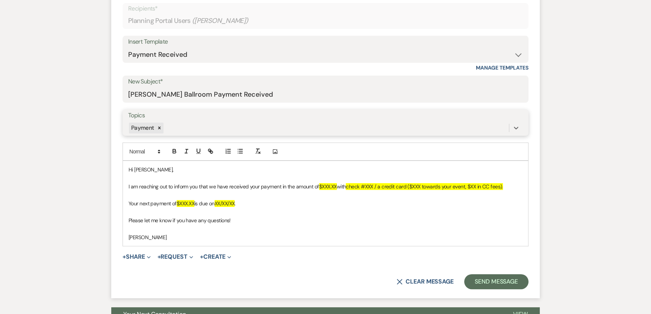
scroll to position [307, 0]
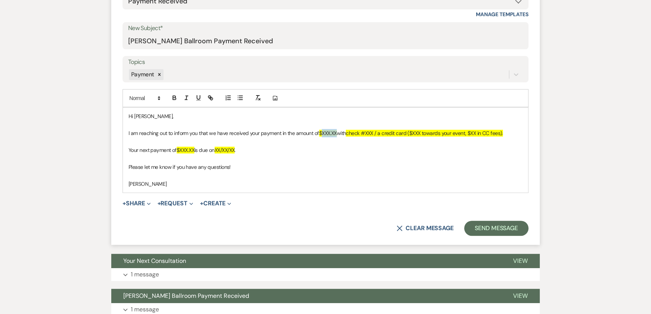
drag, startPoint x: 322, startPoint y: 131, endPoint x: 342, endPoint y: 116, distance: 24.9
click at [337, 134] on span "$XXX.XX" at bounding box center [328, 133] width 18 height 7
drag, startPoint x: 180, startPoint y: 148, endPoint x: 195, endPoint y: 147, distance: 14.7
click at [194, 149] on span "$XXX.XX" at bounding box center [186, 150] width 18 height 7
click at [506, 135] on p "I am reaching out to inform you that we have received your payment in the amoun…" at bounding box center [325, 133] width 394 height 8
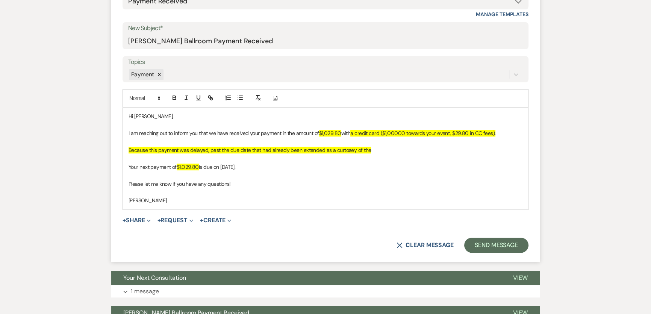
click at [342, 150] on span "Because this payment was delayed, past the due date that had already been exten…" at bounding box center [249, 150] width 242 height 7
drag, startPoint x: 342, startPoint y: 150, endPoint x: 335, endPoint y: 149, distance: 6.9
click at [335, 149] on span "Because this payment was delayed, past the due date that had already been exten…" at bounding box center [249, 150] width 242 height 7
click at [372, 152] on p "Because this payment was delayed, past the due date that had already been exten…" at bounding box center [325, 150] width 394 height 8
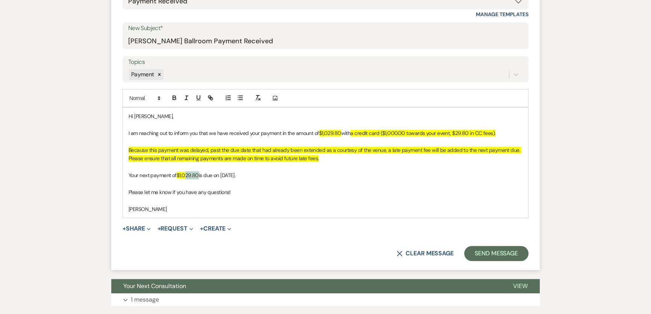
drag, startPoint x: 187, startPoint y: 173, endPoint x: 198, endPoint y: 172, distance: 10.9
click at [198, 172] on span "$1,029.80" at bounding box center [188, 175] width 22 height 7
click at [71, 168] on div "Messages Tasks Payments Vendors Rental Overview Timeline Docs & Files Contacts …" at bounding box center [325, 311] width 651 height 991
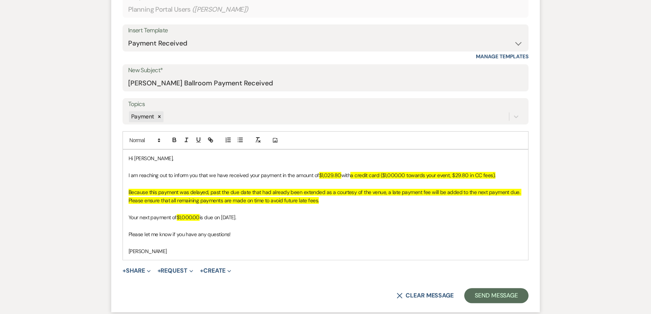
scroll to position [273, 0]
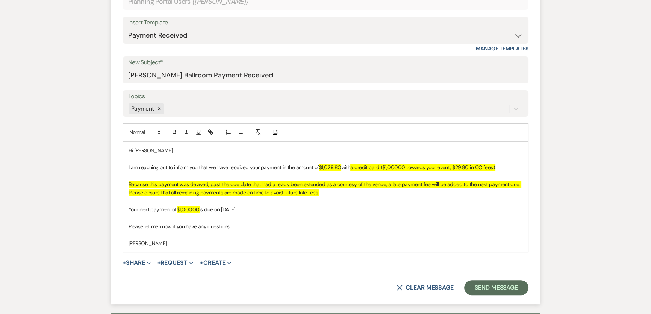
click at [326, 195] on p "Because this payment was delayed, past the due date that had already been exten…" at bounding box center [325, 188] width 394 height 17
drag, startPoint x: 300, startPoint y: 183, endPoint x: 378, endPoint y: 183, distance: 77.8
click at [378, 183] on span "Because this payment was delayed, past the due date that had already been exten…" at bounding box center [324, 188] width 393 height 15
click at [413, 189] on p "Because this payment was delayed, past the due date that had already been exten…" at bounding box center [325, 188] width 394 height 17
click at [426, 184] on span "Because this payment was delayed, past the due date that had already been exten…" at bounding box center [324, 188] width 393 height 15
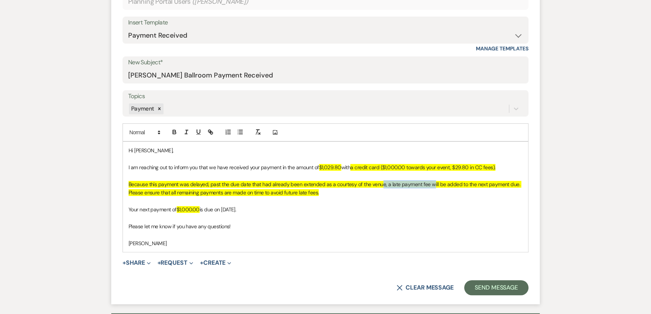
drag, startPoint x: 379, startPoint y: 184, endPoint x: 430, endPoint y: 184, distance: 50.7
click at [429, 184] on span "Because this payment was delayed, past the due date that had already been exten…" at bounding box center [324, 188] width 393 height 15
click at [479, 183] on span "Because this payment was delayed, past the due date that had already been exten…" at bounding box center [324, 188] width 393 height 15
click at [513, 185] on span "Because this payment was delayed, past the due date that had already been exten…" at bounding box center [324, 188] width 393 height 15
click at [312, 202] on p at bounding box center [325, 201] width 394 height 8
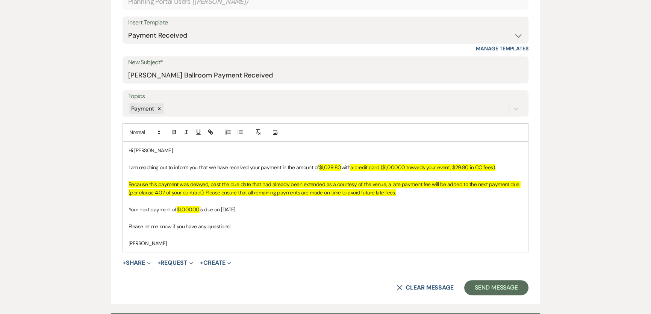
click at [184, 206] on span "$1,000.00" at bounding box center [188, 209] width 23 height 7
click at [199, 207] on span "$1,000.00" at bounding box center [188, 209] width 23 height 7
drag, startPoint x: 176, startPoint y: 210, endPoint x: 234, endPoint y: 213, distance: 57.9
click at [220, 213] on p "Your next payment of $1,000.00 is due on 8/15/25." at bounding box center [325, 209] width 394 height 8
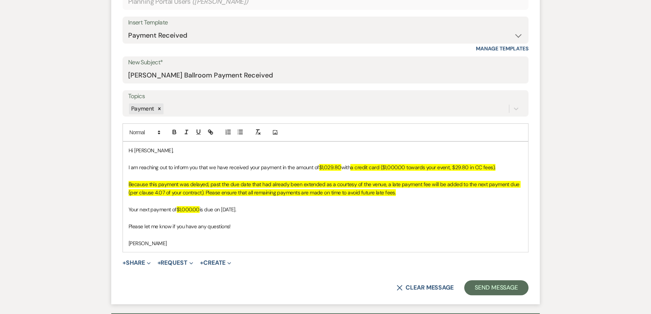
click at [291, 221] on p at bounding box center [325, 218] width 394 height 8
click at [200, 209] on p "Your next payment of $1,000.00 is due on 8/15/25." at bounding box center [325, 209] width 394 height 8
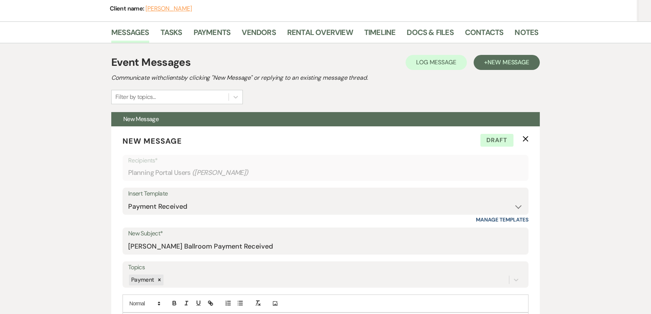
scroll to position [0, 0]
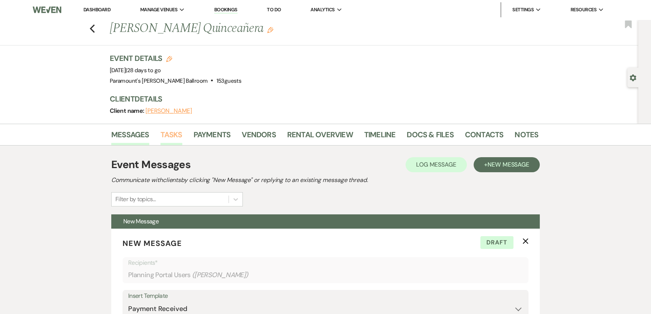
click at [177, 136] on link "Tasks" at bounding box center [171, 136] width 22 height 17
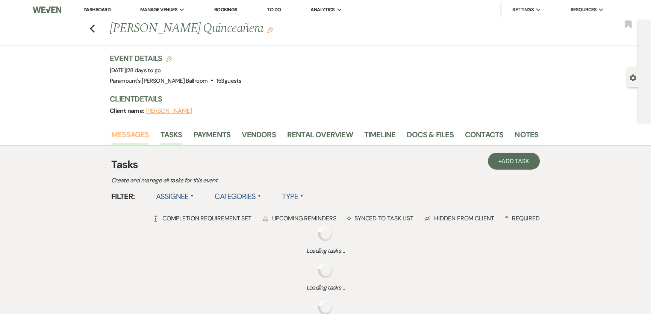
click at [123, 137] on link "Messages" at bounding box center [130, 136] width 38 height 17
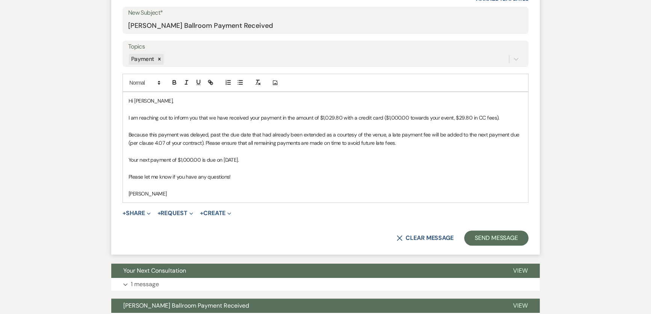
scroll to position [307, 0]
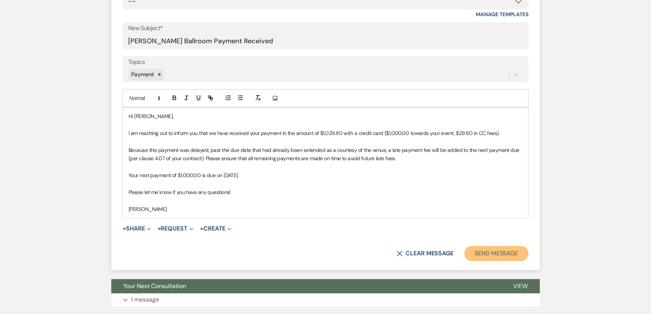
click at [516, 254] on button "Send Message" at bounding box center [496, 253] width 64 height 15
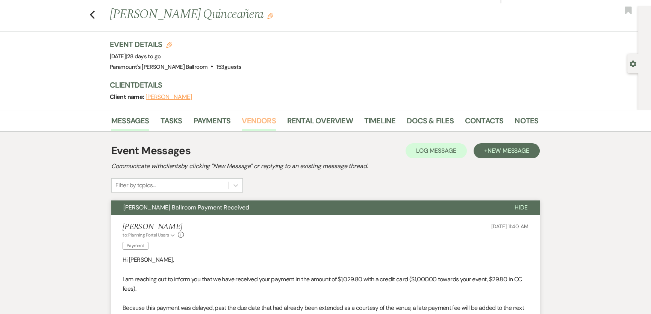
scroll to position [0, 0]
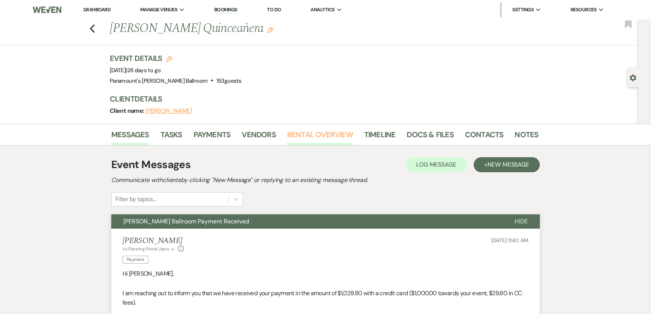
click at [323, 137] on link "Rental Overview" at bounding box center [320, 136] width 66 height 17
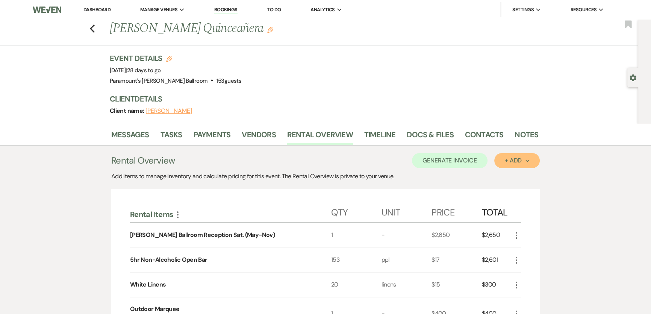
click at [516, 159] on div "+ Add Next" at bounding box center [517, 160] width 24 height 6
click at [518, 173] on button "Item" at bounding box center [513, 178] width 38 height 12
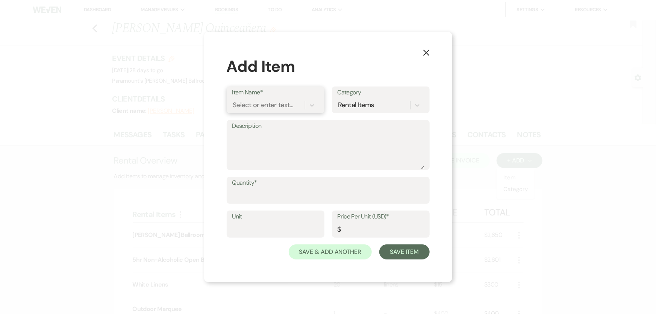
click at [251, 105] on div "Select or enter text..." at bounding box center [263, 105] width 60 height 10
type input "late fee"
type input "1"
type input "100"
click at [393, 252] on button "Save Item" at bounding box center [404, 251] width 50 height 15
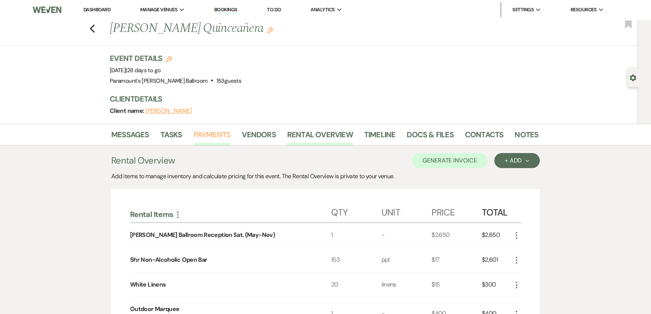
click at [211, 135] on link "Payments" at bounding box center [211, 136] width 37 height 17
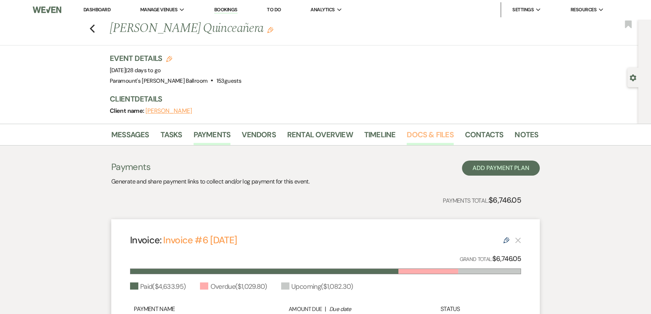
click at [407, 134] on link "Docs & Files" at bounding box center [430, 136] width 47 height 17
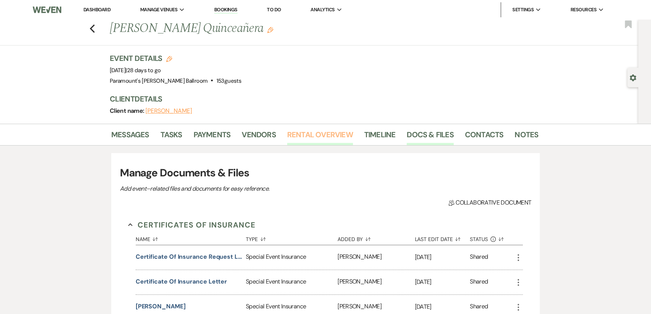
click at [327, 134] on link "Rental Overview" at bounding box center [320, 136] width 66 height 17
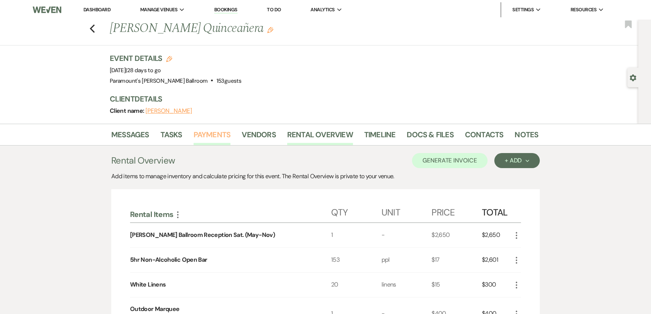
click at [220, 136] on link "Payments" at bounding box center [211, 136] width 37 height 17
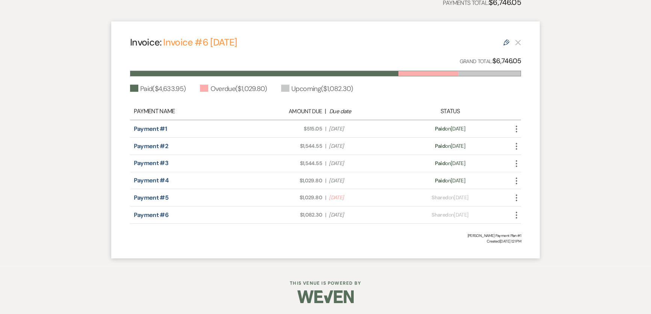
scroll to position [27, 0]
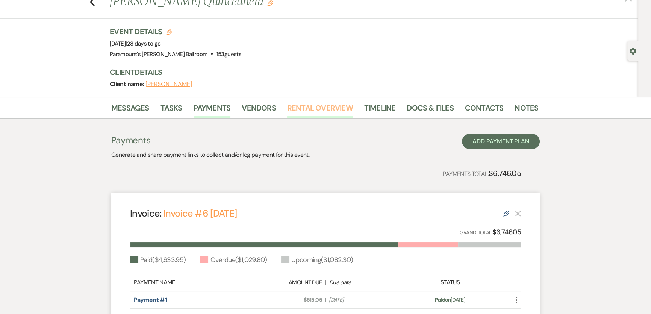
click at [342, 110] on link "Rental Overview" at bounding box center [320, 110] width 66 height 17
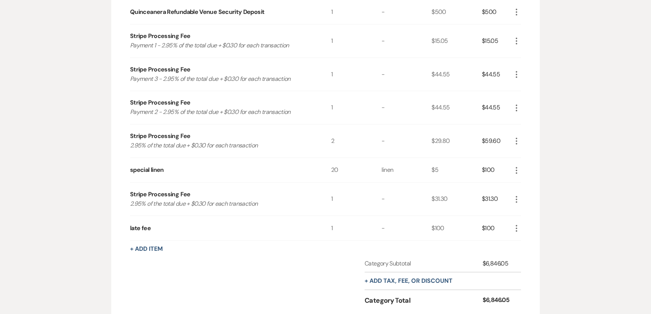
scroll to position [334, 0]
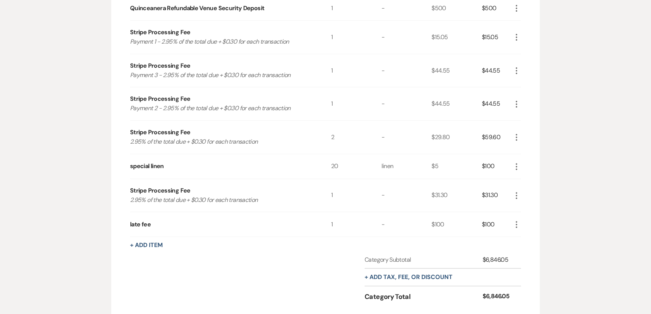
click at [512, 139] on icon "More" at bounding box center [516, 137] width 9 height 9
click at [529, 147] on button "Pencil Edit" at bounding box center [531, 152] width 39 height 12
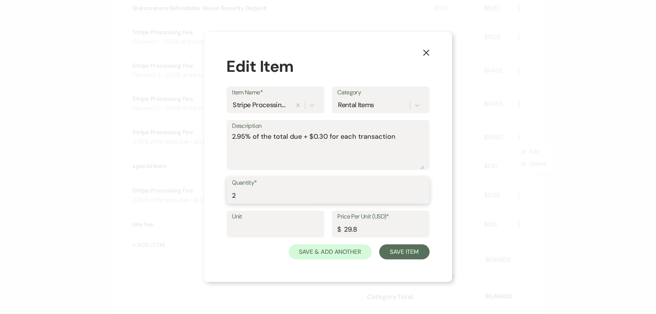
drag, startPoint x: 294, startPoint y: 192, endPoint x: 189, endPoint y: 181, distance: 105.0
click at [189, 181] on div "X Edit Item Item Name* Stripe Processing Fee Category Rental Items Description …" at bounding box center [328, 157] width 656 height 314
type input "1"
click at [411, 252] on button "Save Item" at bounding box center [404, 251] width 50 height 15
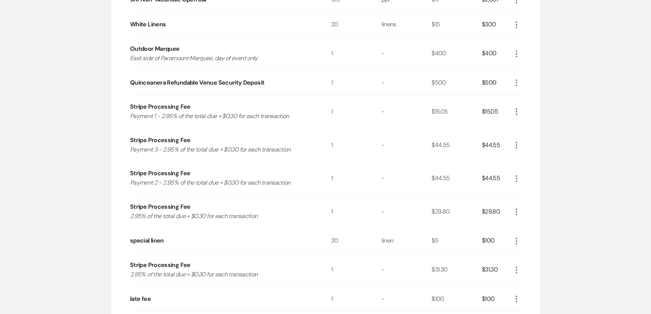
scroll to position [129, 0]
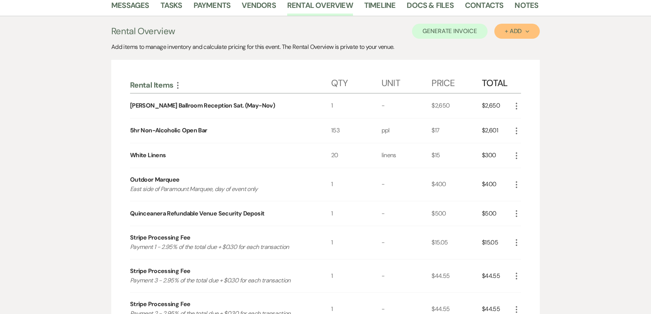
click at [505, 31] on div "+ Add Next" at bounding box center [517, 31] width 24 height 6
click at [514, 44] on button "Item" at bounding box center [513, 48] width 38 height 12
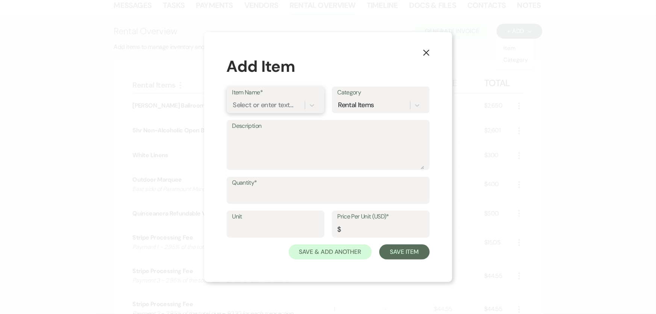
click at [261, 105] on div "Select or enter text..." at bounding box center [263, 105] width 60 height 10
type input "strip"
type textarea "2.95% of the total due + $0.30 for each transaction"
type input "0"
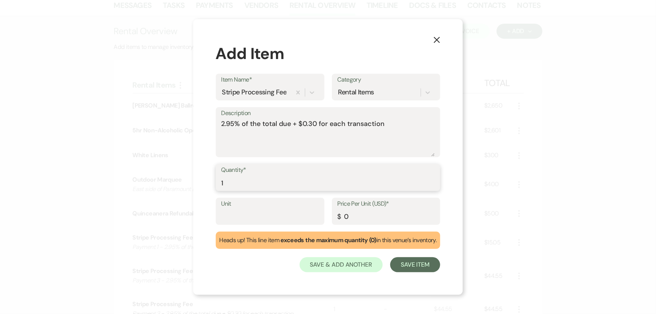
type input "1"
click at [379, 221] on input "0" at bounding box center [385, 216] width 97 height 15
drag, startPoint x: 381, startPoint y: 218, endPoint x: 331, endPoint y: 222, distance: 49.7
click at [331, 222] on div "Unit Price Per Unit (USD)* $ 0" at bounding box center [328, 215] width 225 height 34
type input "32.75"
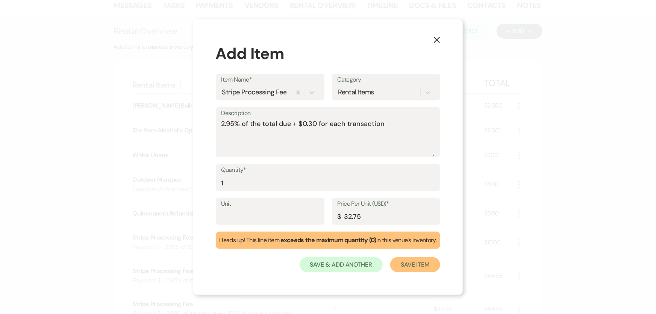
click at [418, 263] on button "Save Item" at bounding box center [415, 264] width 50 height 15
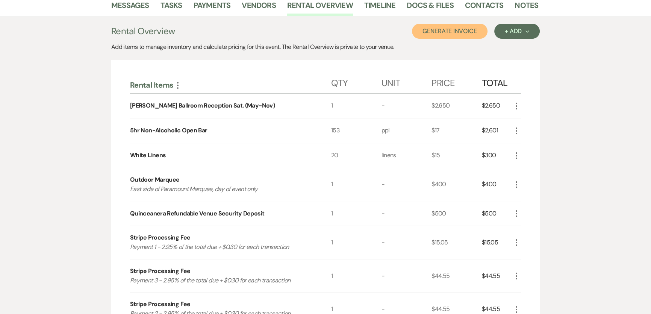
click at [456, 26] on button "Generate Invoice" at bounding box center [450, 31] width 76 height 15
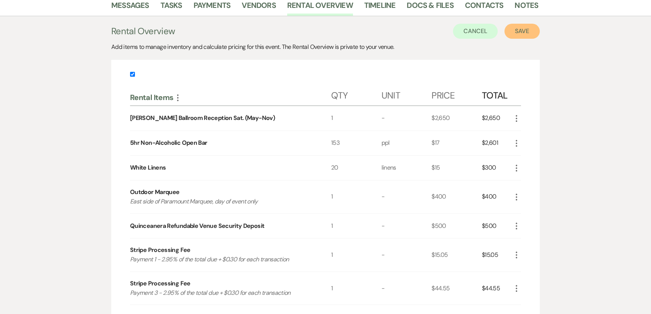
click at [513, 29] on button "Save" at bounding box center [521, 31] width 35 height 15
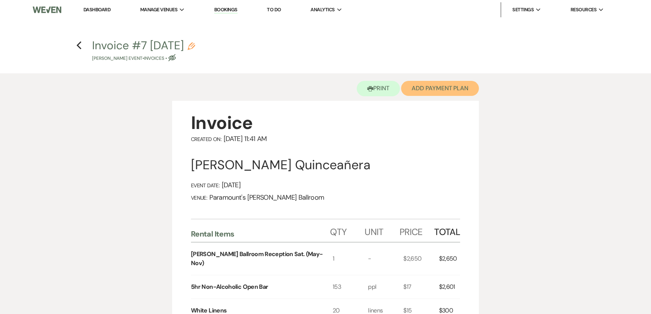
click at [443, 89] on button "Add Payment Plan" at bounding box center [440, 88] width 78 height 15
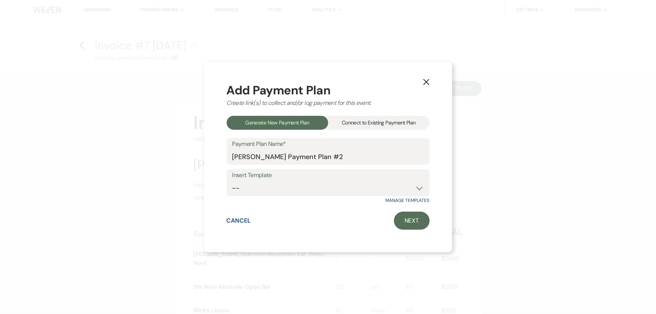
click at [391, 122] on div "Connect to Existing Payment Plan" at bounding box center [378, 123] width 101 height 14
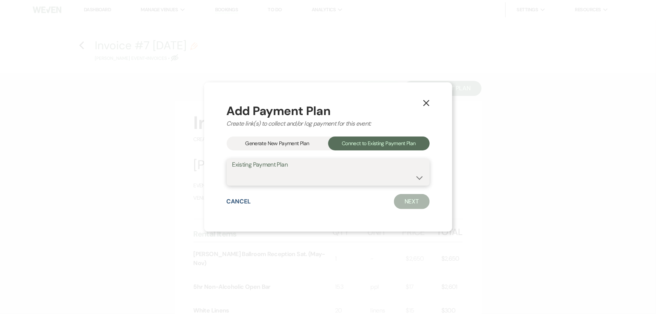
drag, startPoint x: 385, startPoint y: 172, endPoint x: 385, endPoint y: 177, distance: 4.5
click at [385, 172] on select "[PERSON_NAME] Payment Plan #1" at bounding box center [328, 177] width 192 height 15
select select "22123"
click at [232, 170] on select "[PERSON_NAME] Payment Plan #1" at bounding box center [328, 177] width 192 height 15
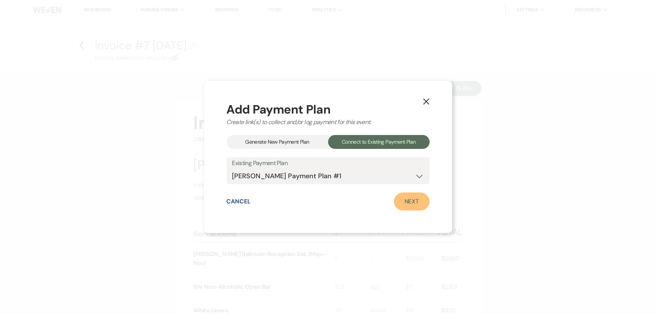
click at [396, 202] on link "Next" at bounding box center [412, 201] width 36 height 18
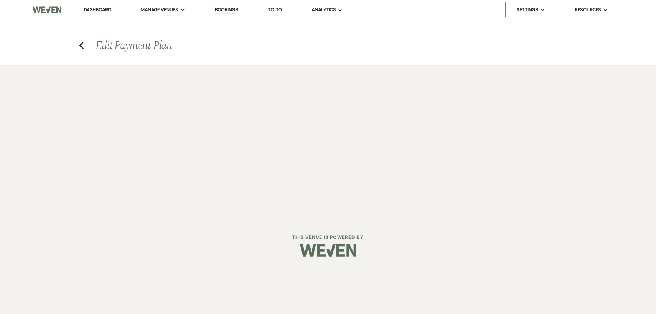
select select "27449"
select select "1"
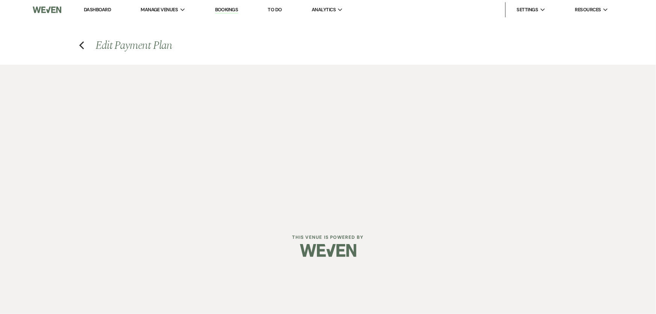
select select "2"
select select "flat"
select select "true"
select select "2"
select select "flat"
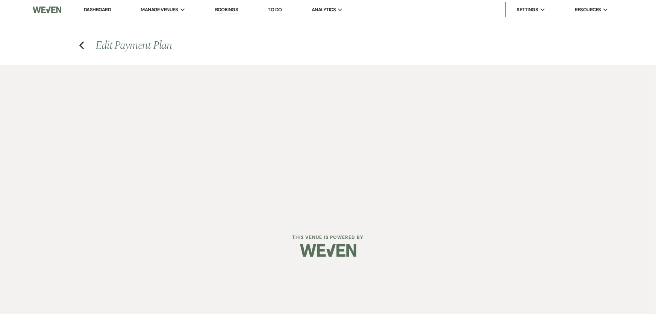
select select "true"
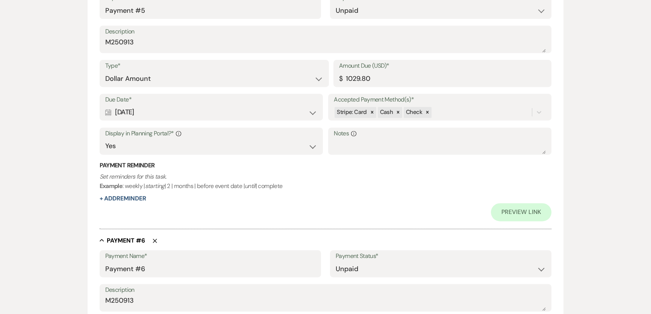
scroll to position [1195, 0]
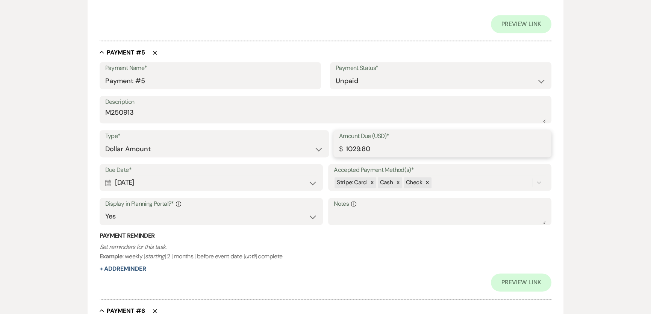
drag, startPoint x: 328, startPoint y: 145, endPoint x: 308, endPoint y: 143, distance: 19.6
click at [308, 143] on div "Type* Dollar Amount Percentage of Grand Total Amount Due (USD)* $ 1029.80" at bounding box center [326, 147] width 452 height 34
type input "1132.75"
click at [348, 259] on p "Set reminders for this task. Example : weekly | starting | 2 | months | before …" at bounding box center [326, 251] width 452 height 19
click at [364, 212] on textarea "Notes Info" at bounding box center [440, 216] width 212 height 15
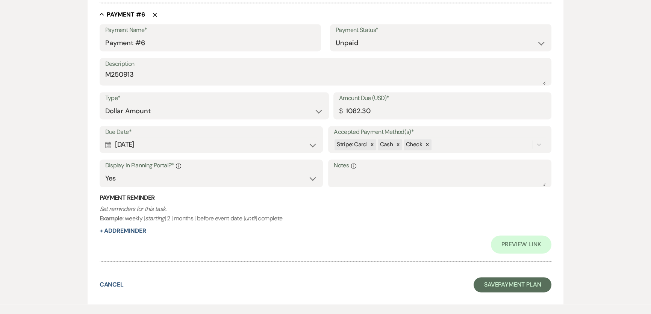
scroll to position [1528, 0]
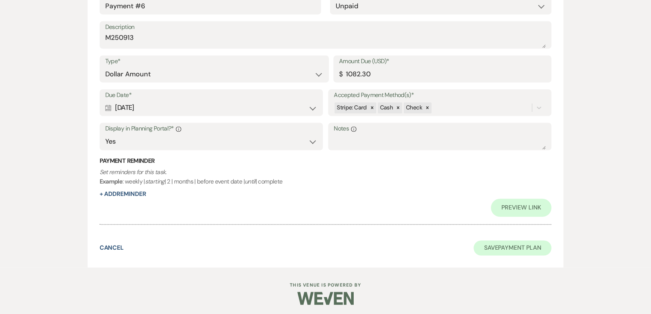
type textarea "includes late fee from payment #4"
click at [518, 247] on button "Save Payment Plan" at bounding box center [512, 247] width 78 height 15
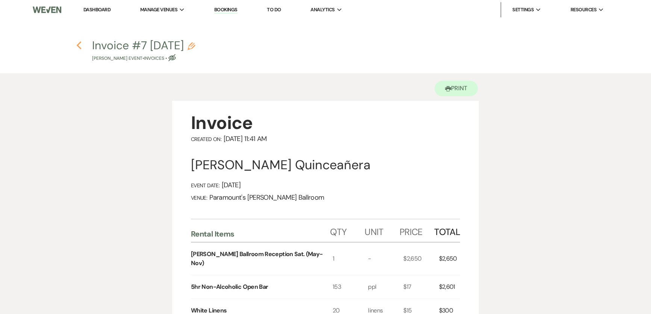
click at [78, 47] on icon "Previous" at bounding box center [79, 45] width 6 height 9
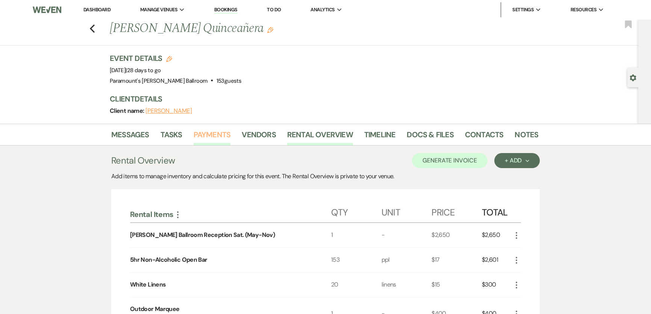
click at [219, 137] on link "Payments" at bounding box center [211, 136] width 37 height 17
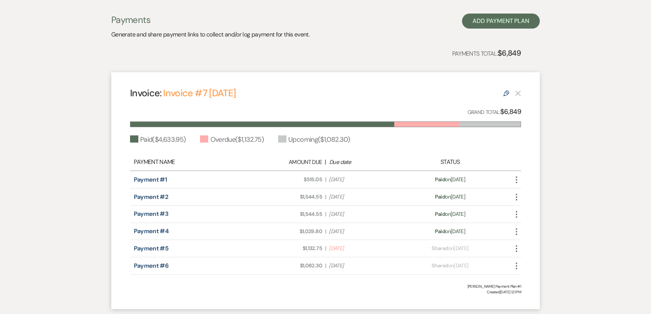
scroll to position [61, 0]
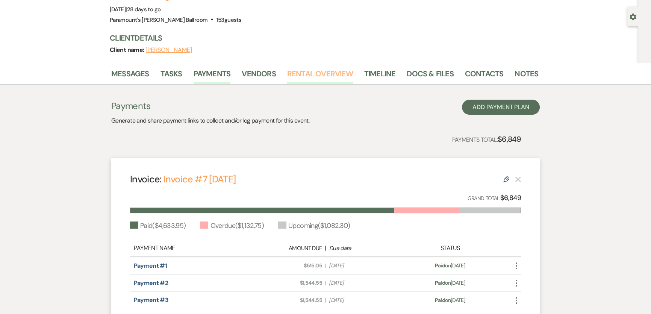
click at [312, 71] on link "Rental Overview" at bounding box center [320, 76] width 66 height 17
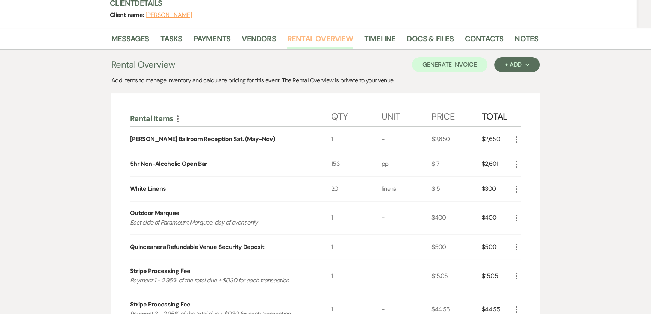
scroll to position [95, 0]
drag, startPoint x: 143, startPoint y: 28, endPoint x: 137, endPoint y: 41, distance: 14.1
click at [139, 34] on div "Previous Alia Balbuena's Quinceañera Edit Bookmark Gear Settings Event Details …" at bounding box center [325, 276] width 651 height 704
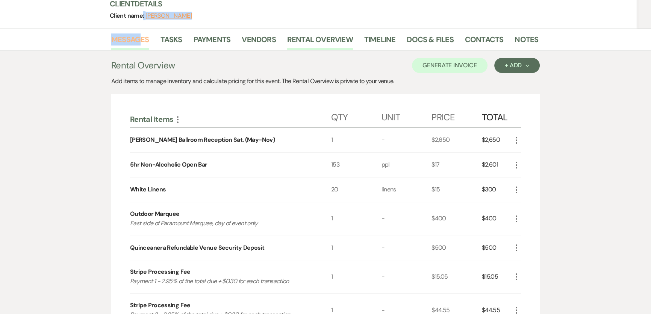
click at [137, 41] on link "Messages" at bounding box center [130, 41] width 38 height 17
